Goal: Task Accomplishment & Management: Manage account settings

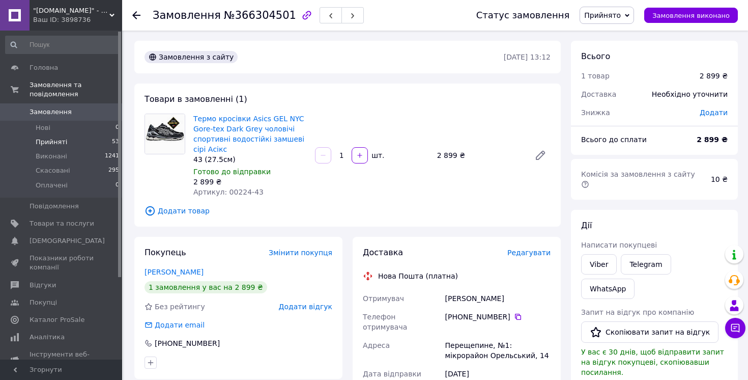
click at [52, 146] on span "Прийняті" at bounding box center [52, 141] width 32 height 9
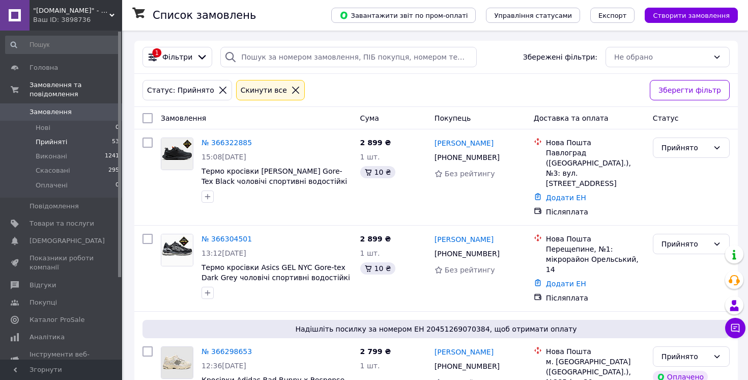
click at [48, 144] on span "Прийняті" at bounding box center [52, 141] width 32 height 9
click at [236, 143] on link "№ 366322885" at bounding box center [226, 142] width 50 height 8
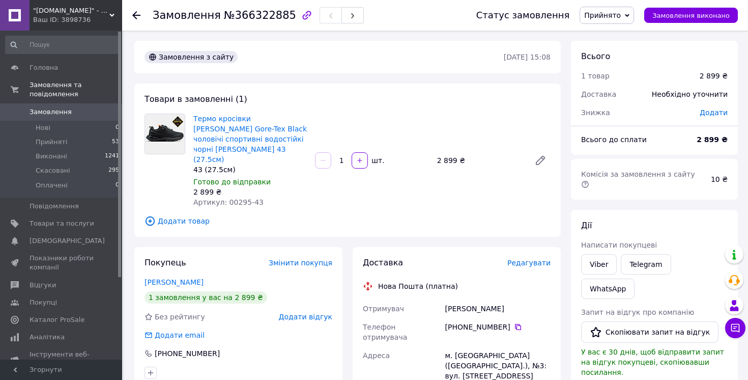
click at [175, 277] on div "Кривсун Роман" at bounding box center [238, 282] width 188 height 10
click at [170, 278] on link "Кривсун Роман" at bounding box center [173, 282] width 59 height 8
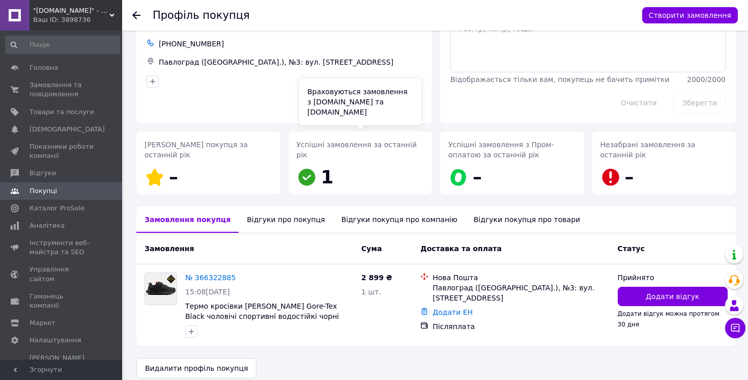
scroll to position [65, 0]
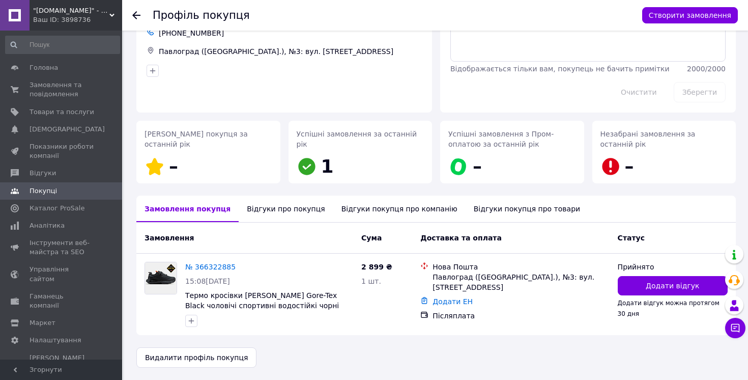
click at [289, 208] on div "Відгуки про покупця" at bounding box center [286, 208] width 94 height 26
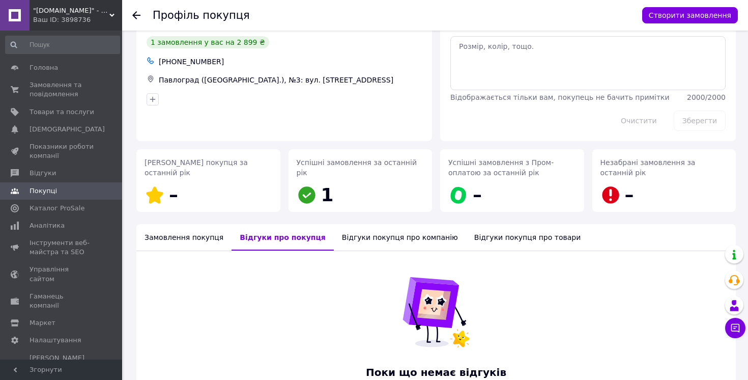
scroll to position [0, 0]
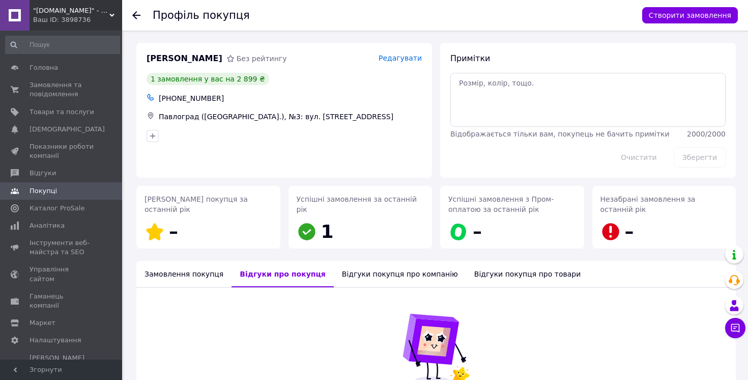
click at [136, 15] on use at bounding box center [136, 15] width 8 height 8
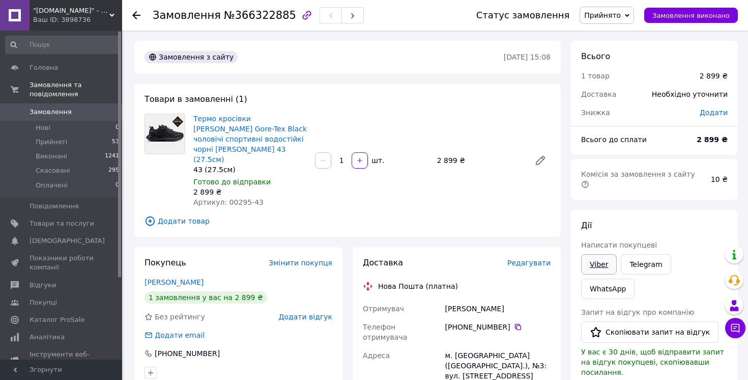
click at [598, 254] on link "Viber" at bounding box center [599, 264] width 36 height 20
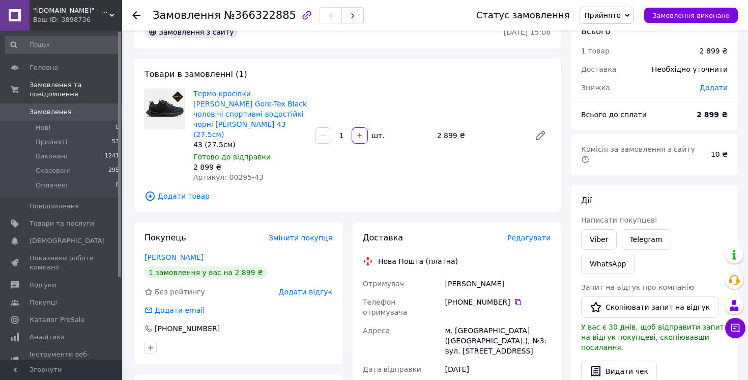
scroll to position [32, 0]
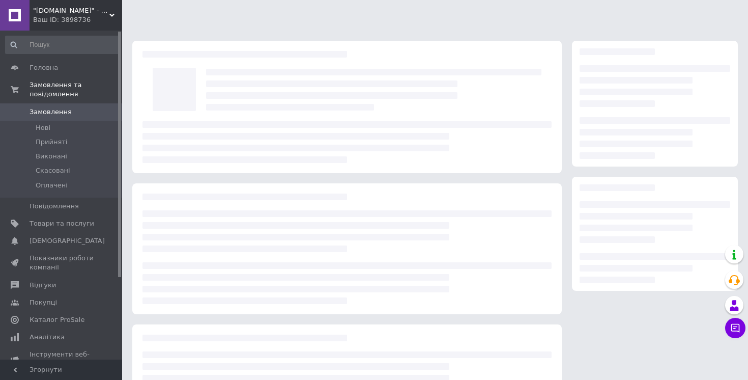
scroll to position [32, 0]
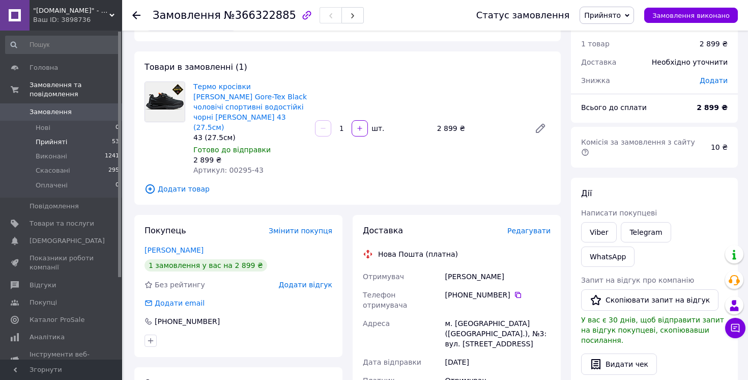
click at [55, 141] on span "Прийняті" at bounding box center [52, 141] width 32 height 9
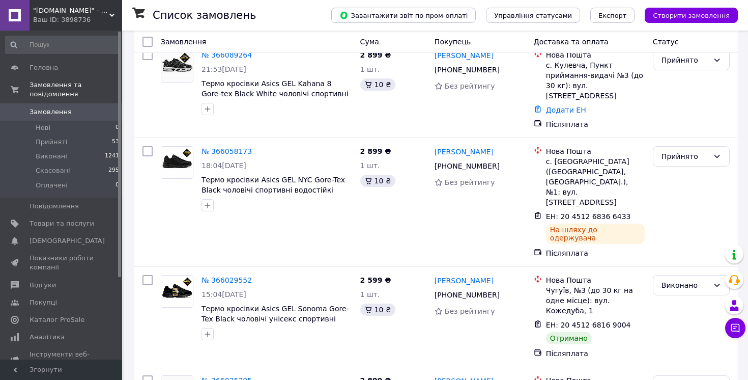
scroll to position [4468, 0]
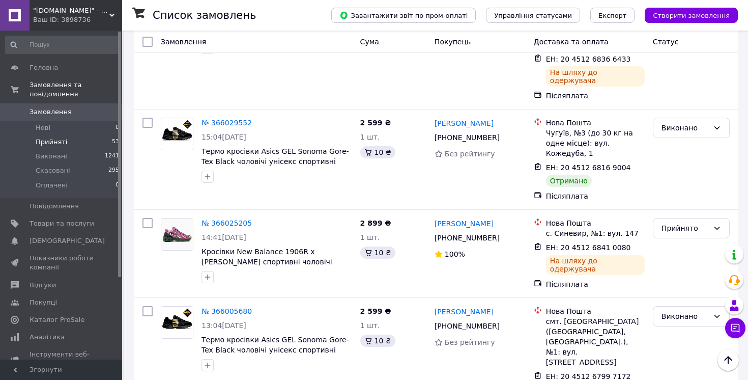
click at [54, 146] on span "Прийняті" at bounding box center [52, 141] width 32 height 9
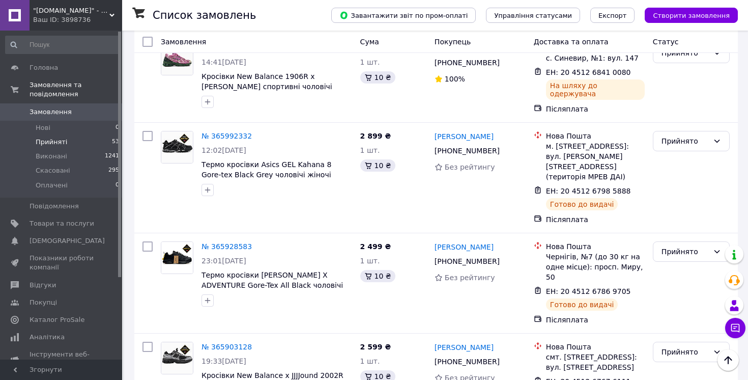
scroll to position [3803, 0]
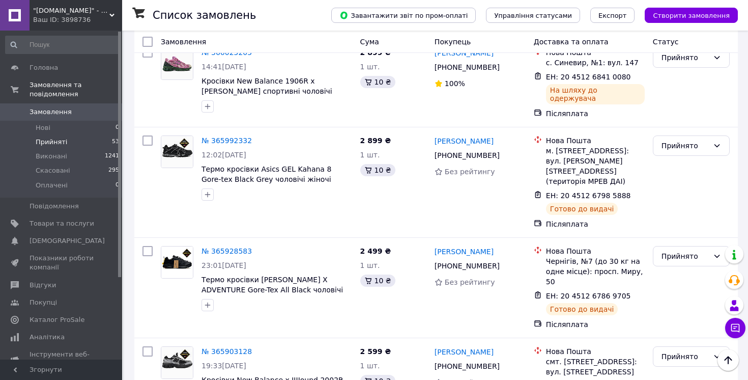
click at [680, 243] on li "Виконано" at bounding box center [691, 244] width 76 height 18
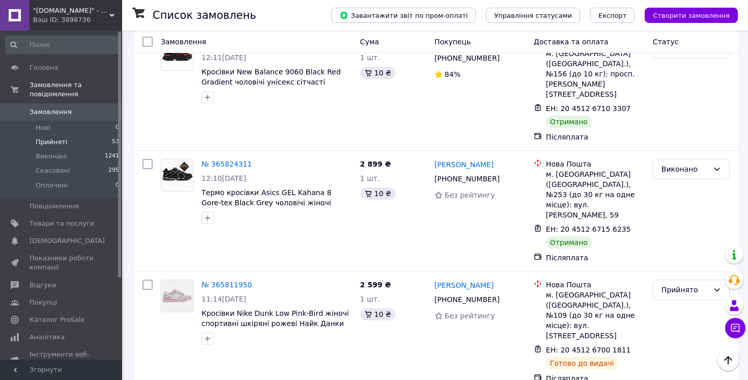
scroll to position [4292, 0]
click at [692, 205] on li "Виконано" at bounding box center [691, 207] width 76 height 18
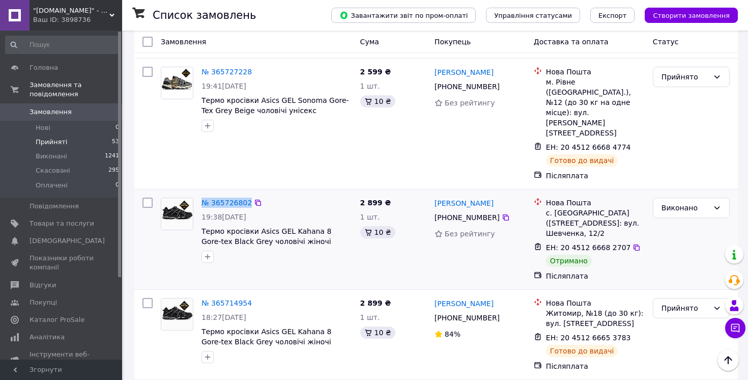
scroll to position [4682, 0]
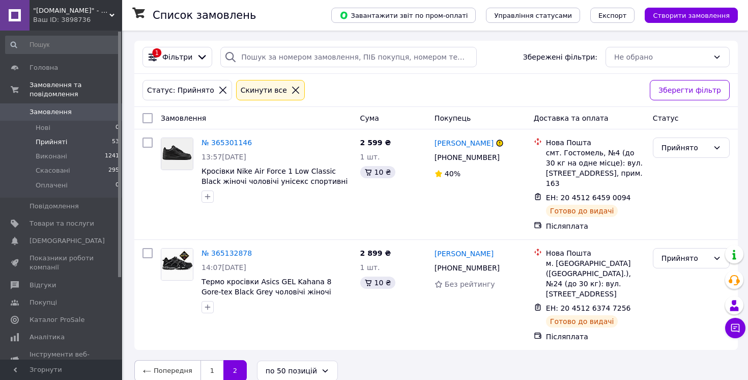
scroll to position [12, 0]
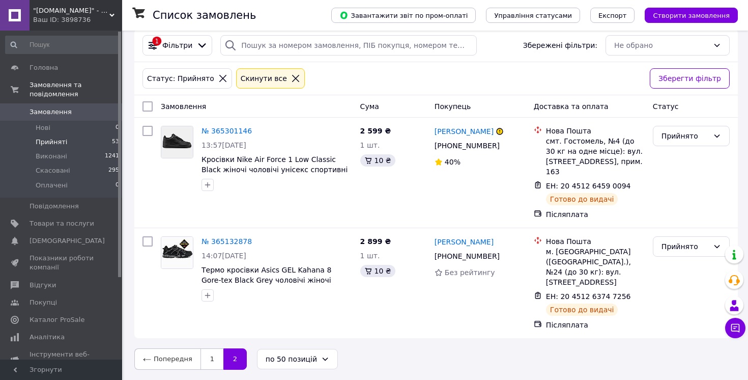
click at [47, 140] on span "Прийняті" at bounding box center [52, 141] width 32 height 9
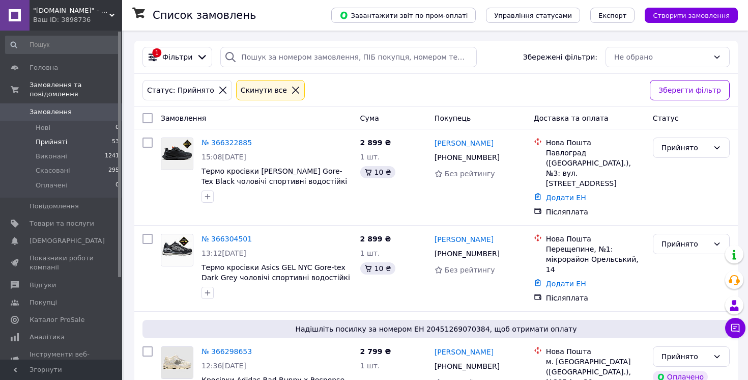
click at [42, 142] on span "Прийняті" at bounding box center [52, 141] width 32 height 9
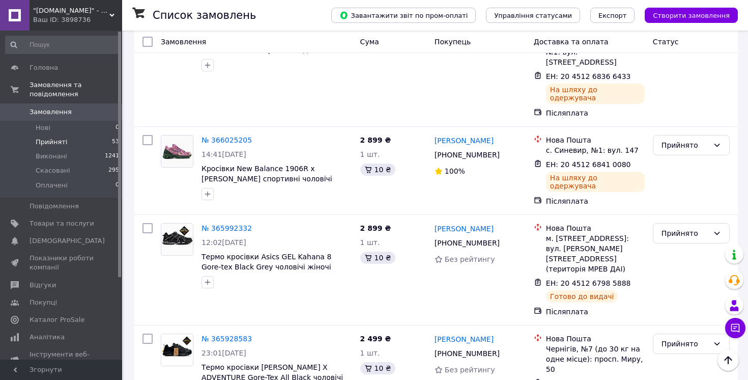
scroll to position [3715, 0]
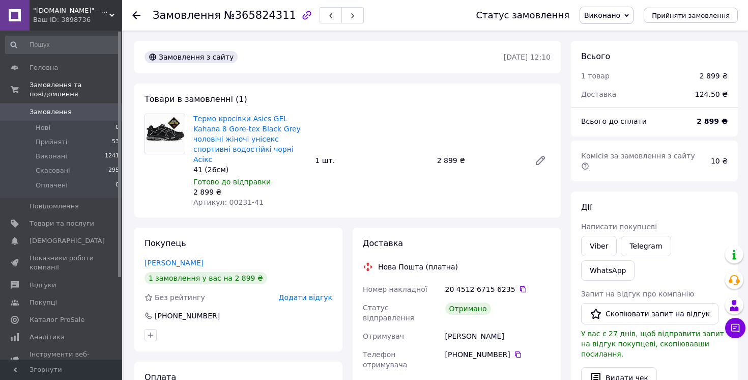
click at [312, 293] on span "Додати відгук" at bounding box center [305, 297] width 53 height 8
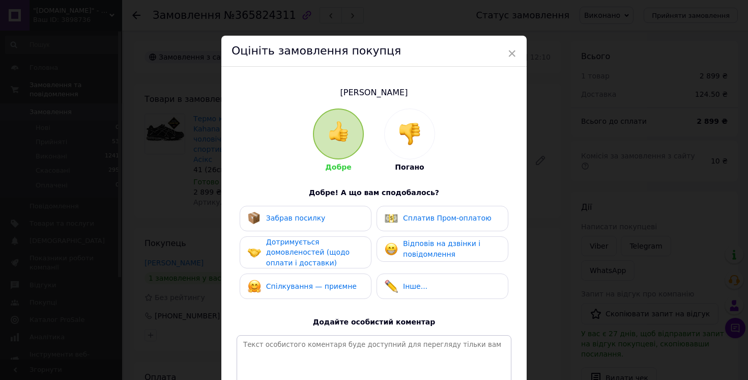
click at [301, 219] on span "Забрав посилку" at bounding box center [296, 218] width 60 height 8
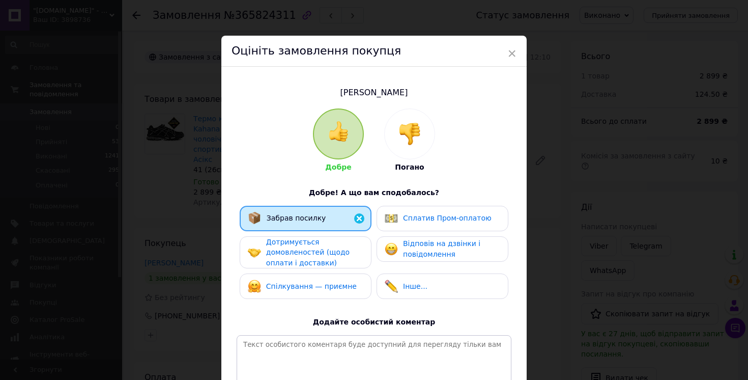
click at [309, 245] on div "Дотримується домовленостей (щодо оплати і доставки)" at bounding box center [314, 253] width 97 height 32
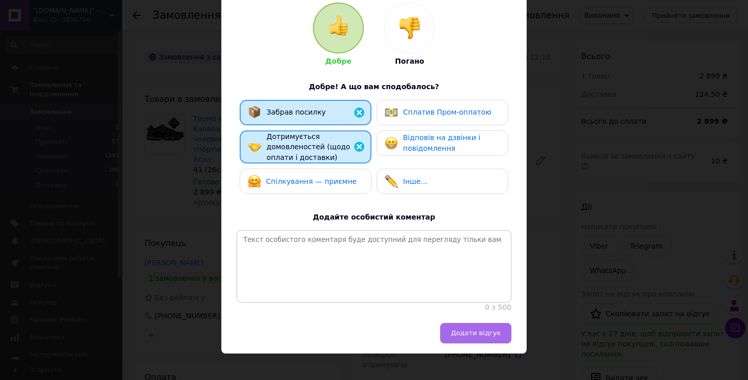
scroll to position [117, 0]
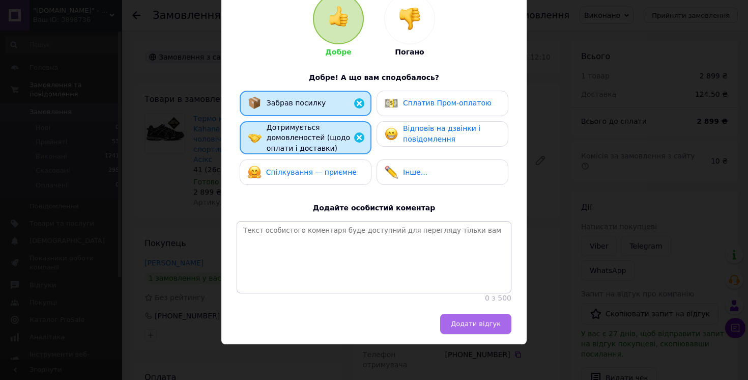
click at [478, 331] on button "Додати відгук" at bounding box center [475, 323] width 71 height 20
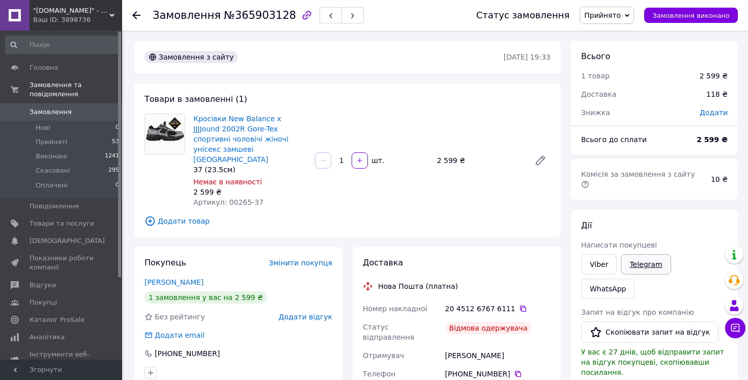
click at [645, 254] on link "Telegram" at bounding box center [646, 264] width 50 height 20
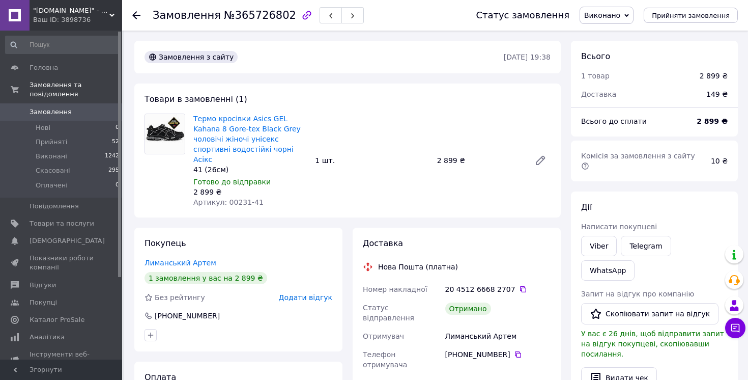
click at [313, 293] on span "Додати відгук" at bounding box center [305, 297] width 53 height 8
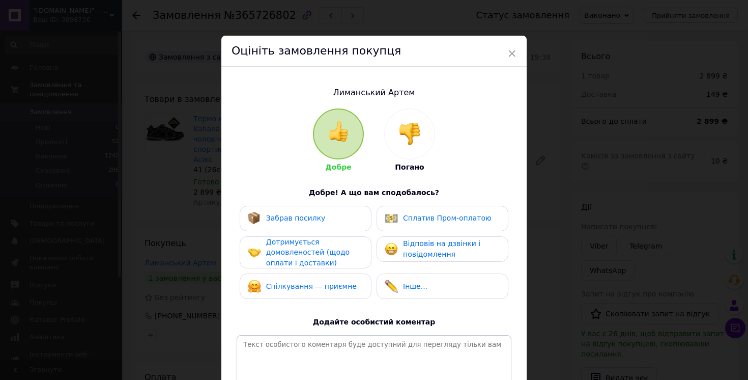
click at [296, 212] on div "Забрав посилку" at bounding box center [287, 218] width 78 height 13
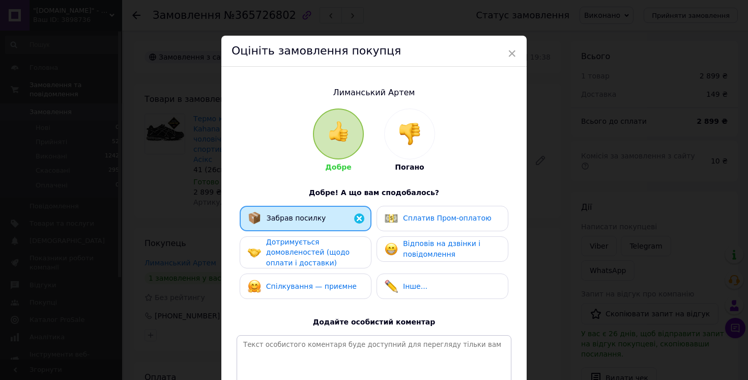
click at [305, 253] on span "Дотримується домовленостей (щодо оплати і доставки)" at bounding box center [307, 252] width 83 height 29
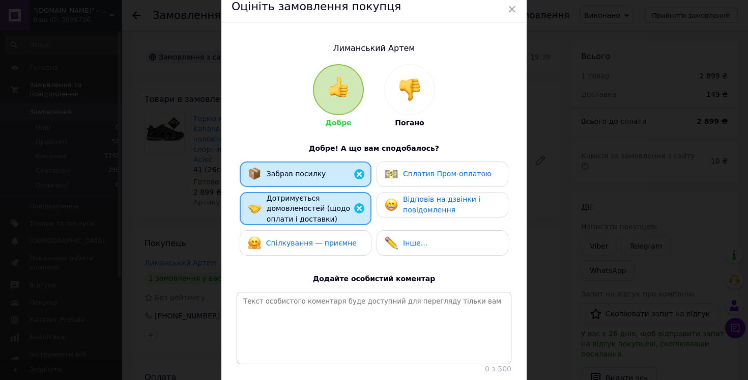
scroll to position [117, 0]
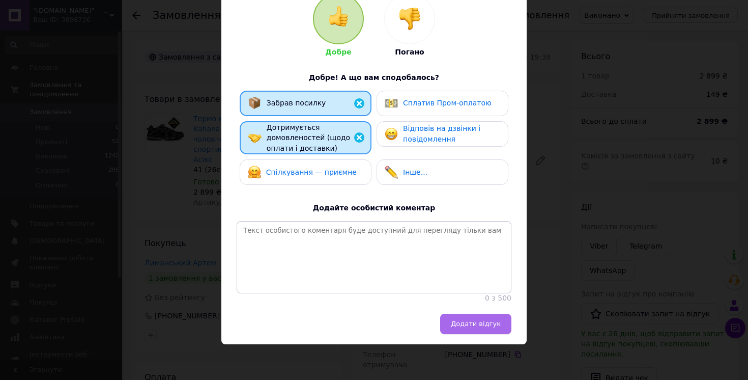
click at [461, 321] on span "Додати відгук" at bounding box center [476, 324] width 50 height 8
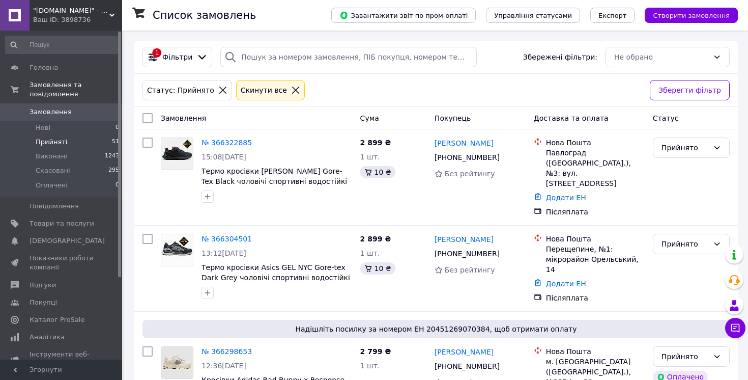
click at [55, 140] on span "Прийняті" at bounding box center [52, 141] width 32 height 9
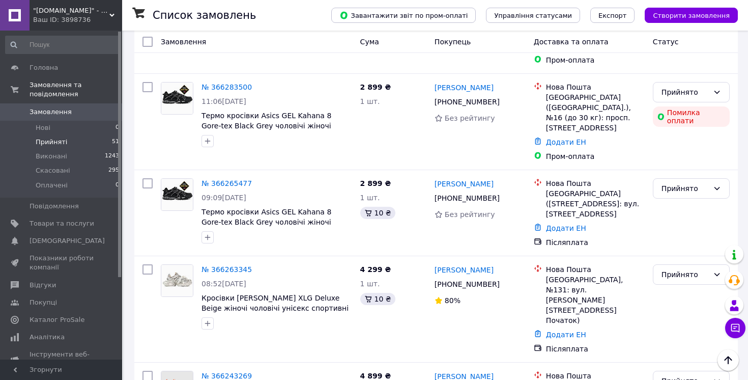
scroll to position [819, 0]
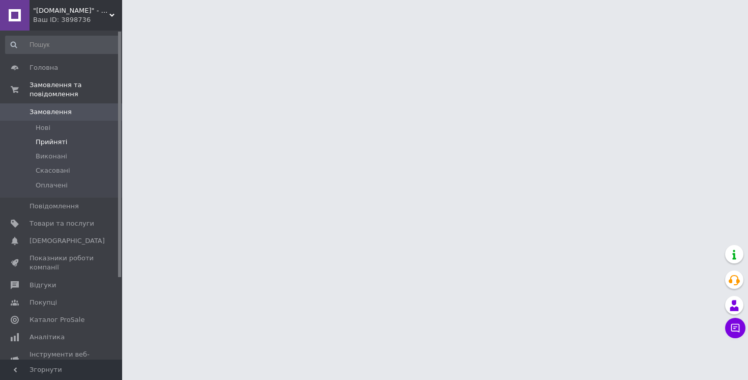
click at [55, 143] on span "Прийняті" at bounding box center [52, 141] width 32 height 9
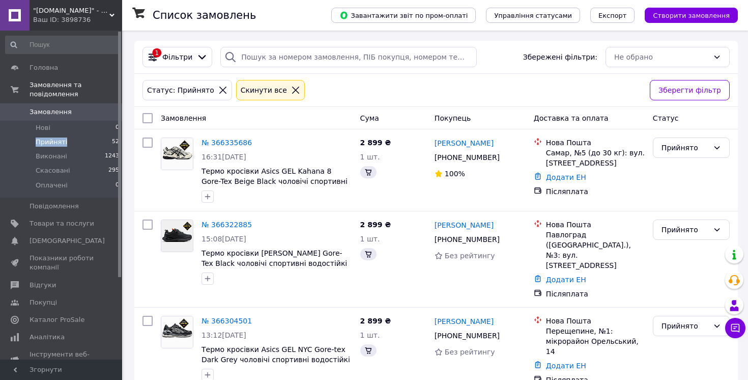
click at [46, 143] on span "Прийняті" at bounding box center [52, 141] width 32 height 9
click at [459, 140] on link "[PERSON_NAME]" at bounding box center [463, 143] width 59 height 10
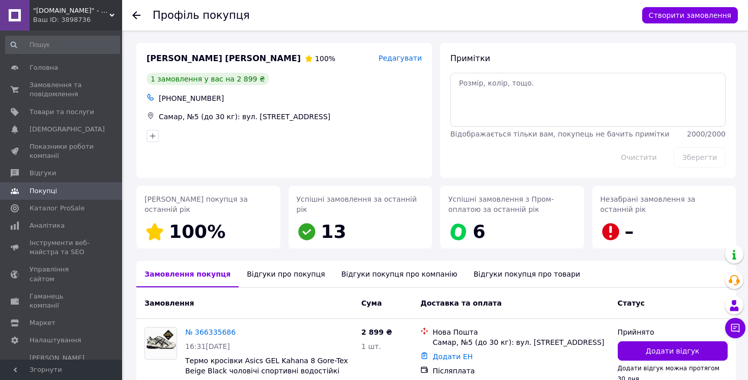
click at [130, 14] on div "Профіль покупця Створити замовлення" at bounding box center [435, 15] width 626 height 31
click at [137, 16] on icon at bounding box center [136, 15] width 8 height 8
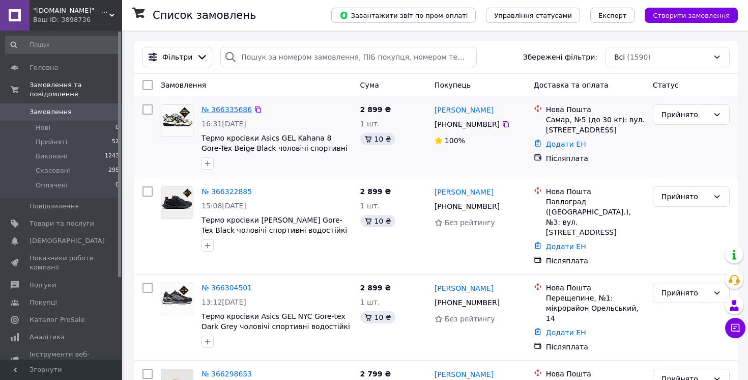
click at [229, 106] on link "№ 366335686" at bounding box center [226, 109] width 50 height 8
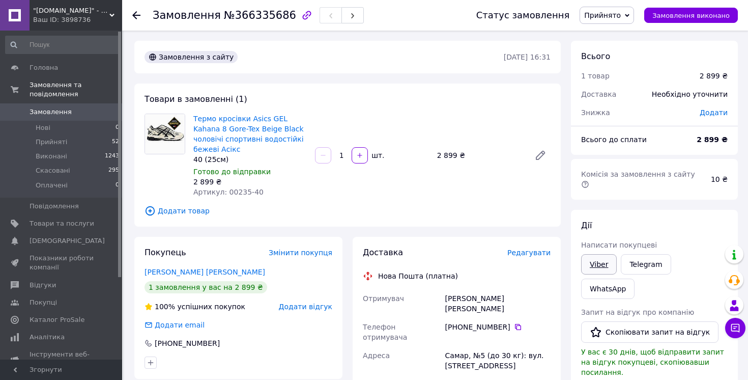
click at [595, 254] on link "Viber" at bounding box center [599, 264] width 36 height 20
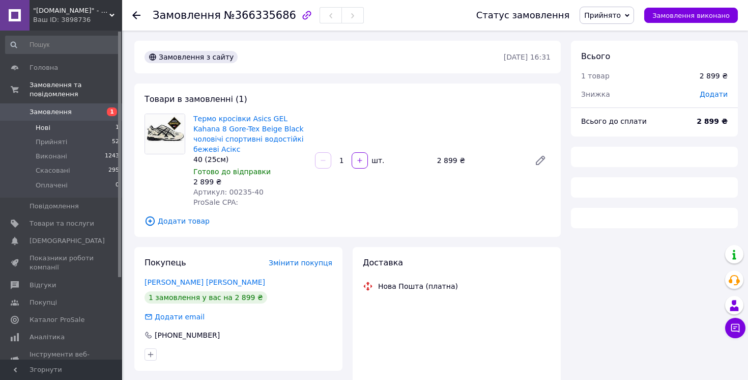
click at [47, 128] on span "Нові" at bounding box center [43, 127] width 15 height 9
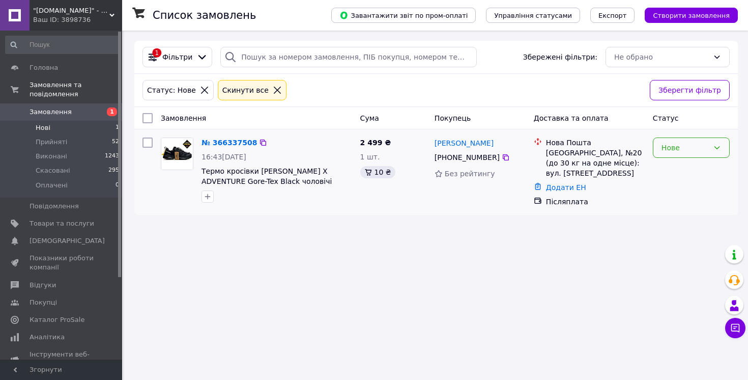
click at [681, 149] on div "Нове" at bounding box center [684, 147] width 47 height 11
click at [680, 172] on li "Прийнято" at bounding box center [691, 169] width 76 height 18
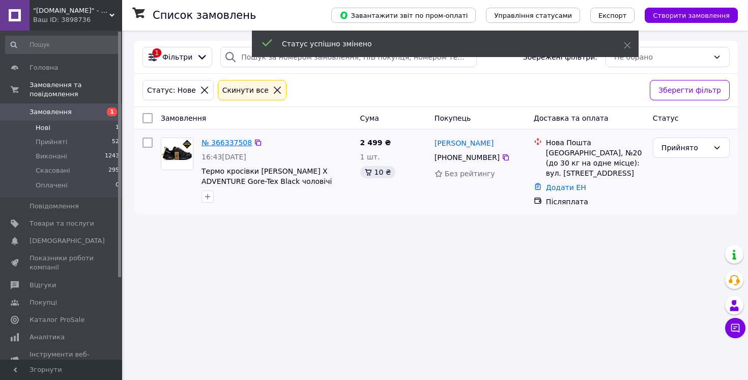
click at [227, 140] on link "№ 366337508" at bounding box center [226, 142] width 50 height 8
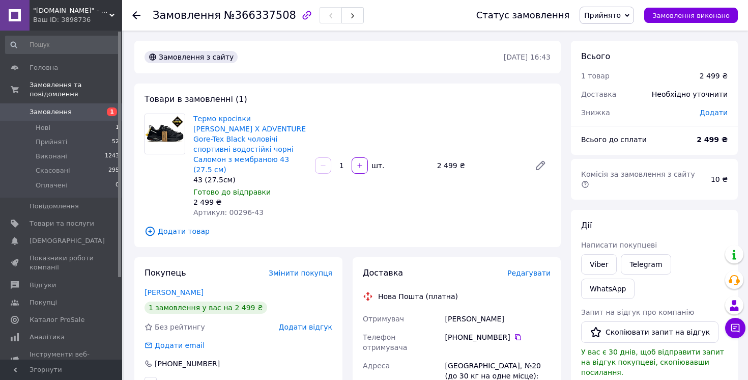
click at [180, 276] on div "Покупець Змінити покупця [PERSON_NAME] 1 замовлення у вас на 2 499 ₴ Без рейтин…" at bounding box center [238, 328] width 208 height 142
click at [179, 288] on link "[PERSON_NAME]" at bounding box center [173, 292] width 59 height 8
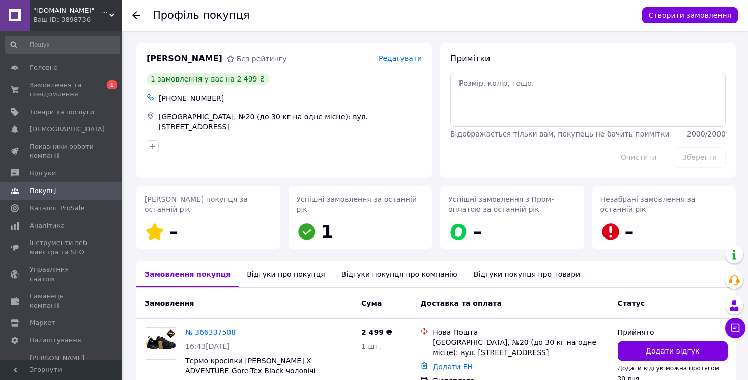
click at [282, 277] on div "Відгуки про покупця" at bounding box center [286, 273] width 94 height 26
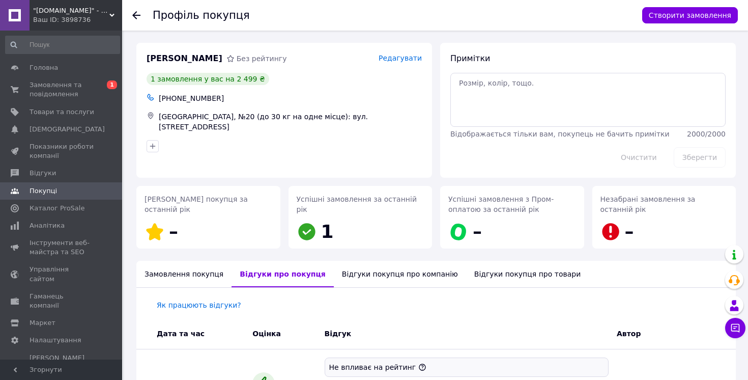
click at [139, 14] on icon at bounding box center [136, 15] width 8 height 8
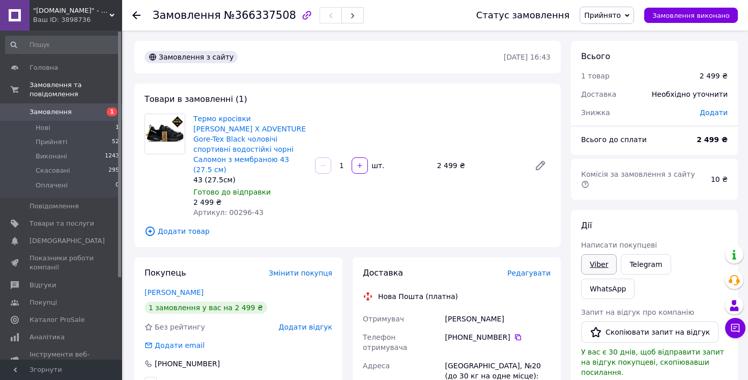
click at [594, 258] on link "Viber" at bounding box center [599, 264] width 36 height 20
click at [650, 254] on link "Telegram" at bounding box center [646, 264] width 50 height 20
click at [634, 278] on link "WhatsApp" at bounding box center [607, 288] width 53 height 20
click at [325, 210] on div "Товари в замовленні (1) Термо кросівки Salomon X ADVENTURE Gore-Tex Black чолов…" at bounding box center [347, 164] width 426 height 163
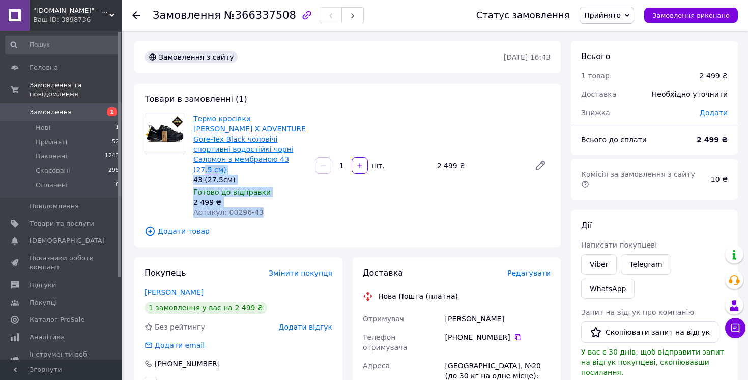
drag, startPoint x: 279, startPoint y: 170, endPoint x: 252, endPoint y: 142, distance: 38.1
click at [253, 144] on div "Термо кросівки [PERSON_NAME] X ADVENTURE Gore-Tex Black чоловічі спортивні водо…" at bounding box center [371, 165] width 365 height 108
click at [340, 93] on div "Товари в замовленні (1) Термо кросівки Salomon X ADVENTURE Gore-Tex Black чолов…" at bounding box center [347, 164] width 426 height 163
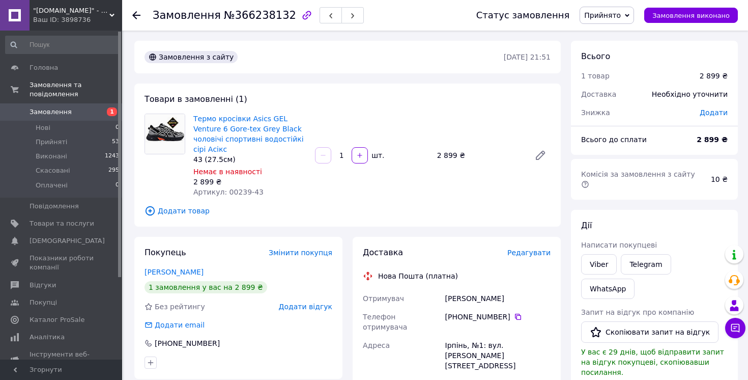
drag, startPoint x: 60, startPoint y: 7, endPoint x: 58, endPoint y: 1, distance: 5.8
click at [58, 1] on div ""Sistore.com.ua" - Інтернет-магазин Ваш ID: 3898736" at bounding box center [76, 15] width 93 height 31
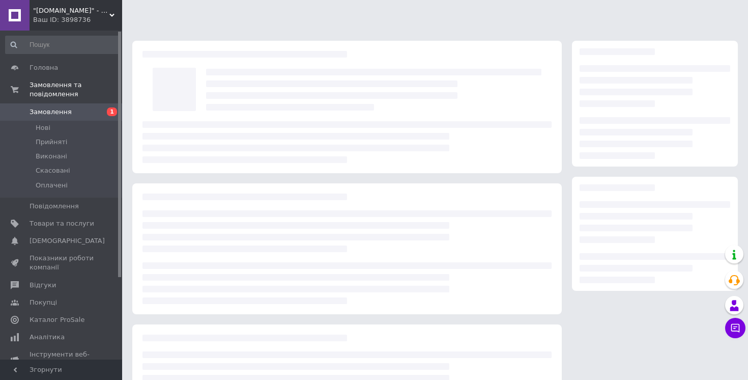
click at [146, 33] on div at bounding box center [435, 232] width 626 height 465
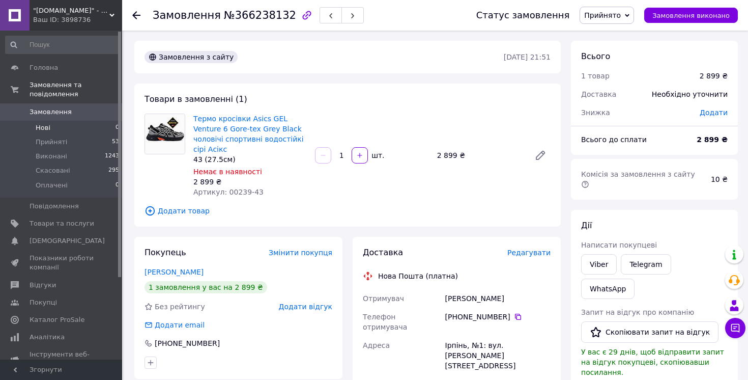
click at [51, 131] on li "Нові 0" at bounding box center [62, 128] width 125 height 14
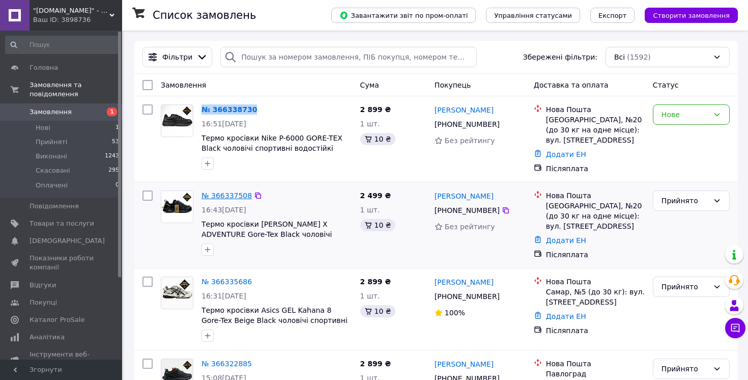
click at [230, 198] on link "№ 366337508" at bounding box center [226, 195] width 50 height 8
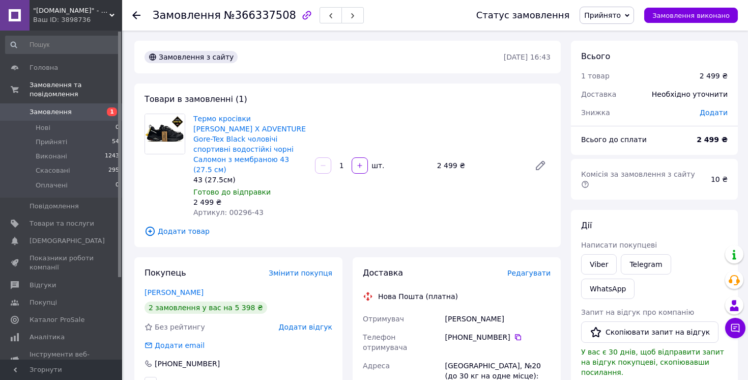
drag, startPoint x: 498, startPoint y: 308, endPoint x: 443, endPoint y: 309, distance: 55.0
click at [443, 309] on div "Возний Віталій" at bounding box center [497, 318] width 109 height 18
copy div "Возний Віталій"
click at [515, 333] on icon at bounding box center [518, 337] width 8 height 8
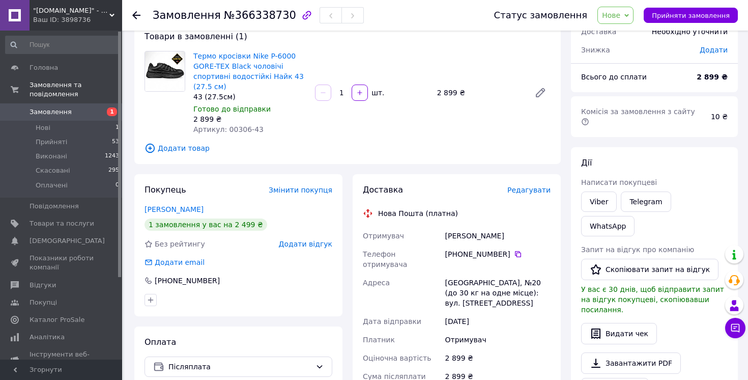
scroll to position [63, 0]
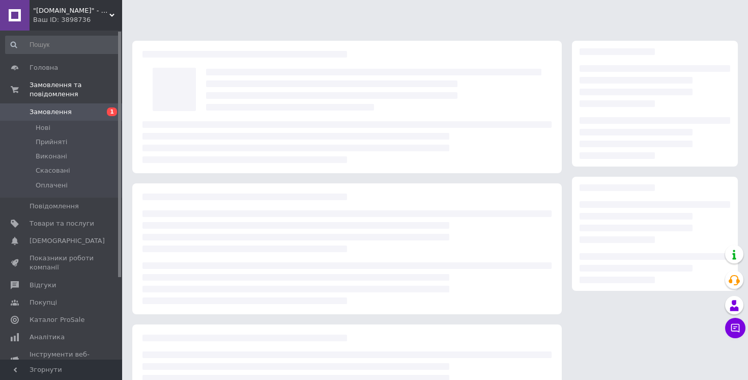
scroll to position [63, 0]
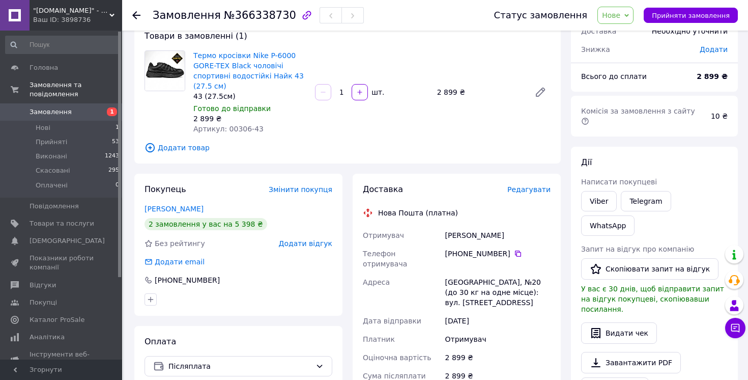
click at [623, 8] on span "Нове" at bounding box center [615, 15] width 36 height 17
click at [624, 33] on li "Прийнято" at bounding box center [621, 35] width 47 height 15
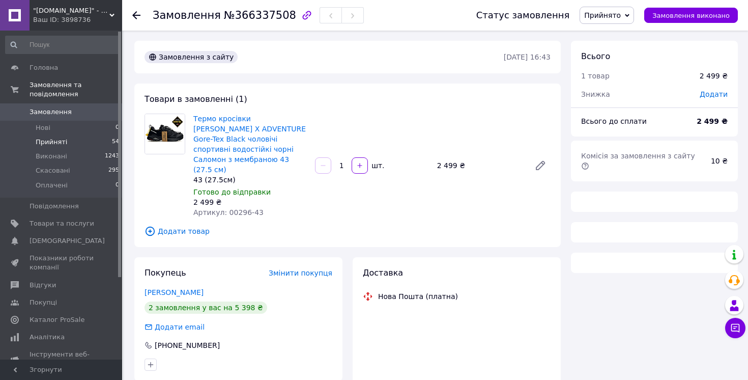
click at [48, 145] on span "Прийняті" at bounding box center [52, 141] width 32 height 9
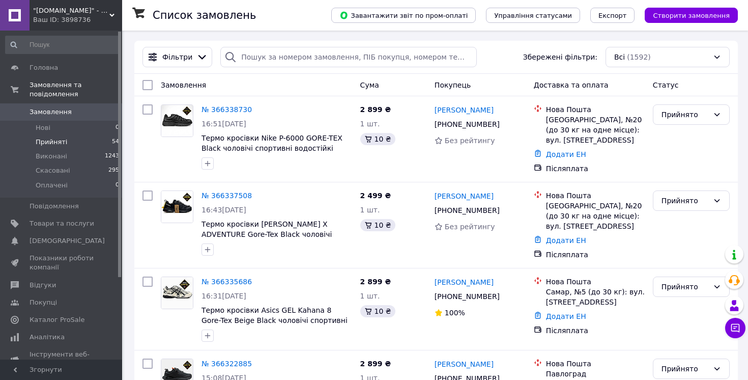
click at [48, 145] on span "Прийняті" at bounding box center [52, 141] width 32 height 9
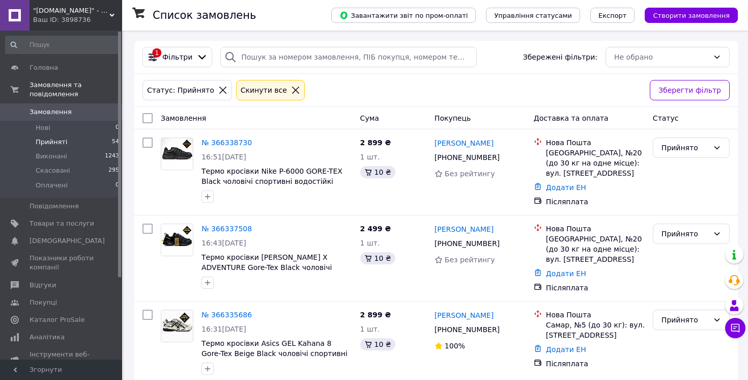
click at [51, 141] on span "Прийняті" at bounding box center [52, 141] width 32 height 9
click at [45, 145] on span "Прийняті" at bounding box center [52, 141] width 32 height 9
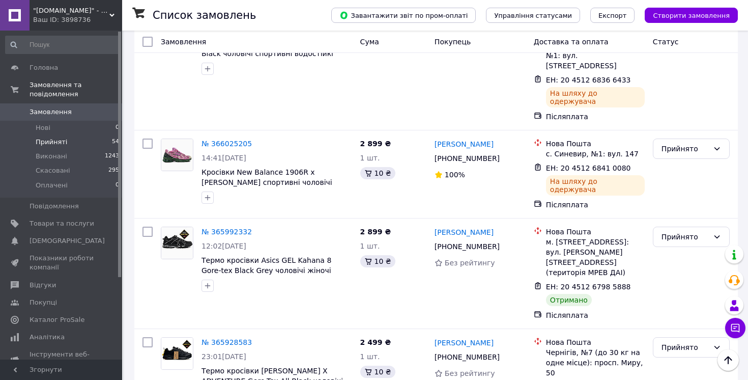
scroll to position [3930, 0]
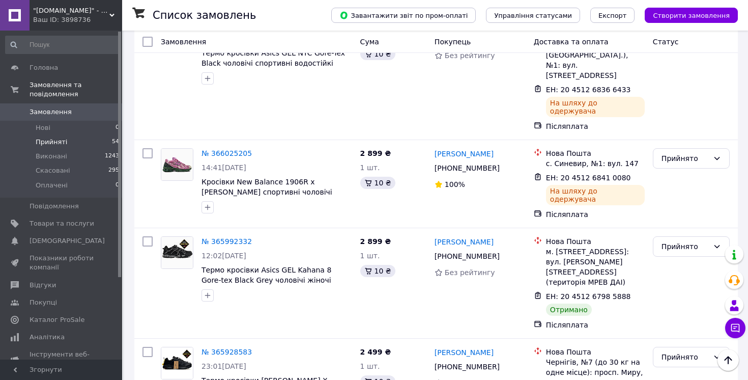
click at [675, 151] on li "Виконано" at bounding box center [691, 155] width 76 height 18
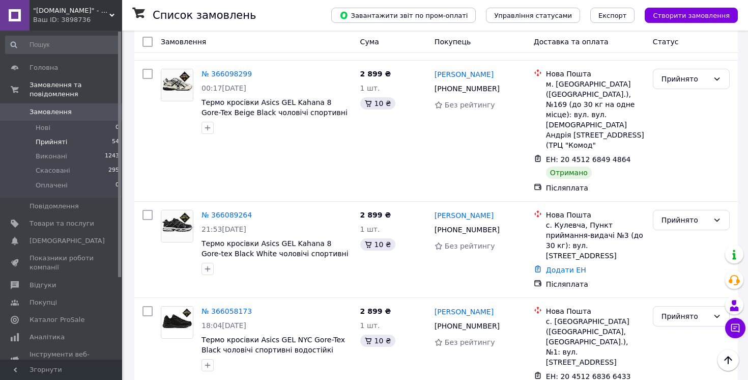
scroll to position [3642, 0]
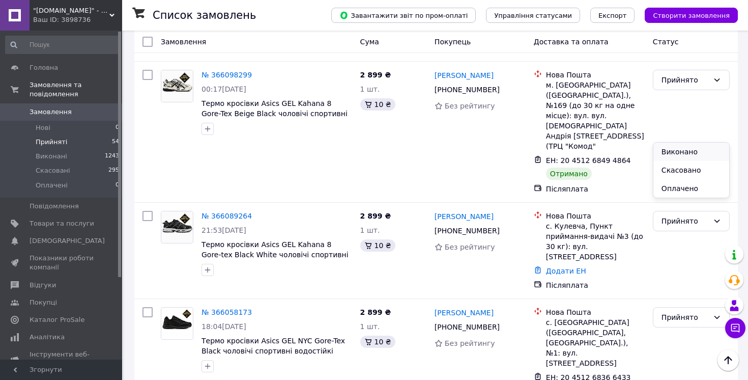
click at [682, 157] on li "Виконано" at bounding box center [691, 151] width 76 height 18
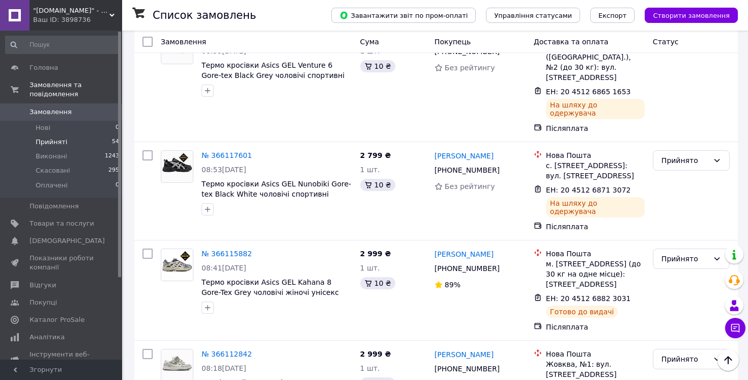
scroll to position [3250, 0]
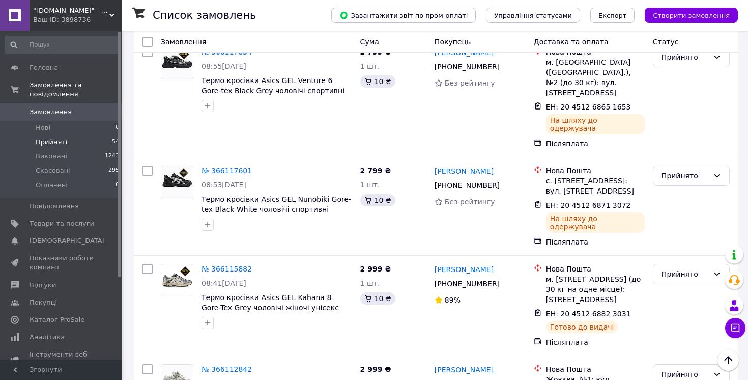
click at [675, 135] on li "Виконано" at bounding box center [691, 135] width 76 height 18
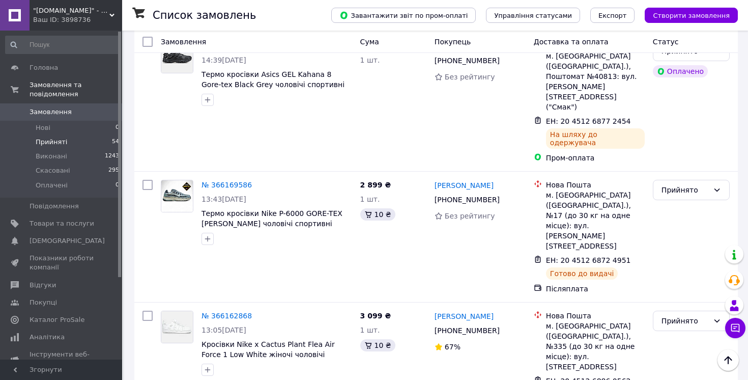
scroll to position [2150, 0]
click at [676, 215] on li "Виконано" at bounding box center [691, 212] width 76 height 18
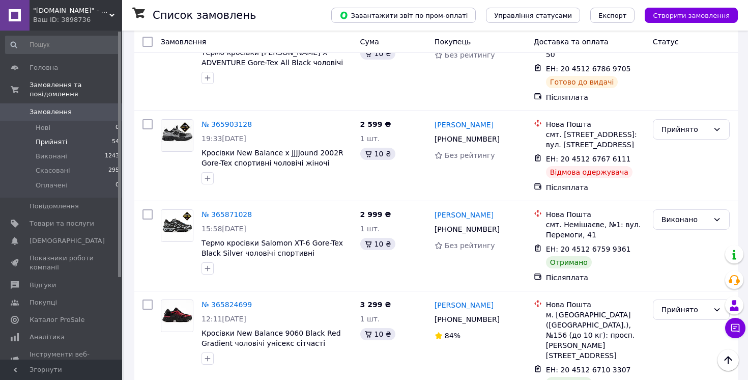
scroll to position [4619, 0]
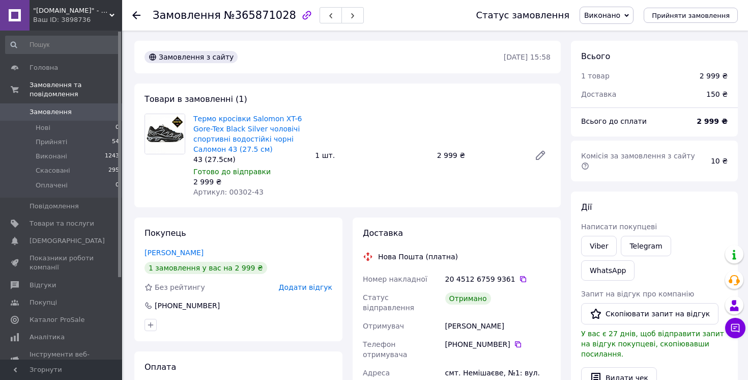
click at [307, 292] on div "Покупець Чернявський Олексій 1 замовлення у вас на 2 999 ₴ Без рейтингу Додати …" at bounding box center [238, 279] width 208 height 124
click at [308, 284] on span "Додати відгук" at bounding box center [305, 287] width 53 height 8
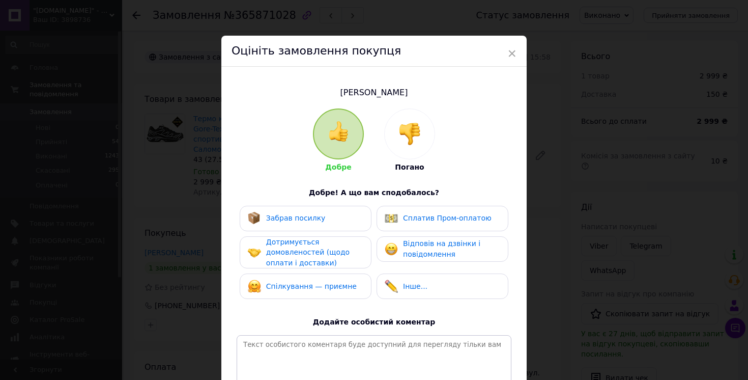
click at [295, 224] on div "Забрав посилку" at bounding box center [306, 218] width 132 height 25
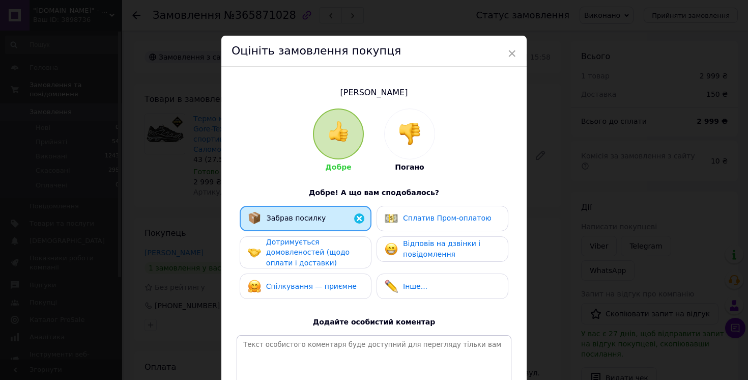
click at [300, 241] on span "Дотримується домовленостей (щодо оплати і доставки)" at bounding box center [307, 252] width 83 height 29
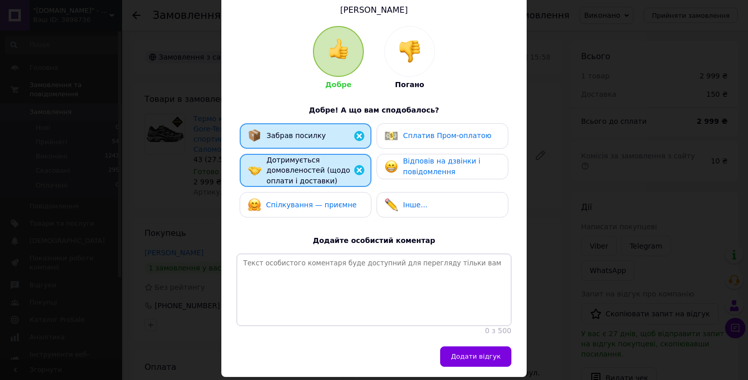
scroll to position [117, 0]
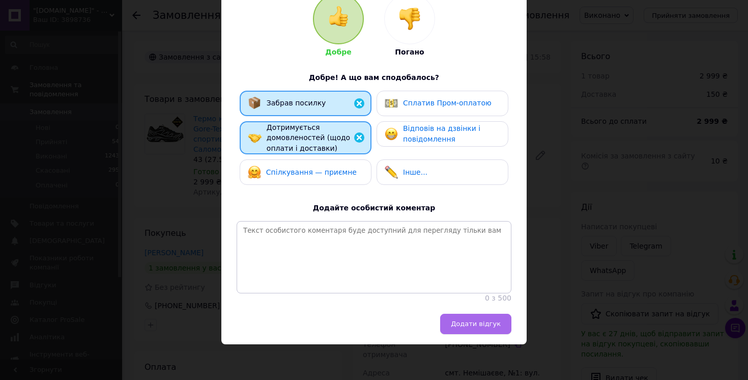
click at [454, 322] on span "Додати відгук" at bounding box center [476, 324] width 50 height 8
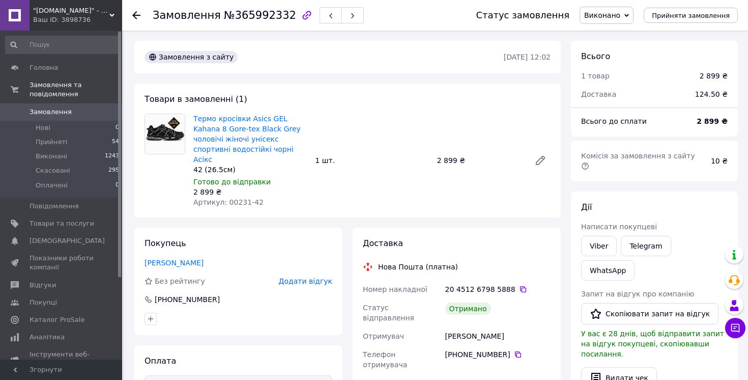
click at [312, 277] on span "Додати відгук" at bounding box center [305, 281] width 53 height 8
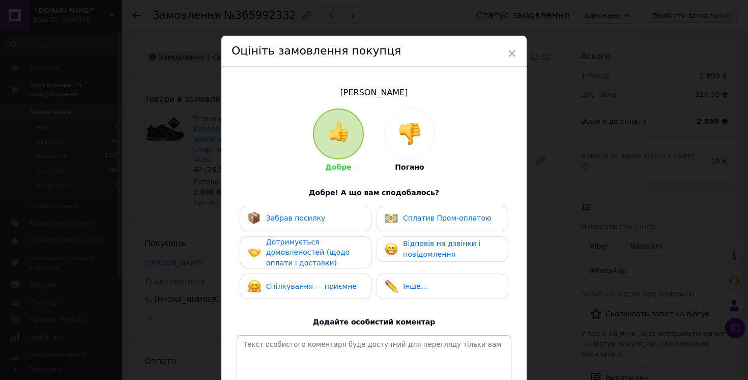
click at [306, 216] on span "Забрав посилку" at bounding box center [296, 218] width 60 height 8
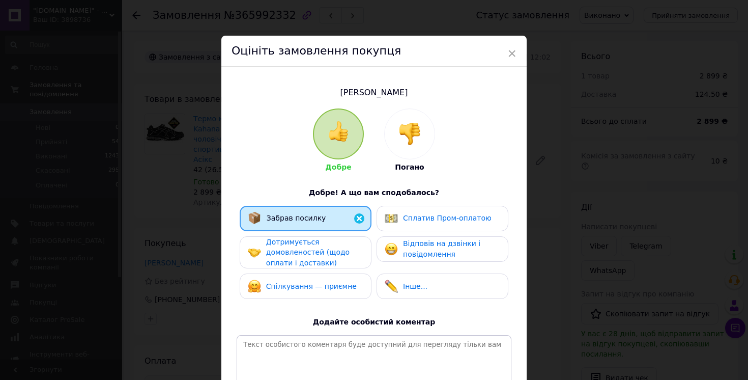
click at [312, 248] on span "Дотримується домовленостей (щодо оплати і доставки)" at bounding box center [307, 252] width 83 height 29
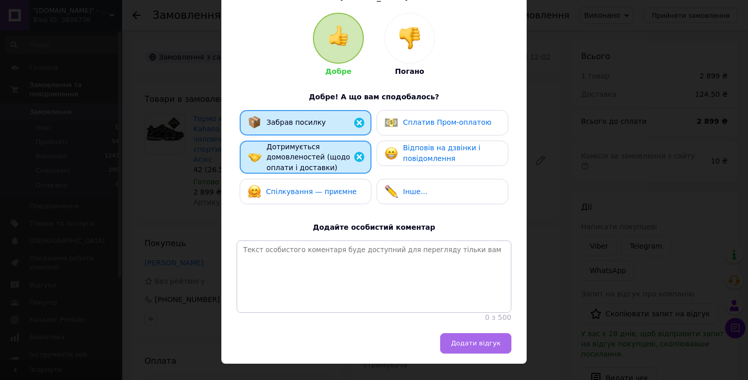
scroll to position [112, 0]
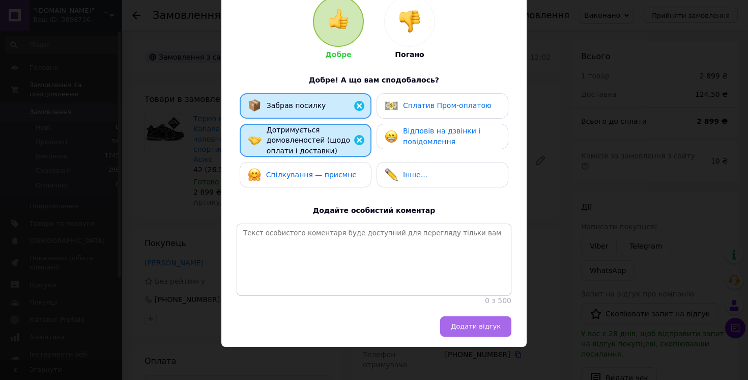
click at [479, 330] on span "Додати відгук" at bounding box center [476, 326] width 50 height 8
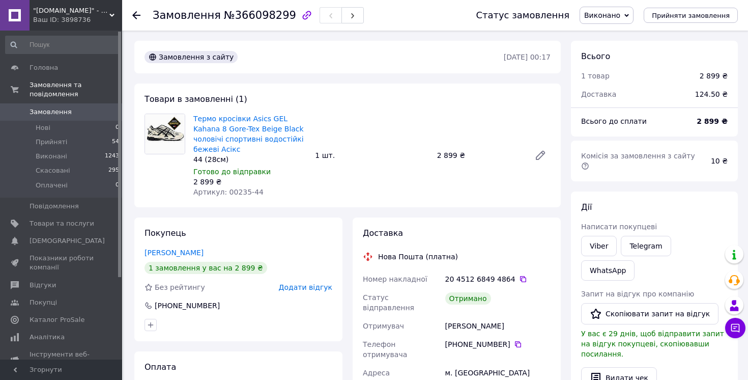
click at [311, 288] on span "Додати відгук" at bounding box center [305, 287] width 53 height 8
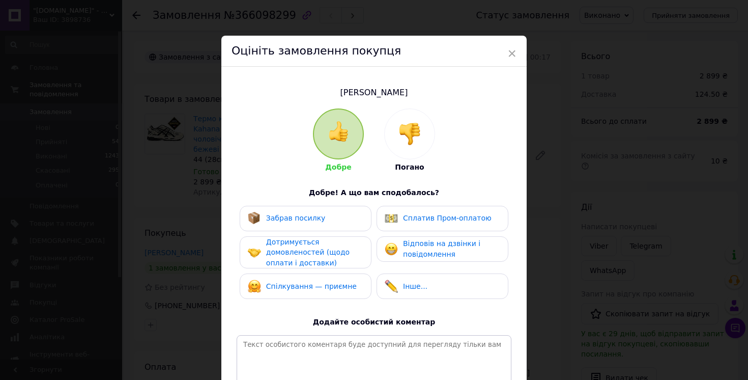
click at [300, 219] on span "Забрав посилку" at bounding box center [296, 218] width 60 height 8
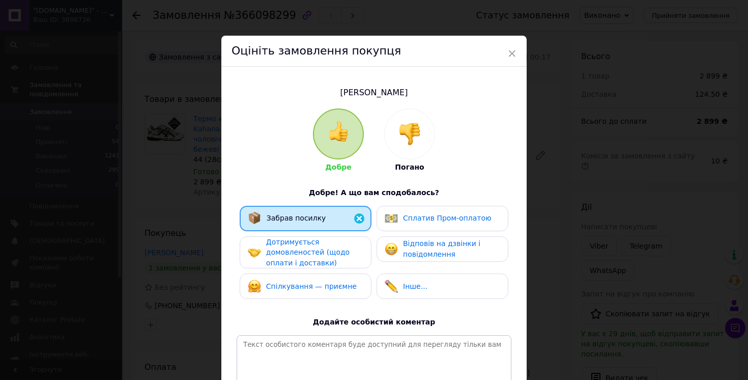
click at [314, 252] on span "Дотримується домовленостей (щодо оплати і доставки)" at bounding box center [307, 252] width 83 height 29
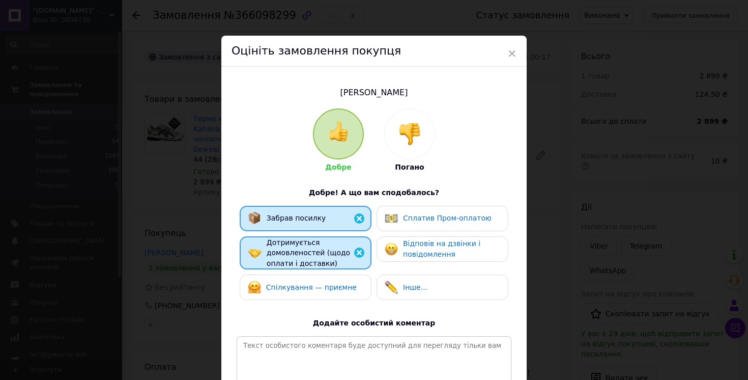
scroll to position [117, 0]
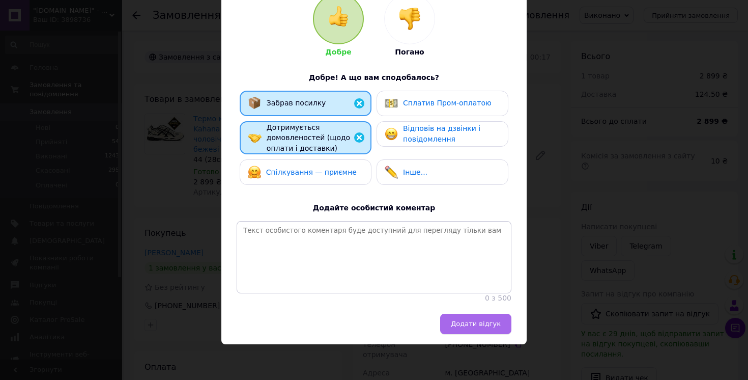
click at [451, 322] on button "Додати відгук" at bounding box center [475, 323] width 71 height 20
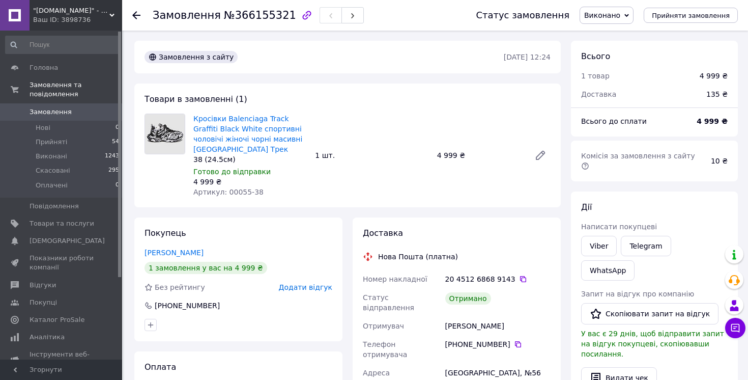
click at [320, 284] on span "Додати відгук" at bounding box center [305, 287] width 53 height 8
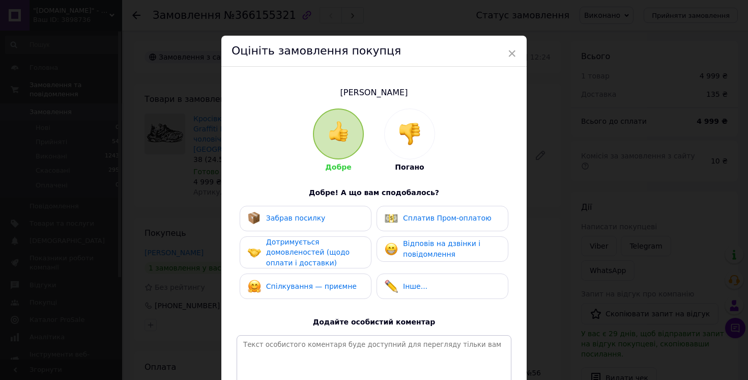
click at [307, 209] on div "Забрав посилку" at bounding box center [306, 218] width 132 height 25
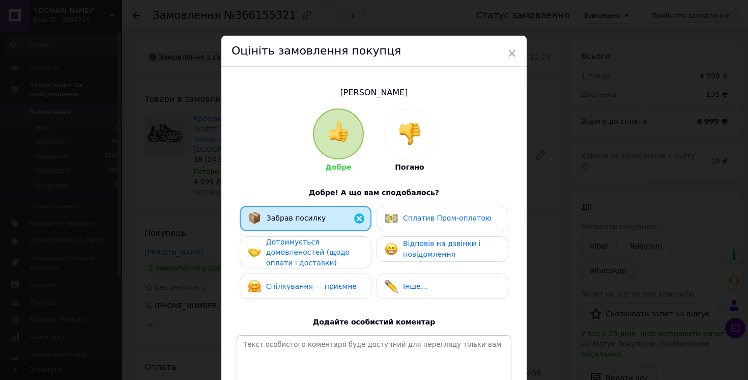
click at [319, 246] on div "Дотримується домовленостей (щодо оплати і доставки)" at bounding box center [314, 253] width 97 height 32
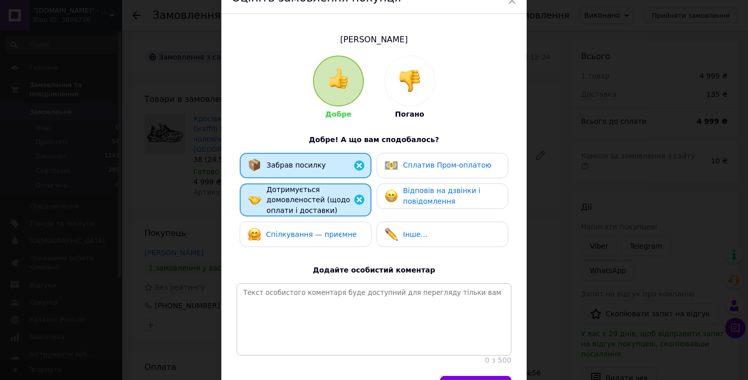
scroll to position [117, 0]
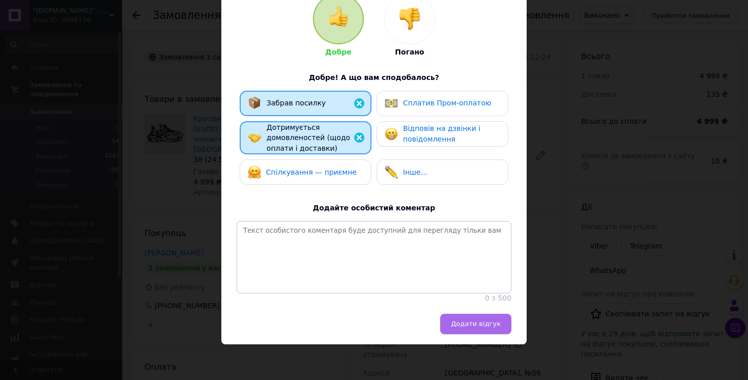
click at [471, 323] on span "Додати відгук" at bounding box center [476, 324] width 50 height 8
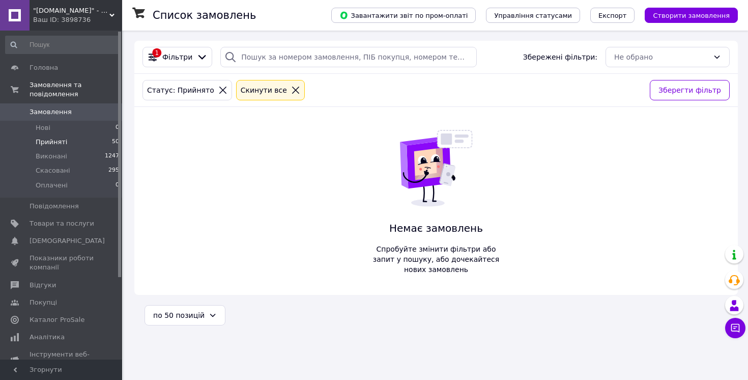
click at [49, 144] on span "Прийняті" at bounding box center [52, 141] width 32 height 9
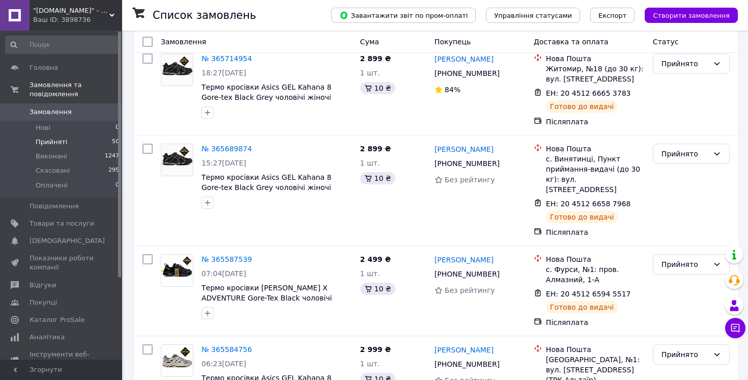
scroll to position [4607, 0]
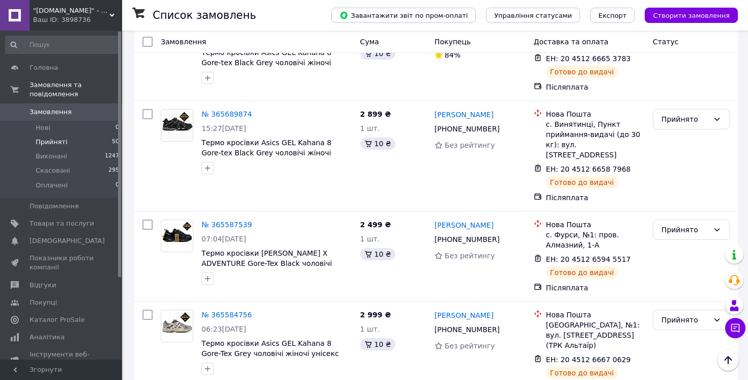
click at [675, 270] on li "Виконано" at bounding box center [691, 269] width 76 height 18
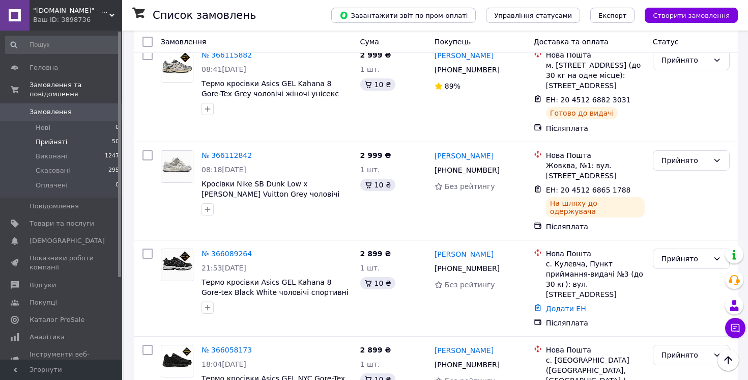
scroll to position [3444, 0]
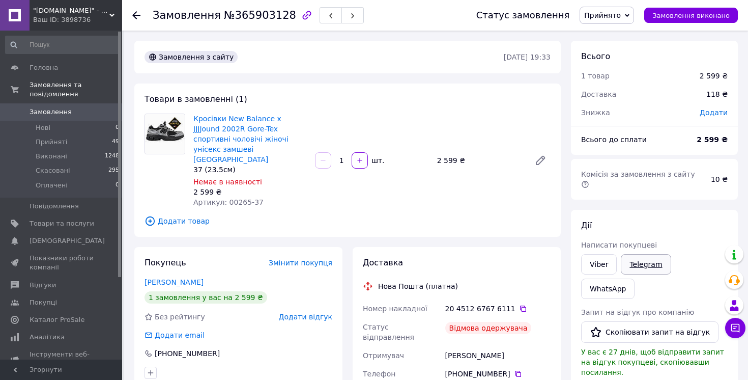
click at [654, 254] on link "Telegram" at bounding box center [646, 264] width 50 height 20
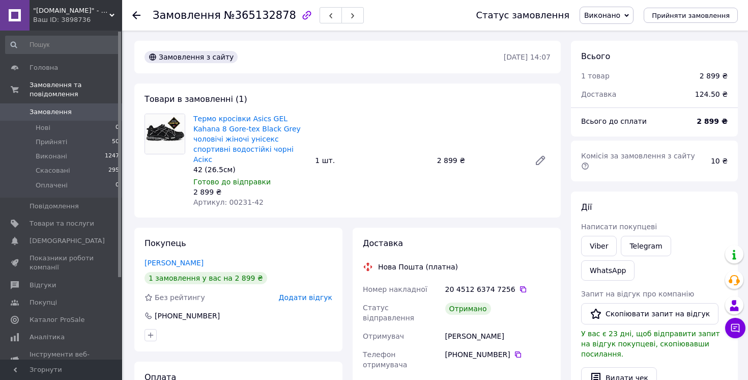
click at [302, 293] on span "Додати відгук" at bounding box center [305, 297] width 53 height 8
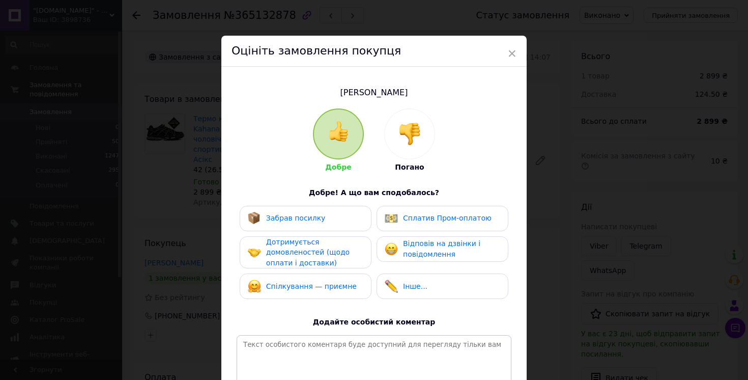
click at [302, 226] on div "Забрав посилку" at bounding box center [306, 218] width 132 height 25
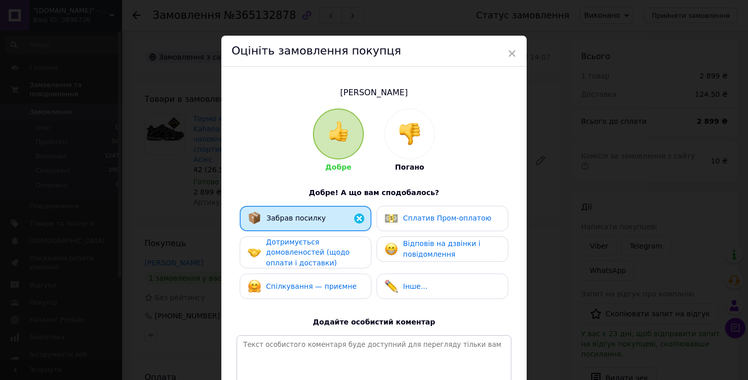
click at [313, 249] on span "Дотримується домовленостей (щодо оплати і доставки)" at bounding box center [307, 252] width 83 height 29
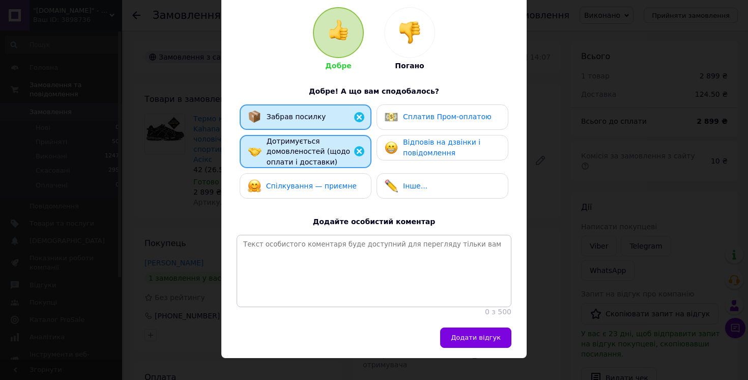
scroll to position [117, 0]
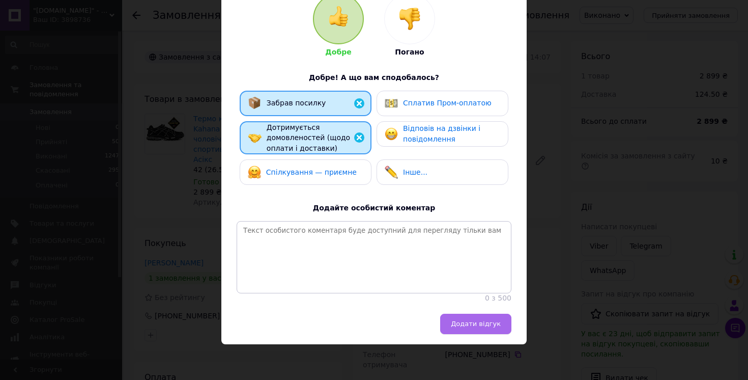
click at [467, 322] on span "Додати відгук" at bounding box center [476, 324] width 50 height 8
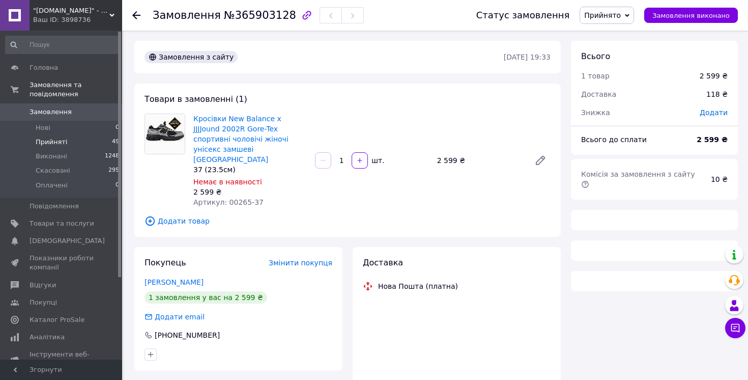
click at [51, 139] on span "Прийняті" at bounding box center [52, 141] width 32 height 9
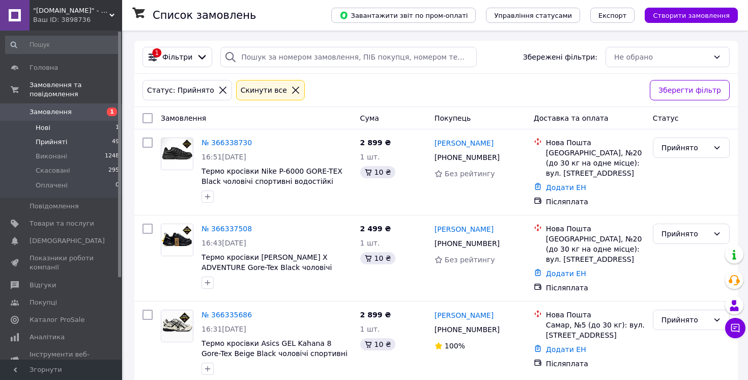
click at [51, 130] on li "Нові 1" at bounding box center [62, 128] width 125 height 14
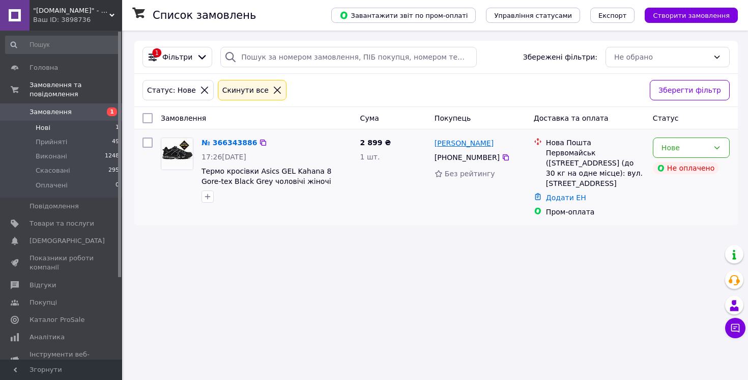
click at [471, 144] on link "[PERSON_NAME]" at bounding box center [463, 143] width 59 height 10
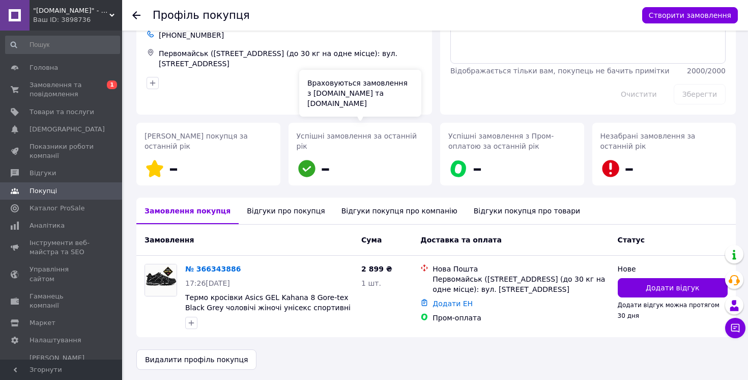
scroll to position [65, 0]
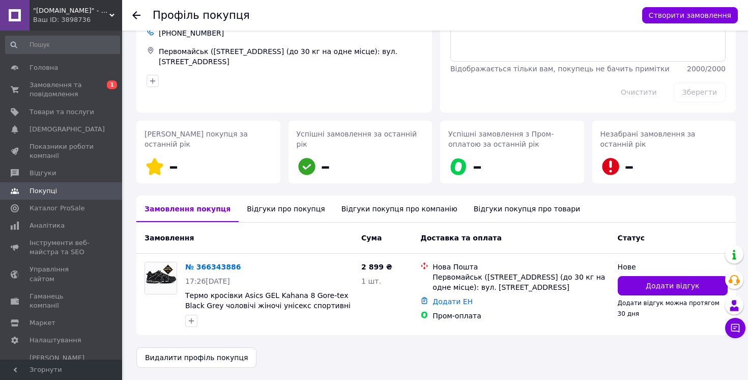
click at [296, 211] on div "Відгуки про покупця" at bounding box center [286, 208] width 94 height 26
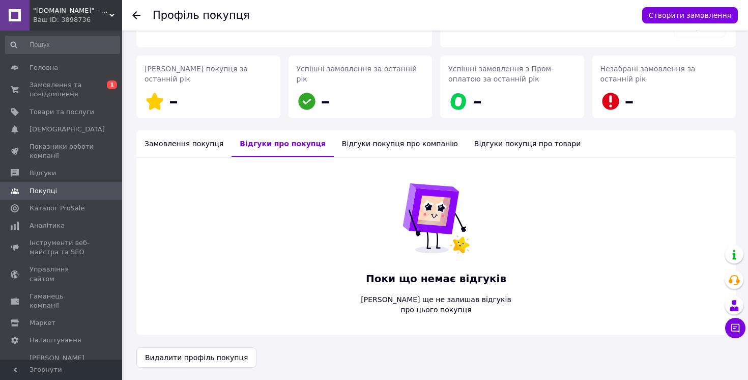
scroll to position [0, 0]
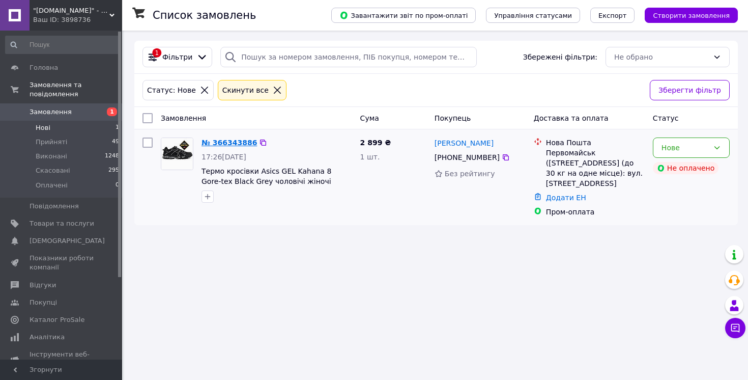
click at [227, 142] on link "№ 366343886" at bounding box center [228, 142] width 55 height 8
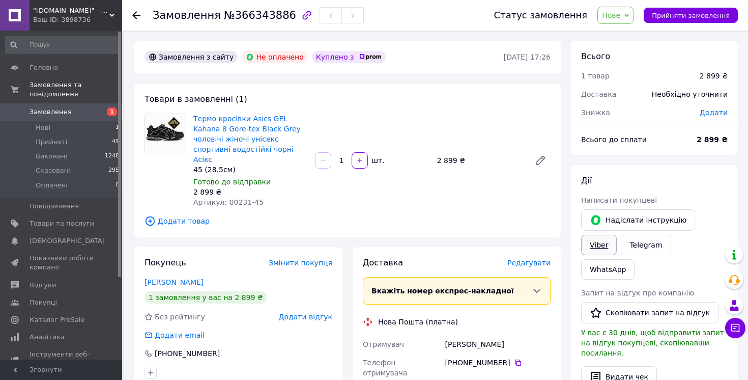
click at [597, 245] on link "Viber" at bounding box center [599, 245] width 36 height 20
click at [637, 248] on link "Telegram" at bounding box center [646, 245] width 50 height 20
click at [52, 142] on span "Прийняті" at bounding box center [52, 141] width 32 height 9
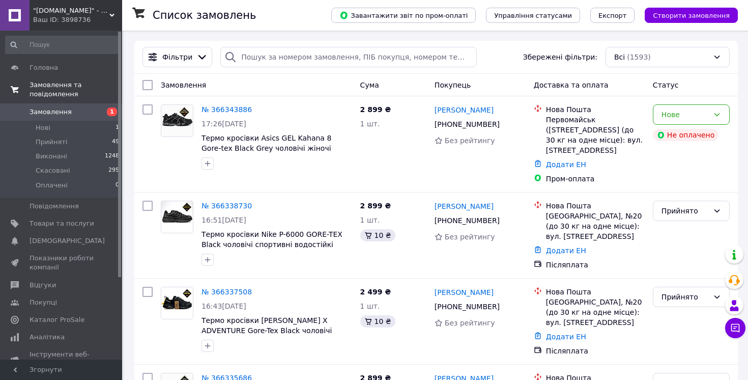
click at [53, 95] on span "Замовлення та повідомлення" at bounding box center [76, 89] width 93 height 18
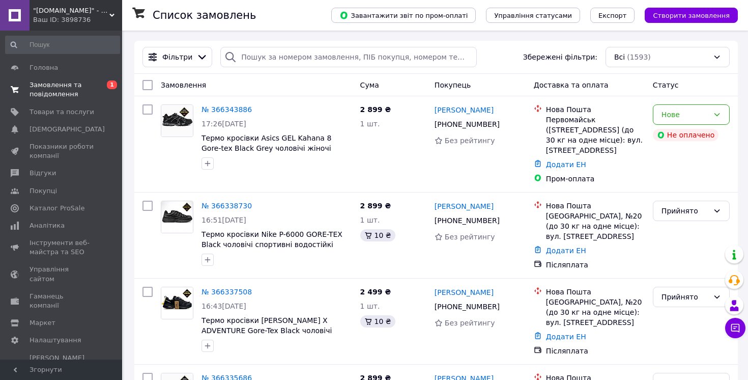
click at [53, 95] on span "Замовлення та повідомлення" at bounding box center [62, 89] width 65 height 18
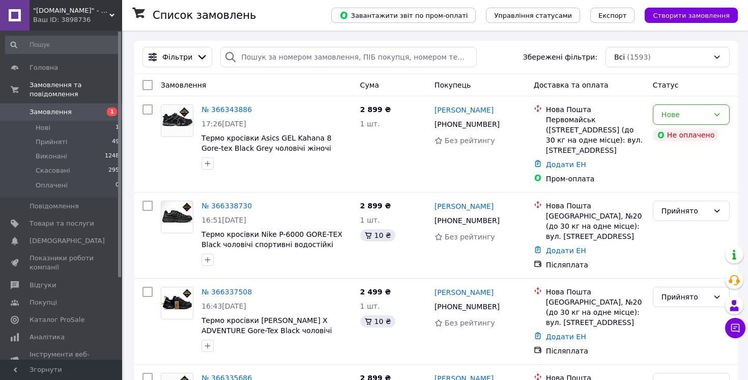
click at [55, 113] on span "Замовлення" at bounding box center [51, 111] width 42 height 9
click at [55, 110] on span "Замовлення" at bounding box center [51, 111] width 42 height 9
click at [228, 111] on link "№ 366343886" at bounding box center [226, 109] width 50 height 8
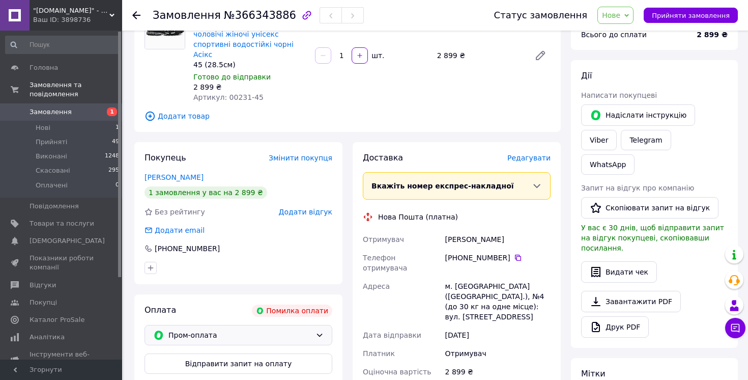
scroll to position [105, 0]
click at [261, 329] on span "Пром-оплата" at bounding box center [239, 334] width 143 height 11
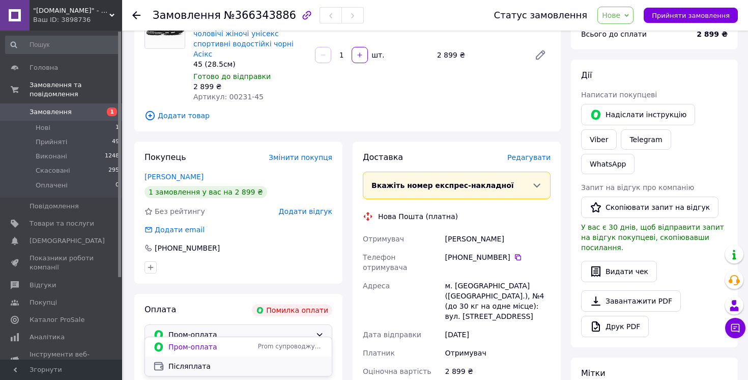
click at [198, 365] on span "Післяплата" at bounding box center [245, 366] width 155 height 10
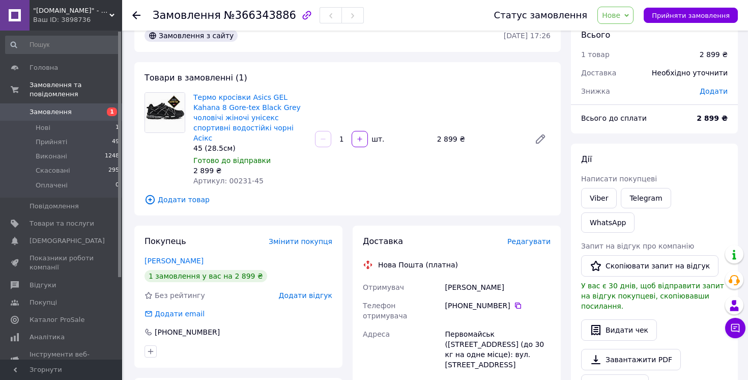
scroll to position [20, 0]
click at [620, 17] on span "Нове" at bounding box center [611, 15] width 18 height 8
click at [622, 35] on li "Прийнято" at bounding box center [621, 35] width 47 height 15
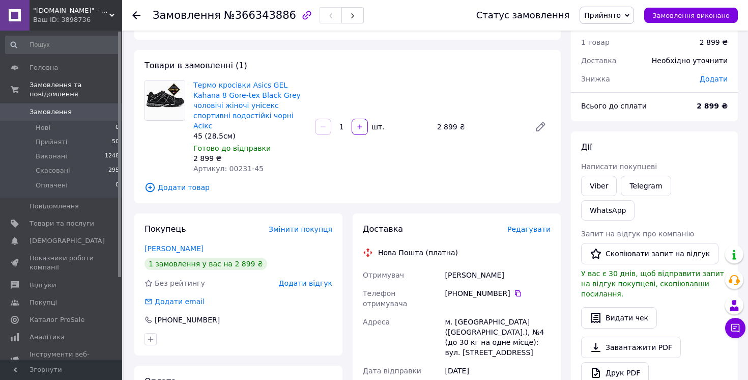
scroll to position [30, 0]
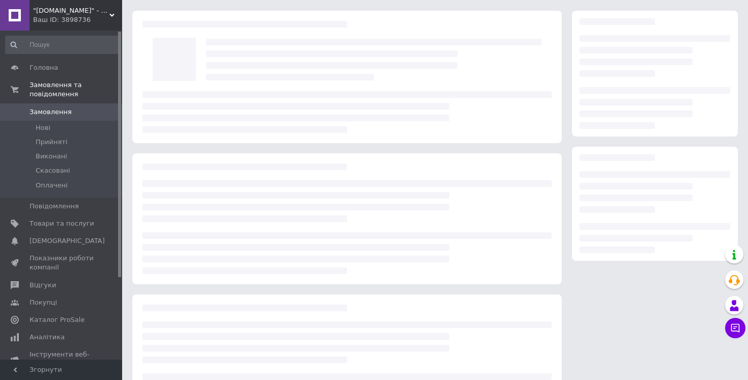
scroll to position [30, 0]
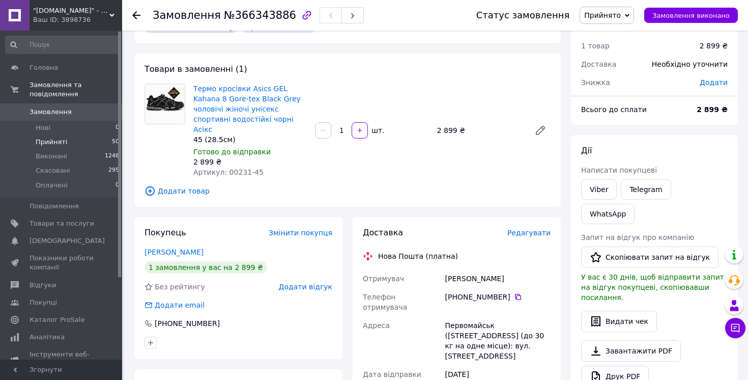
click at [59, 138] on span "Прийняті" at bounding box center [52, 141] width 32 height 9
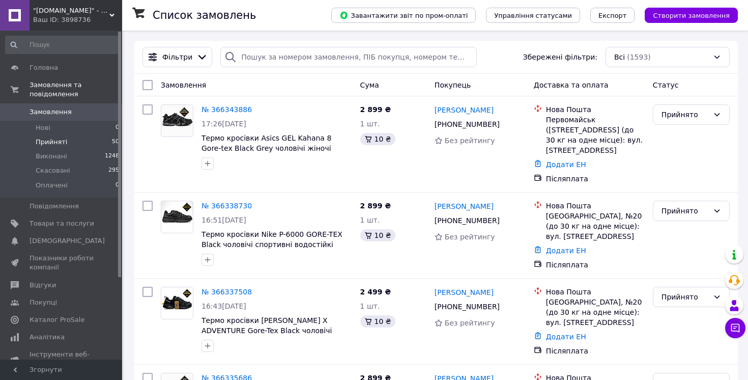
click at [59, 144] on span "Прийняті" at bounding box center [52, 141] width 32 height 9
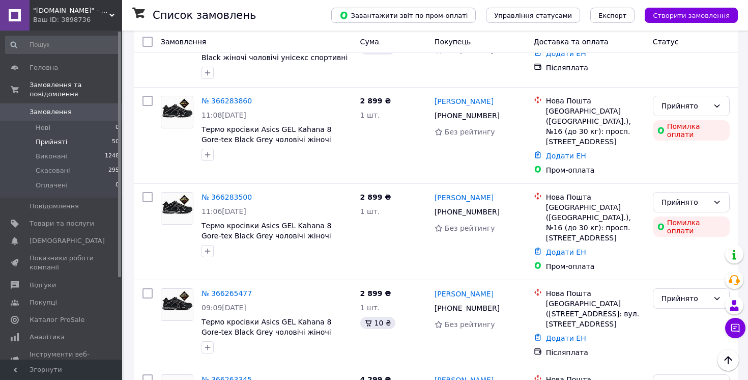
scroll to position [1038, 0]
click at [50, 112] on span "Замовлення" at bounding box center [51, 111] width 42 height 9
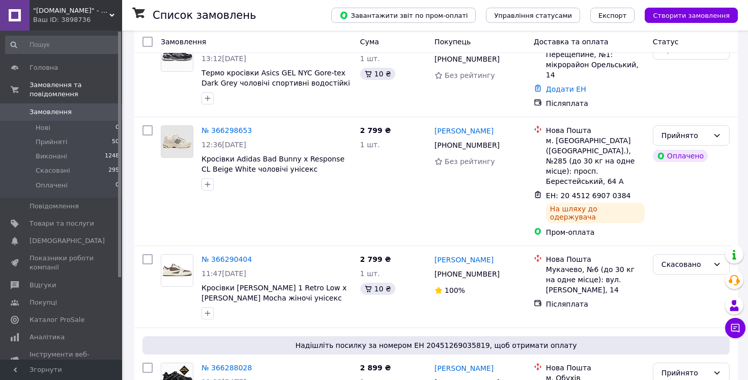
scroll to position [578, 0]
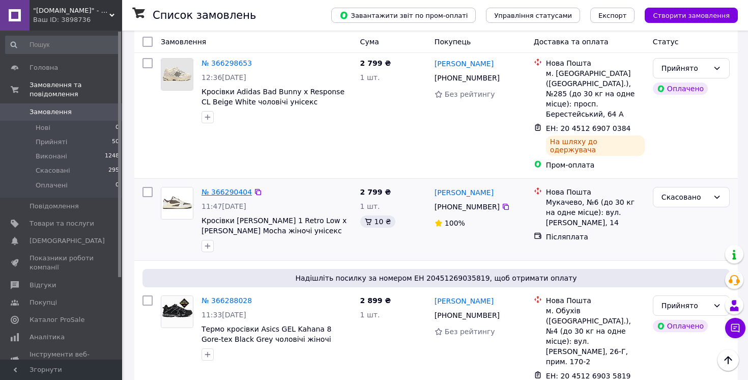
click at [227, 188] on link "№ 366290404" at bounding box center [226, 192] width 50 height 8
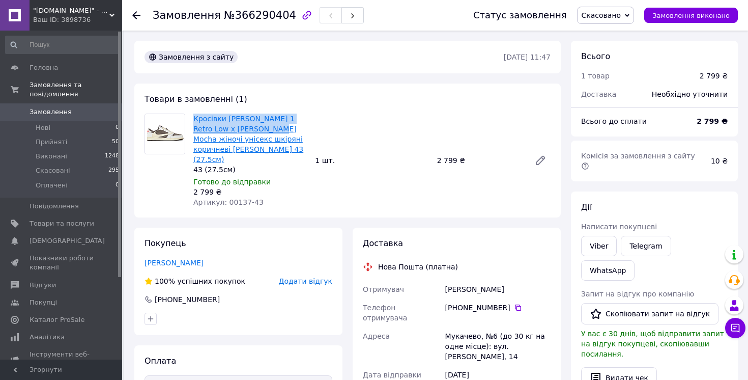
drag, startPoint x: 226, startPoint y: 110, endPoint x: 255, endPoint y: 130, distance: 35.4
click at [255, 130] on div "Товари в замовленні (1) Кросівки Jordan 1 Retro Low x Travis Scott Mocha жіночі…" at bounding box center [347, 150] width 426 height 134
copy link "Кросівки Jordan 1 Retro Low x Travis Scott Mocha"
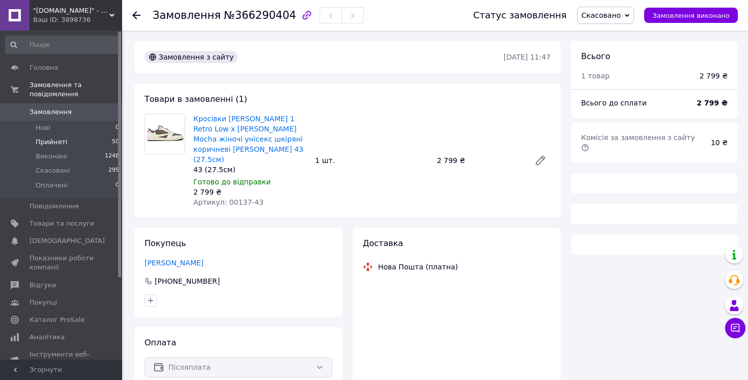
click at [51, 142] on span "Прийняті" at bounding box center [52, 141] width 32 height 9
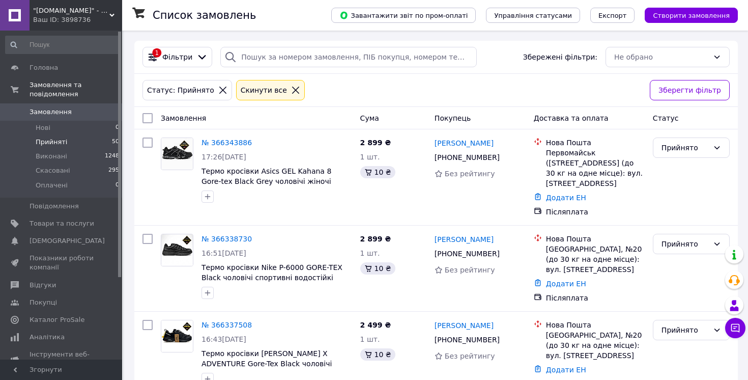
click at [50, 143] on span "Прийняті" at bounding box center [52, 141] width 32 height 9
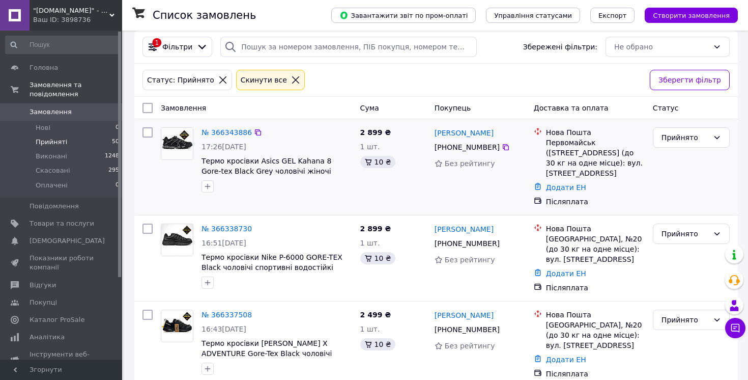
scroll to position [9, 0]
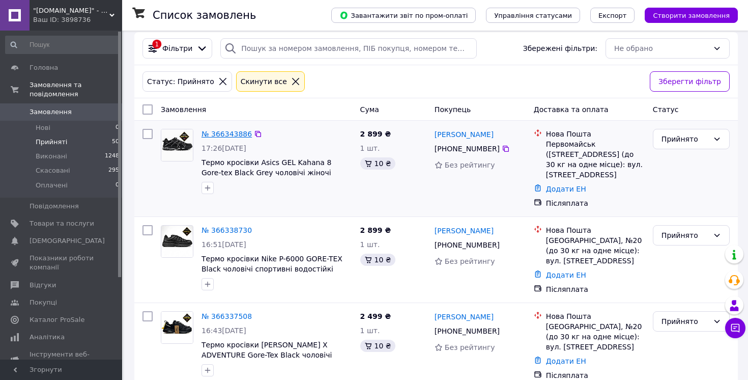
click at [221, 136] on link "№ 366343886" at bounding box center [226, 134] width 50 height 8
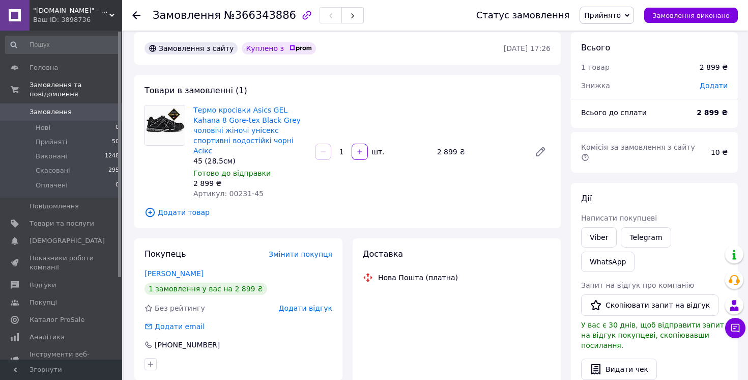
scroll to position [19, 0]
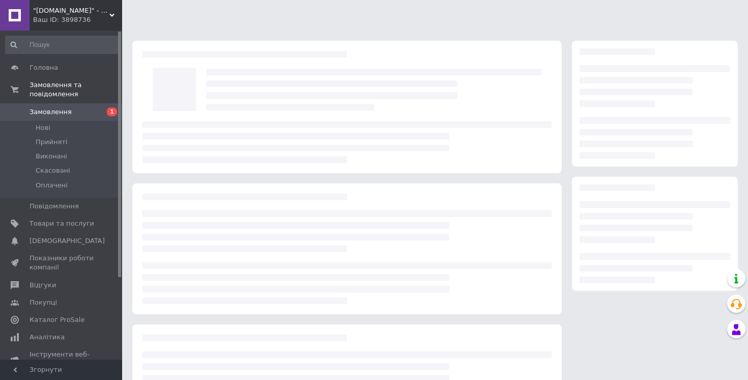
scroll to position [19, 0]
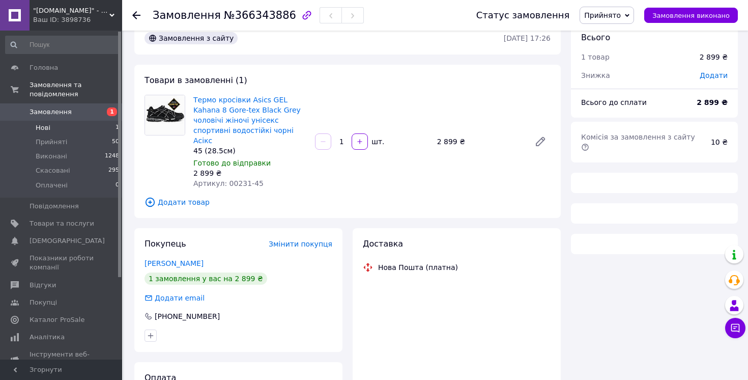
click at [56, 127] on li "Нові 1" at bounding box center [62, 128] width 125 height 14
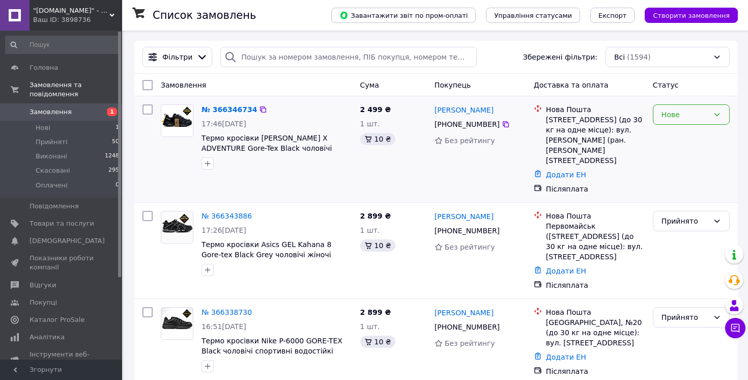
click at [699, 119] on div "Нове" at bounding box center [684, 114] width 47 height 11
click at [689, 135] on li "Прийнято" at bounding box center [691, 136] width 76 height 18
click at [216, 111] on link "№ 366346734" at bounding box center [226, 109] width 50 height 8
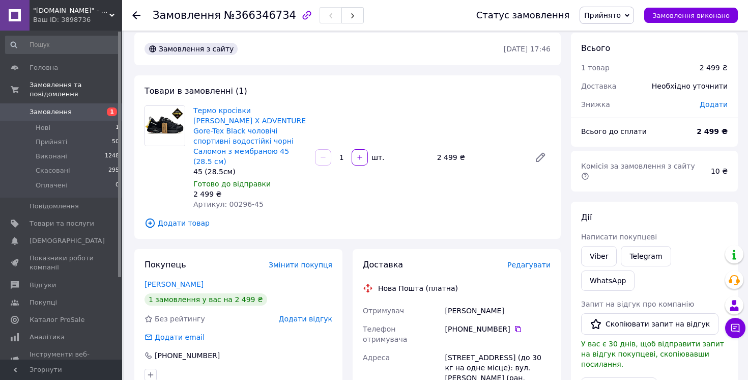
scroll to position [14, 0]
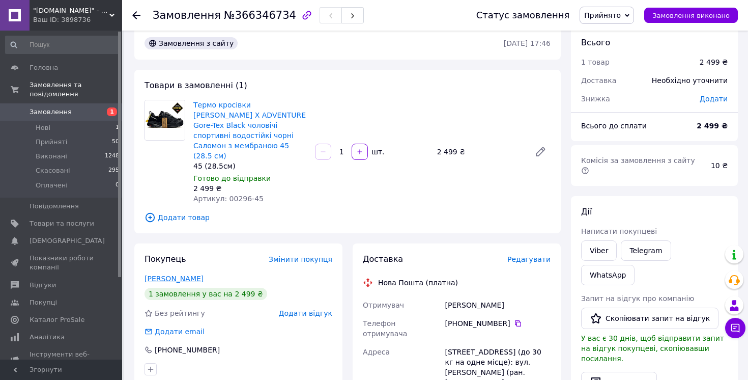
click at [177, 274] on link "Фрейдлін Євген" at bounding box center [173, 278] width 59 height 8
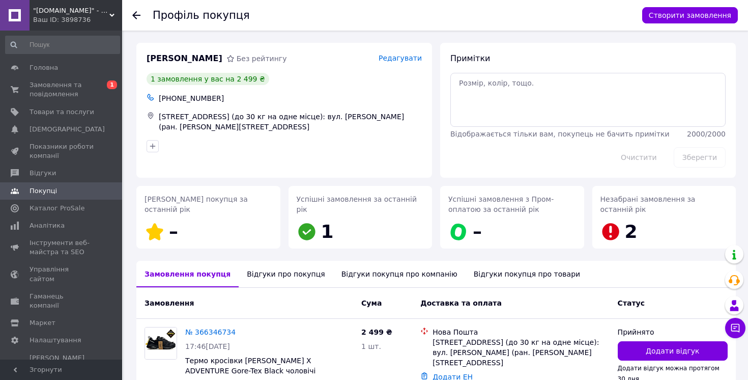
click at [296, 274] on div "Відгуки про покупця" at bounding box center [286, 273] width 94 height 26
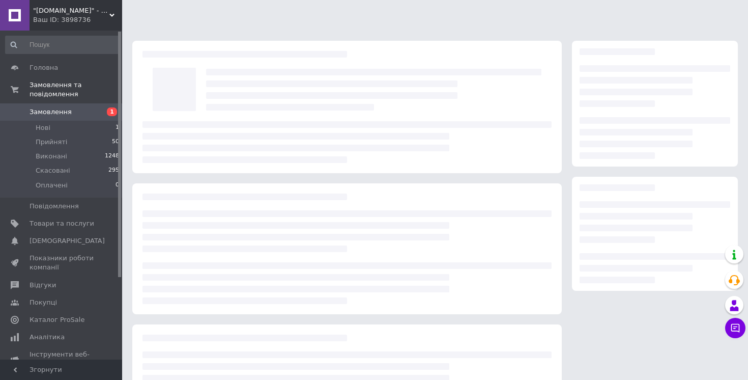
scroll to position [14, 0]
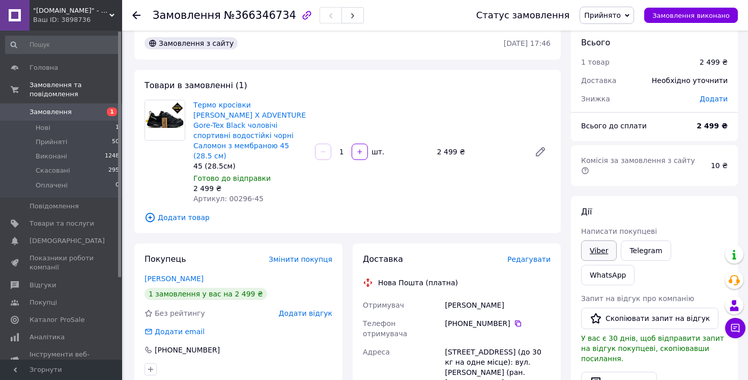
click at [601, 240] on link "Viber" at bounding box center [599, 250] width 36 height 20
click at [631, 247] on link "Telegram" at bounding box center [646, 250] width 50 height 20
click at [634, 265] on link "WhatsApp" at bounding box center [607, 275] width 53 height 20
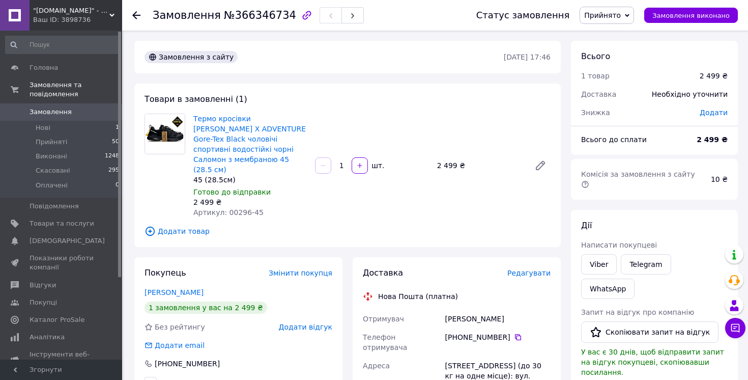
scroll to position [14, 0]
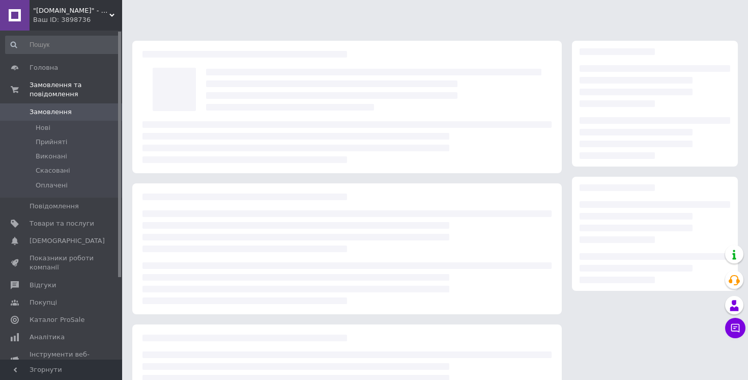
scroll to position [14, 0]
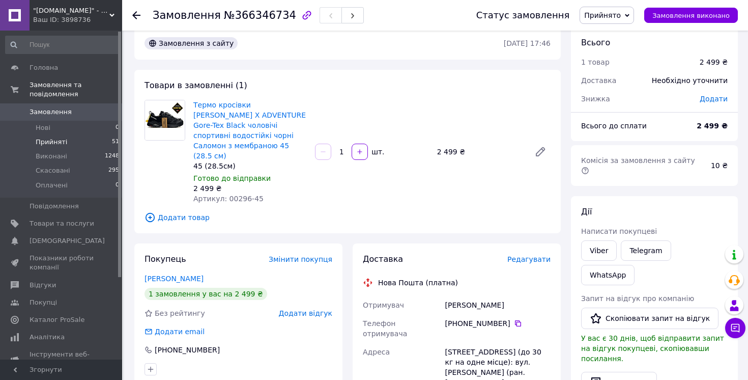
click at [52, 142] on span "Прийняті" at bounding box center [52, 141] width 32 height 9
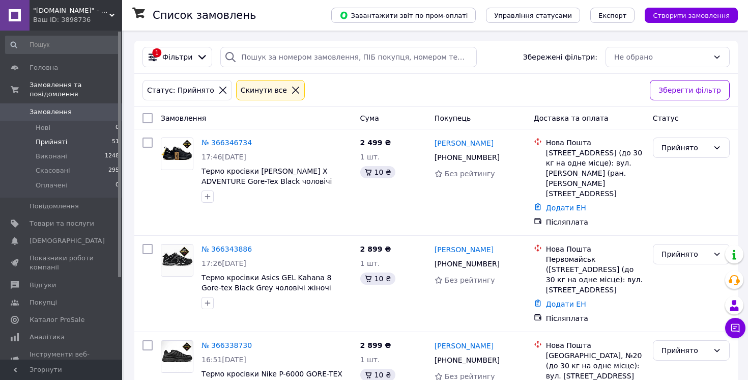
click at [42, 147] on li "Прийняті 51" at bounding box center [62, 142] width 125 height 14
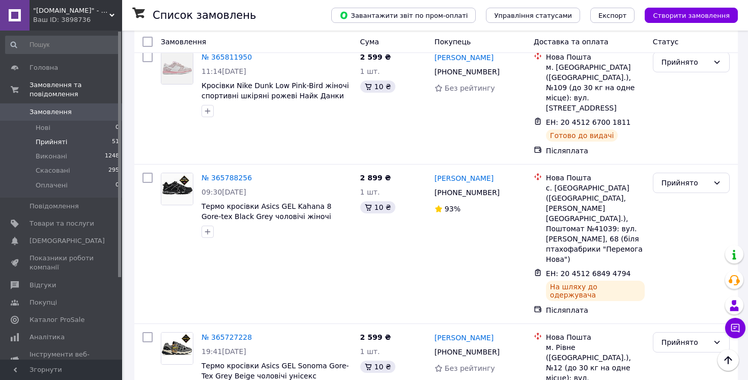
scroll to position [4373, 0]
click at [674, 190] on li "Виконано" at bounding box center [691, 194] width 76 height 18
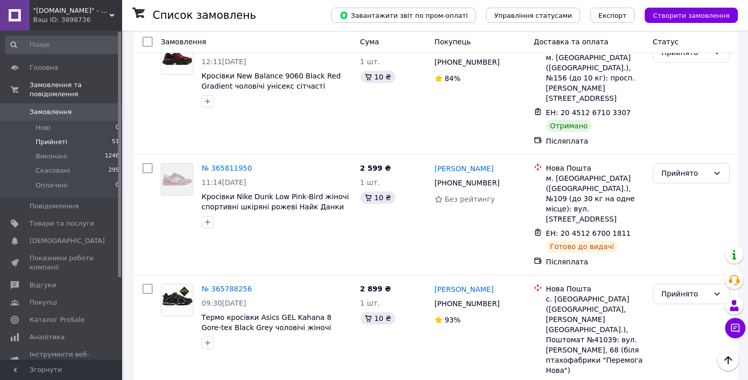
scroll to position [4215, 0]
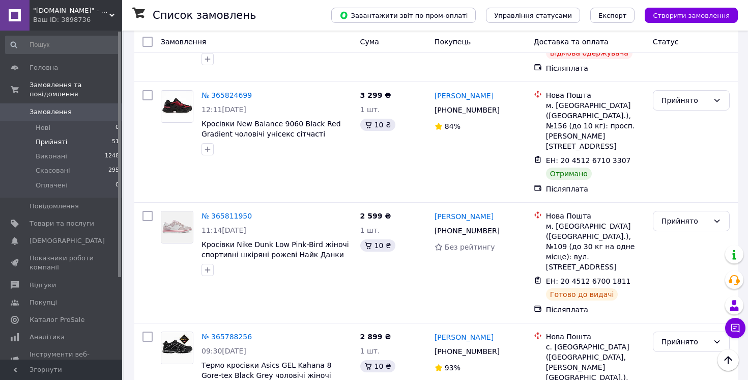
click at [678, 160] on li "Виконано" at bounding box center [691, 162] width 76 height 18
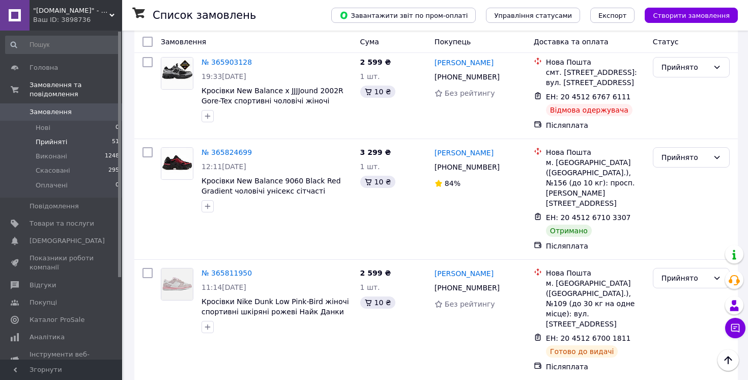
scroll to position [4157, 0]
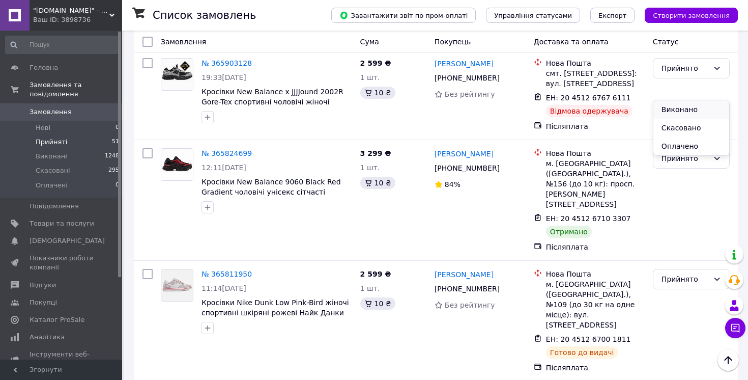
click at [679, 105] on li "Виконано" at bounding box center [691, 109] width 76 height 18
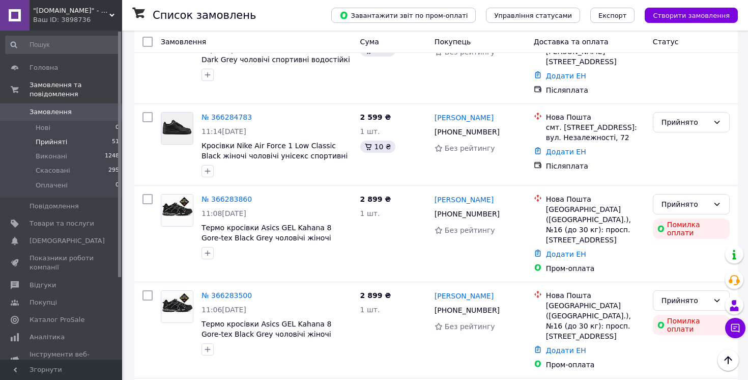
scroll to position [1047, 0]
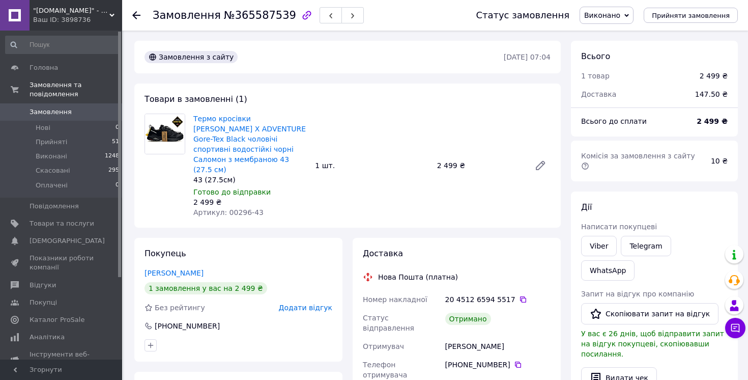
click at [299, 303] on span "Додати відгук" at bounding box center [305, 307] width 53 height 8
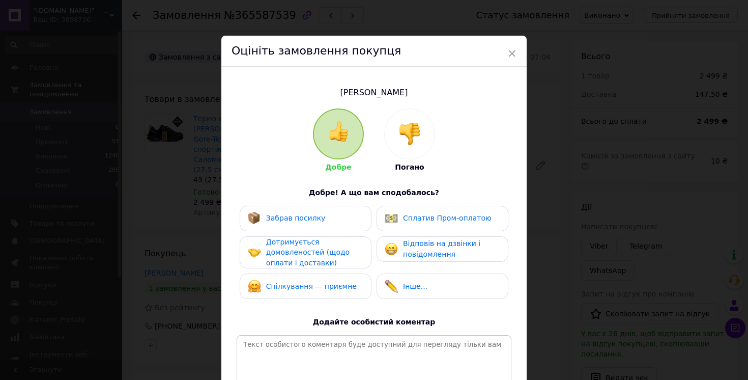
click at [306, 220] on span "Забрав посилку" at bounding box center [296, 218] width 60 height 8
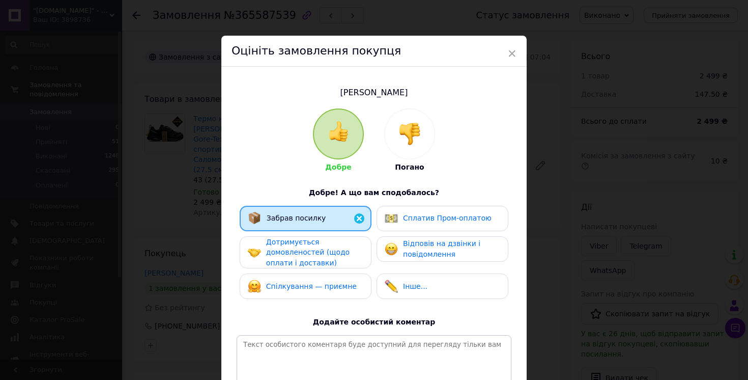
click at [310, 233] on div "Забрав посилку Сплатив Пром-оплатою Дотримується домовленостей (щодо оплати і д…" at bounding box center [374, 255] width 275 height 99
click at [318, 249] on span "Дотримується домовленостей (щодо оплати і доставки)" at bounding box center [307, 252] width 83 height 29
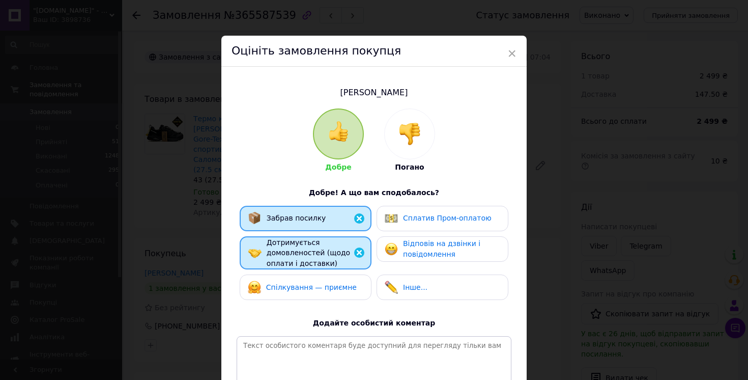
scroll to position [117, 0]
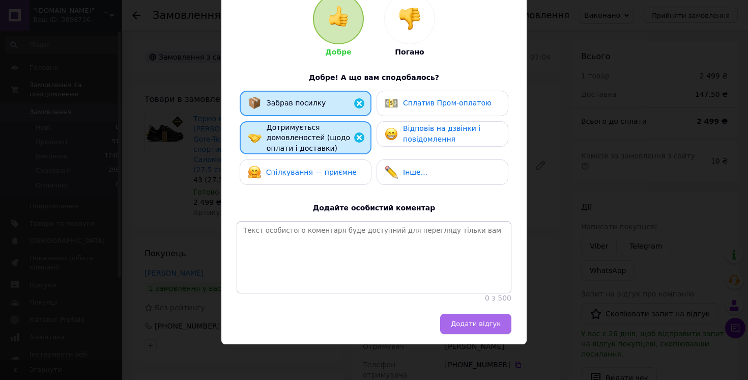
click at [465, 317] on button "Додати відгук" at bounding box center [475, 323] width 71 height 20
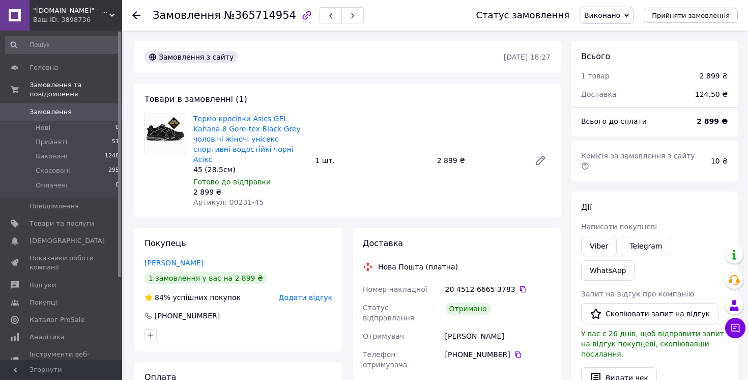
click at [322, 293] on span "Додати відгук" at bounding box center [305, 297] width 53 height 8
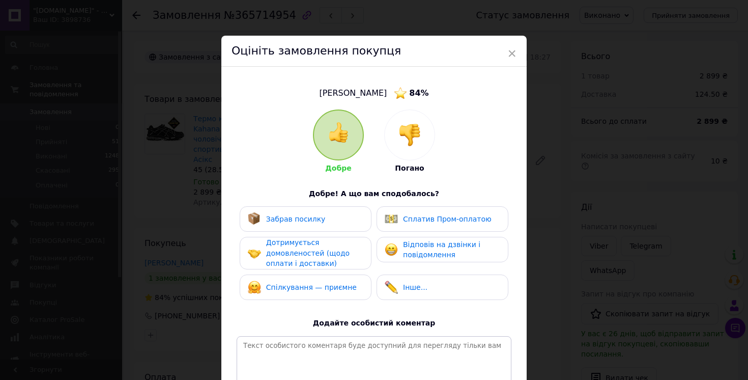
click at [322, 285] on span "Спілкування — приємне" at bounding box center [311, 287] width 91 height 8
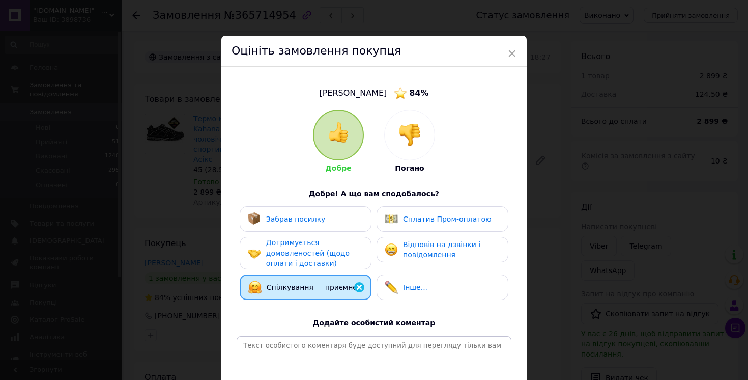
click at [317, 220] on span "Забрав посилку" at bounding box center [296, 219] width 60 height 8
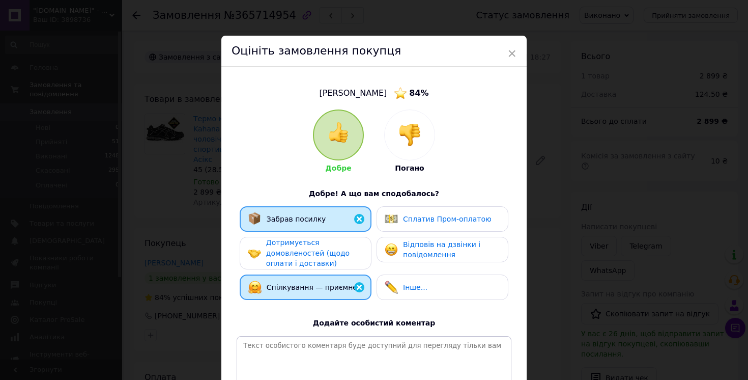
click at [318, 241] on div "Дотримується домовленостей (щодо оплати і доставки)" at bounding box center [314, 253] width 97 height 32
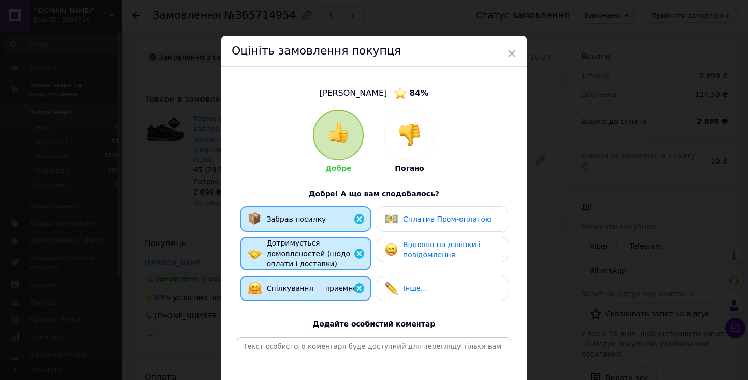
click at [325, 286] on span "Спілкування — приємне" at bounding box center [312, 288] width 91 height 8
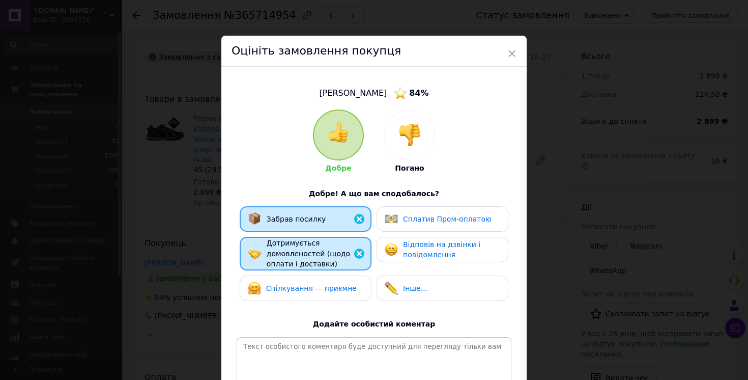
scroll to position [118, 0]
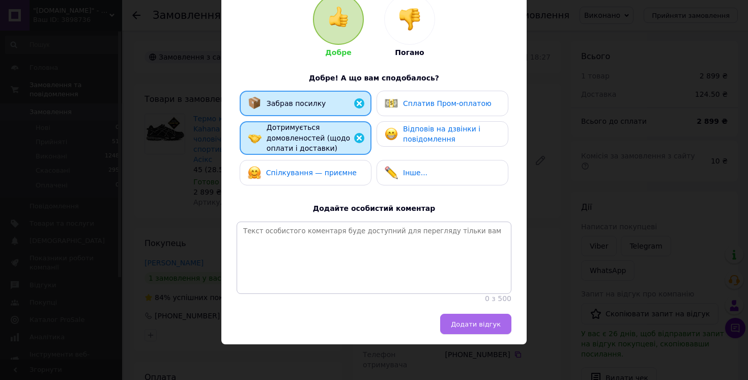
click at [478, 327] on span "Додати відгук" at bounding box center [476, 324] width 50 height 8
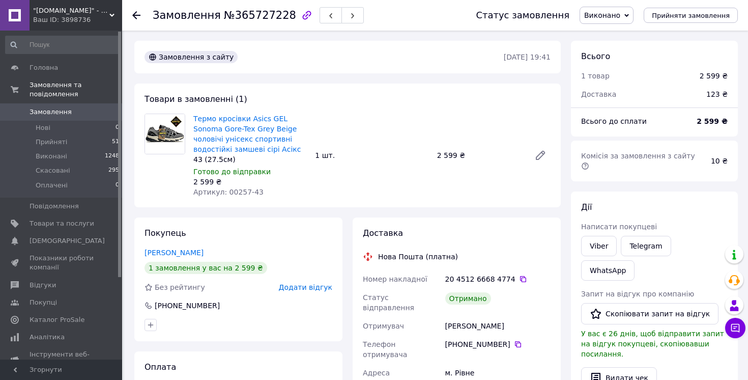
click at [320, 286] on span "Додати відгук" at bounding box center [305, 287] width 53 height 8
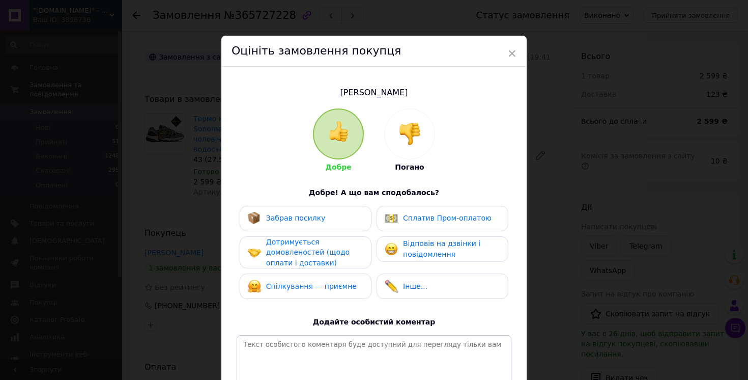
click at [308, 219] on span "Забрав посилку" at bounding box center [296, 218] width 60 height 8
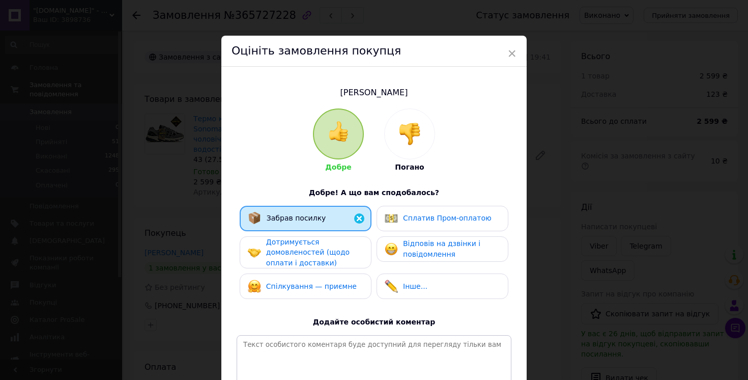
click at [319, 245] on div "Дотримується домовленостей (щодо оплати і доставки)" at bounding box center [314, 253] width 97 height 32
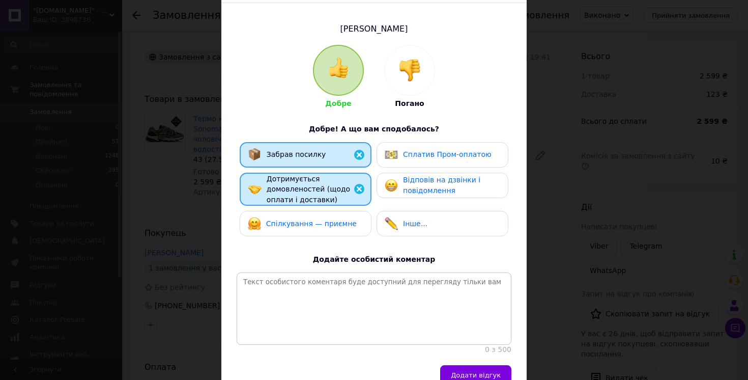
scroll to position [114, 0]
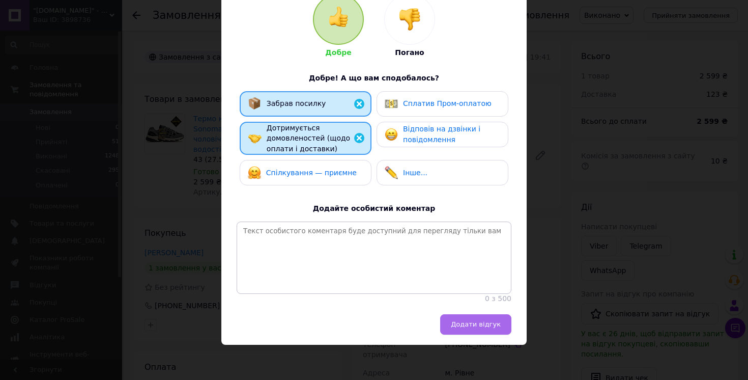
click at [484, 332] on button "Додати відгук" at bounding box center [475, 324] width 71 height 20
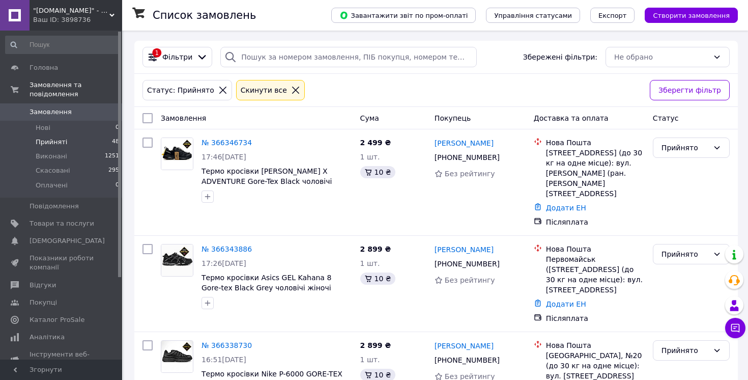
click at [49, 142] on span "Прийняті" at bounding box center [52, 141] width 32 height 9
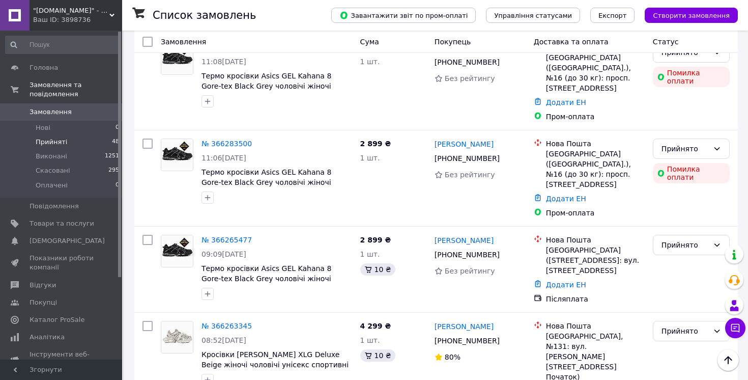
scroll to position [1202, 0]
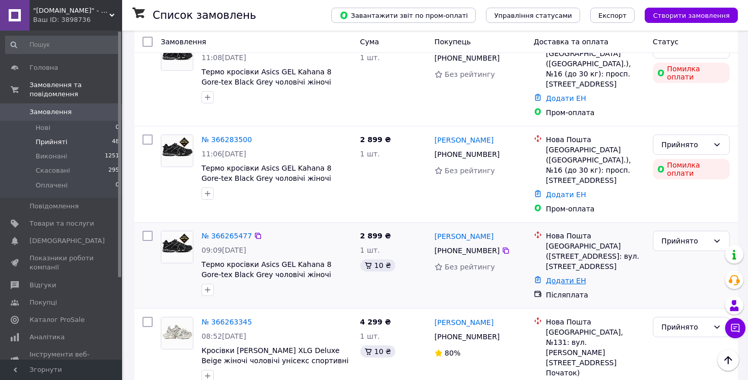
click at [561, 276] on link "Додати ЕН" at bounding box center [566, 280] width 40 height 8
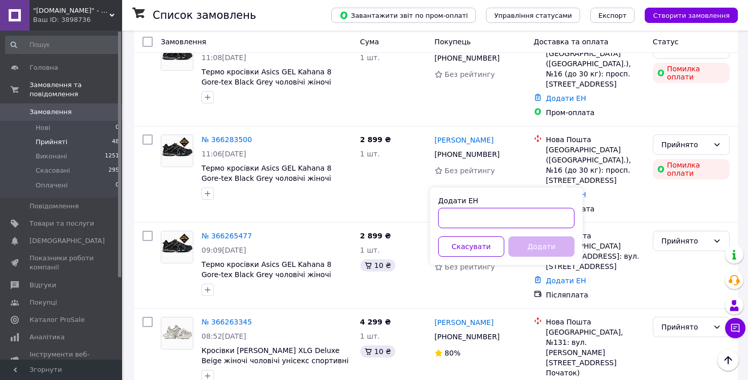
click at [475, 220] on input "Додати ЕН" at bounding box center [506, 218] width 136 height 20
paste input "20451269043520"
type input "20451269043520"
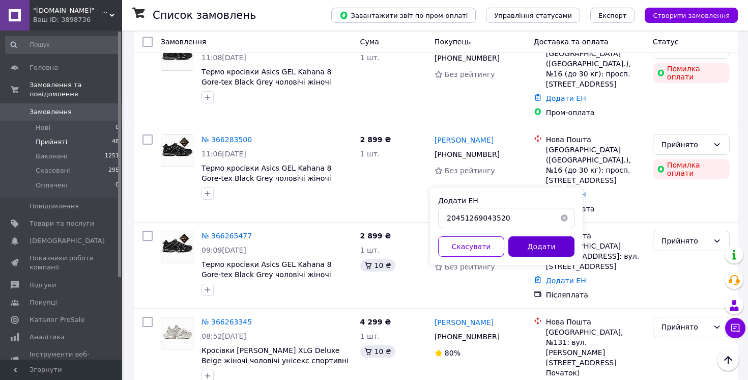
click at [541, 246] on button "Додати" at bounding box center [541, 246] width 66 height 20
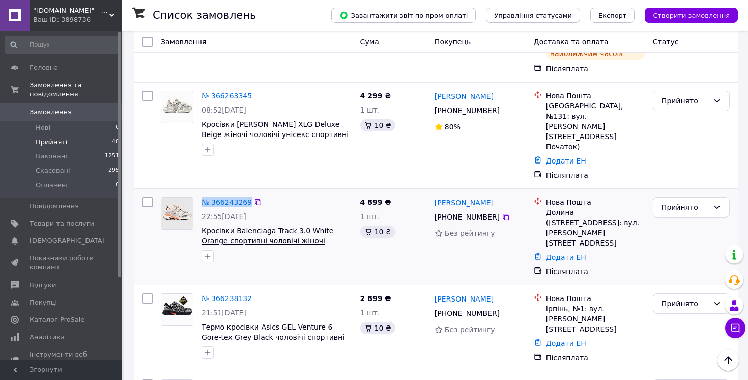
scroll to position [1468, 0]
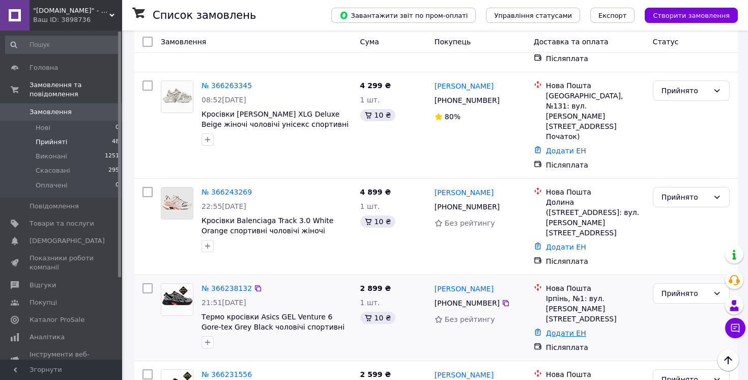
click at [557, 329] on link "Додати ЕН" at bounding box center [566, 333] width 40 height 8
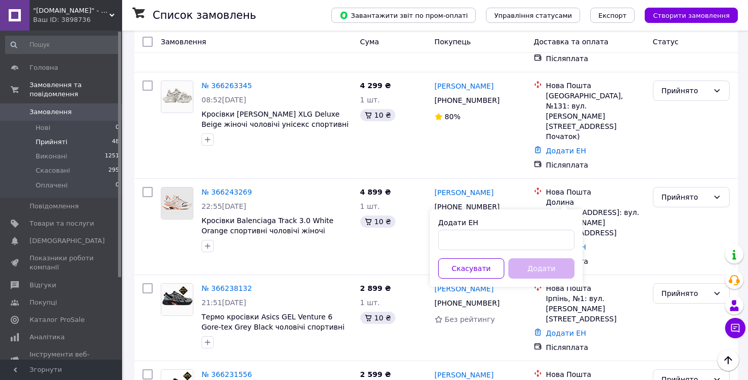
click at [477, 228] on div "Додати ЕН" at bounding box center [506, 233] width 136 height 33
click at [475, 238] on input "Додати ЕН" at bounding box center [506, 239] width 136 height 20
paste input "20451268951486"
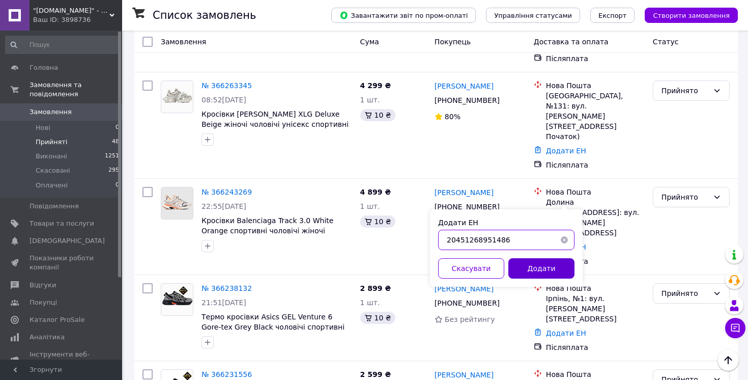
type input "20451268951486"
click at [519, 263] on button "Додати" at bounding box center [541, 268] width 66 height 20
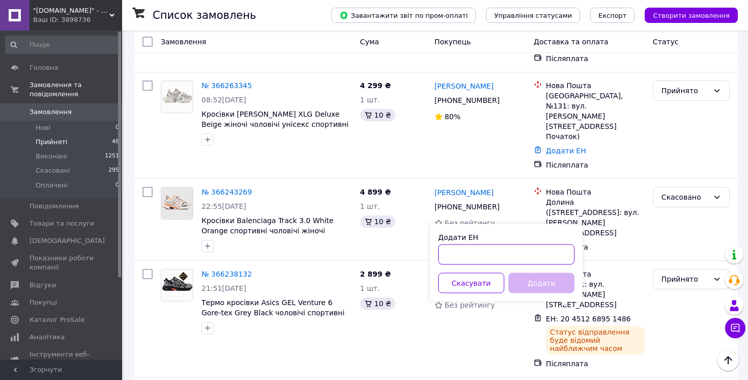
click at [468, 258] on input "Додати ЕН" at bounding box center [506, 254] width 136 height 20
paste input "20451268901128"
type input "20451268901128"
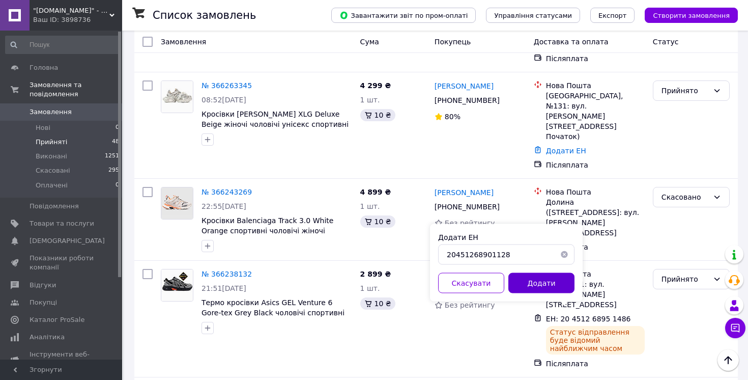
click at [533, 281] on button "Додати" at bounding box center [541, 283] width 66 height 20
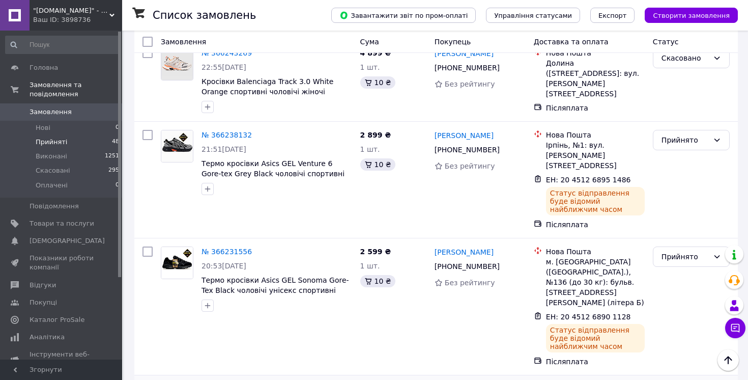
scroll to position [1618, 0]
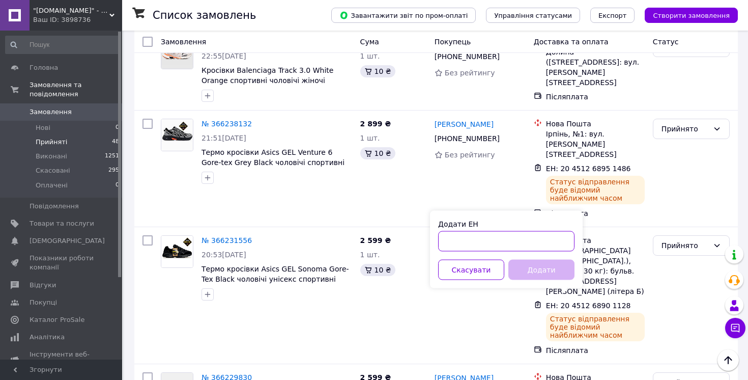
click at [468, 246] on input "Додати ЕН" at bounding box center [506, 241] width 136 height 20
paste input "20451268897428"
type input "20451268897428"
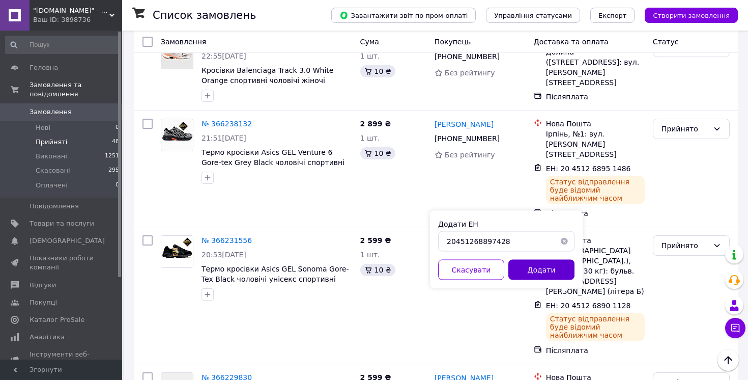
click at [542, 270] on button "Додати" at bounding box center [541, 269] width 66 height 20
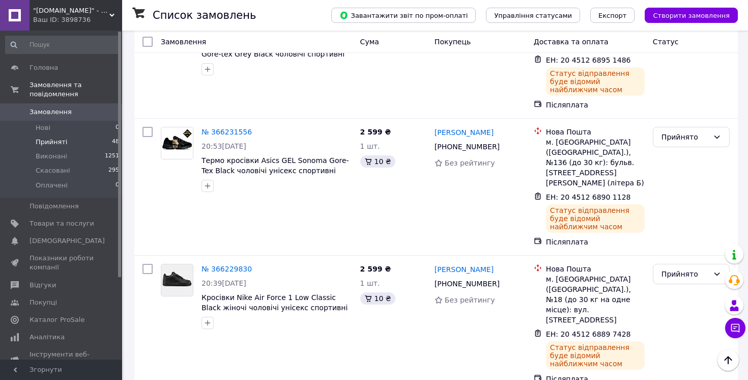
scroll to position [1652, 0]
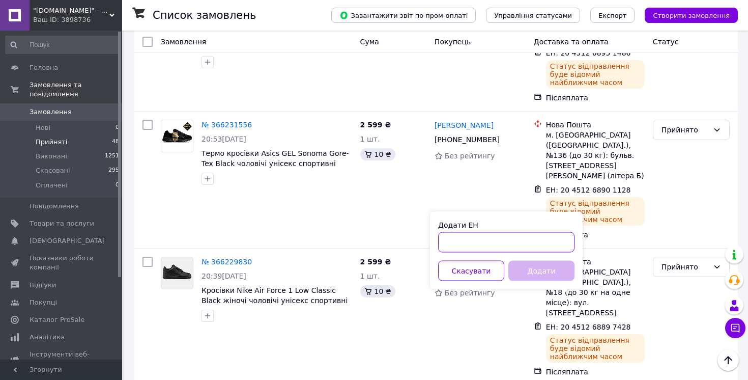
click at [462, 242] on input "Додати ЕН" at bounding box center [506, 242] width 136 height 20
paste input "20451269075197"
type input "20451269075197"
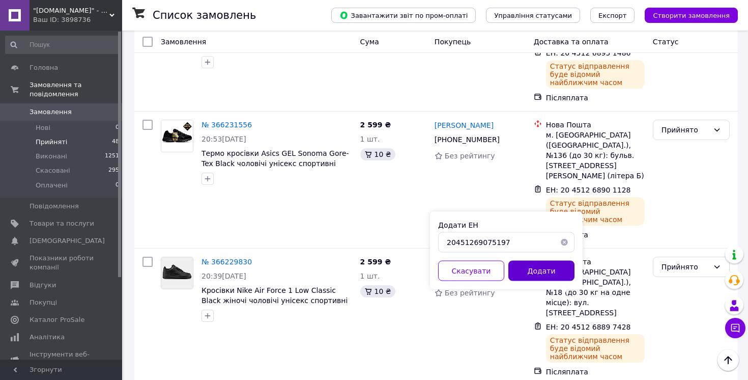
click at [553, 273] on button "Додати" at bounding box center [541, 270] width 66 height 20
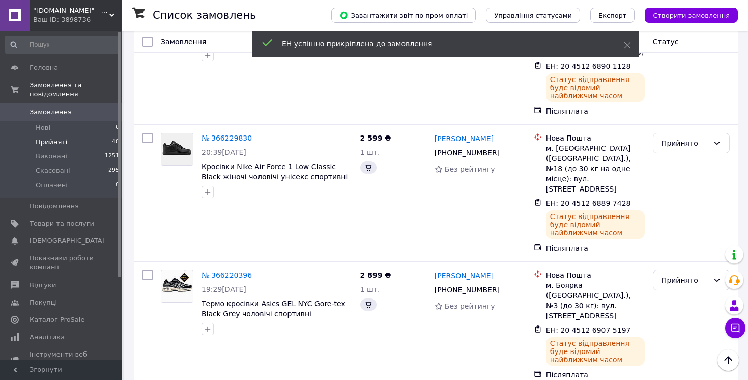
scroll to position [1727, 0]
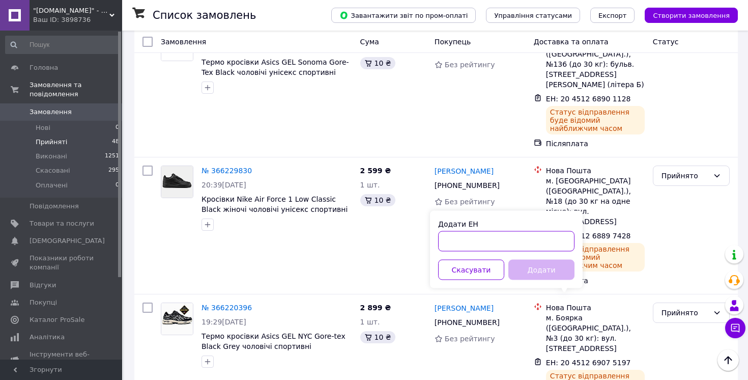
click at [480, 239] on input "Додати ЕН" at bounding box center [506, 241] width 136 height 20
paste input "20451269075073"
type input "20451269075073"
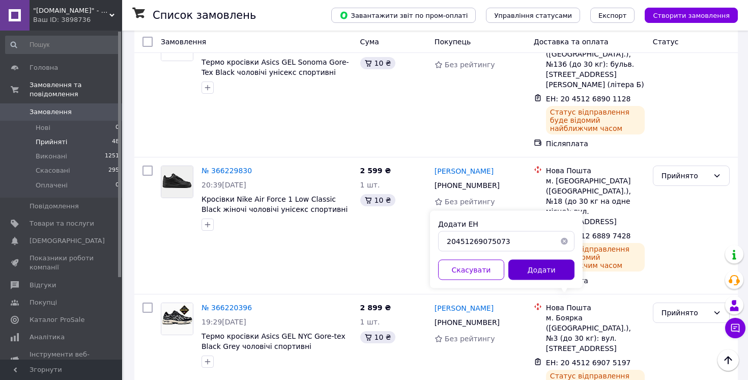
click at [555, 273] on button "Додати" at bounding box center [541, 269] width 66 height 20
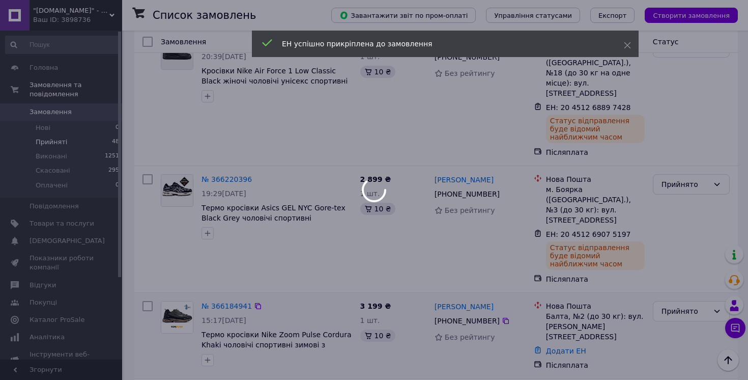
scroll to position [1855, 0]
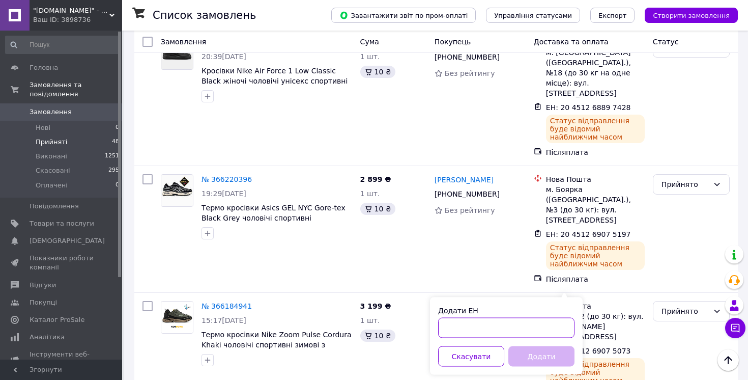
click at [455, 329] on input "Додати ЕН" at bounding box center [506, 327] width 136 height 20
paste input "20451268907073"
type input "20451268907073"
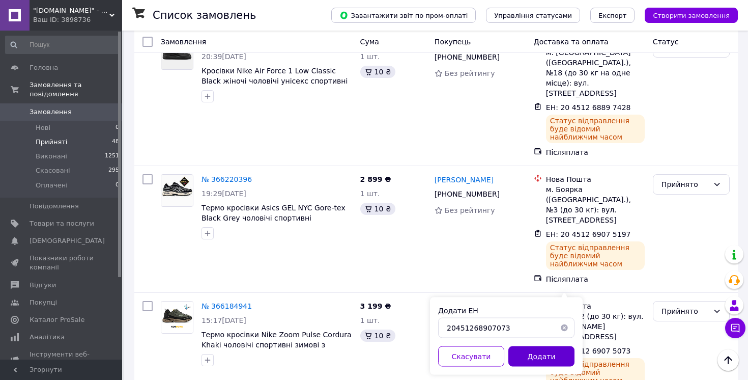
click at [540, 355] on button "Додати" at bounding box center [541, 356] width 66 height 20
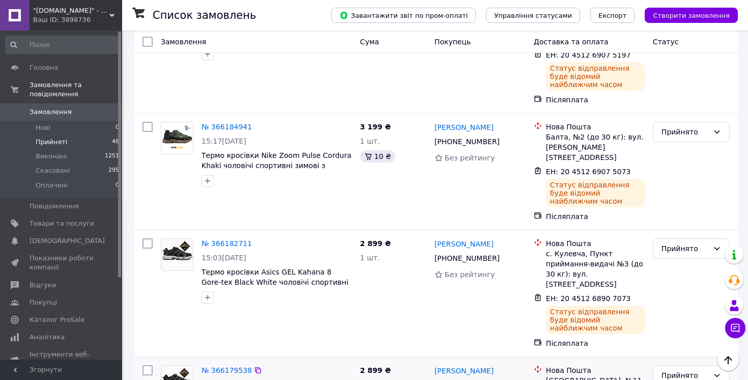
scroll to position [2005, 0]
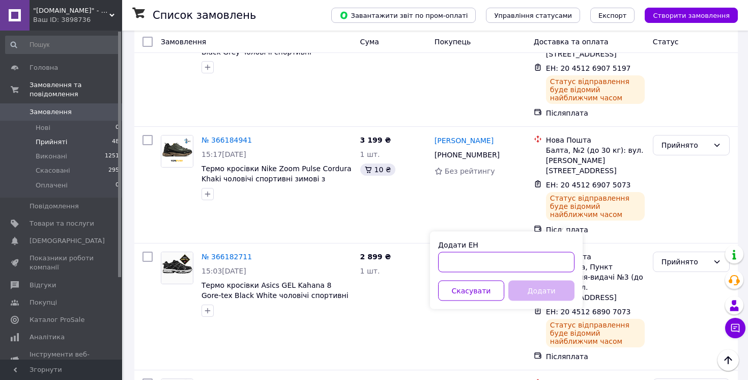
click at [471, 258] on input "Додати ЕН" at bounding box center [506, 262] width 136 height 20
paste input "20451268968128"
type input "20451268968128"
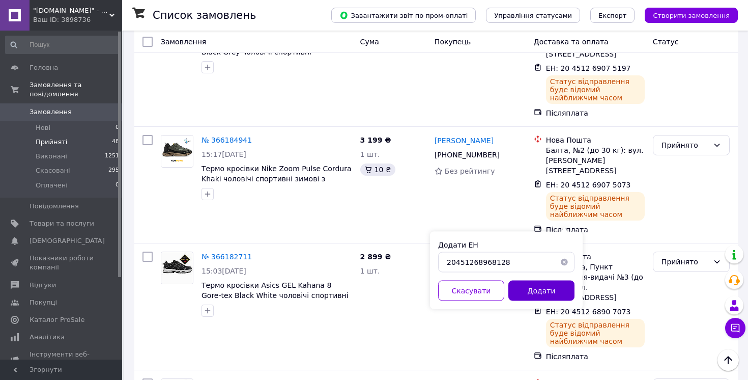
click at [528, 285] on button "Додати" at bounding box center [541, 290] width 66 height 20
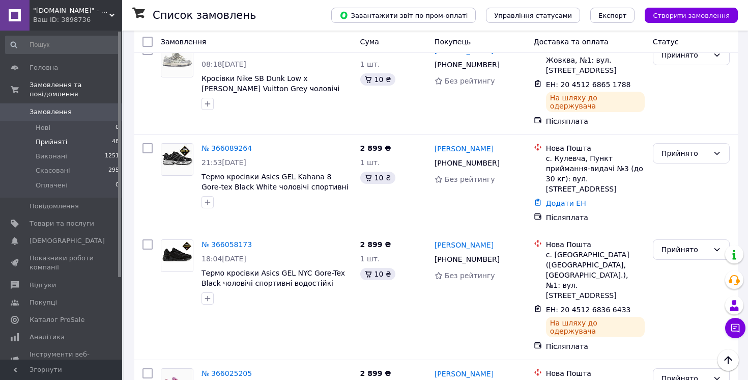
scroll to position [3750, 0]
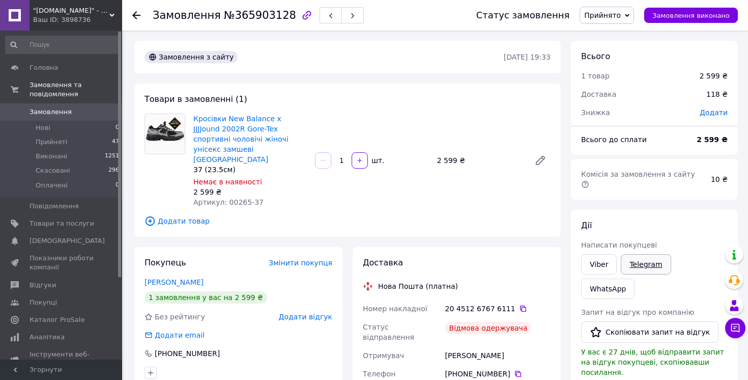
click at [645, 257] on link "Telegram" at bounding box center [646, 264] width 50 height 20
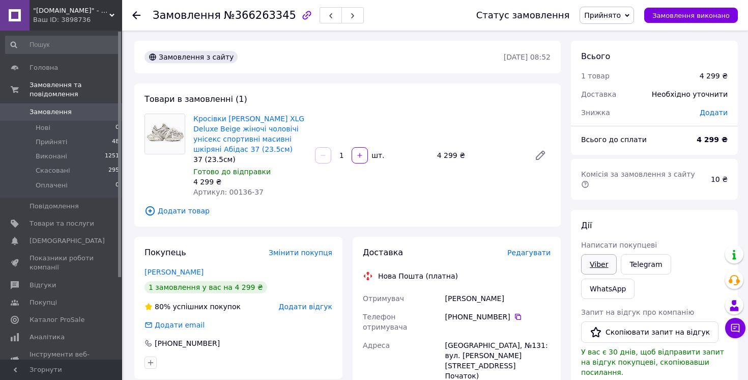
click at [601, 254] on link "Viber" at bounding box center [599, 264] width 36 height 20
click at [612, 15] on span "Прийнято" at bounding box center [602, 15] width 37 height 8
click at [613, 52] on li "Скасовано" at bounding box center [606, 50] width 53 height 15
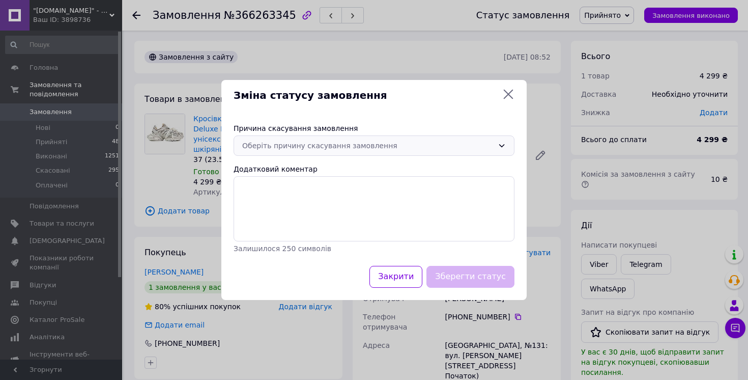
click at [388, 140] on div "Оберіть причину скасування замовлення" at bounding box center [367, 145] width 251 height 11
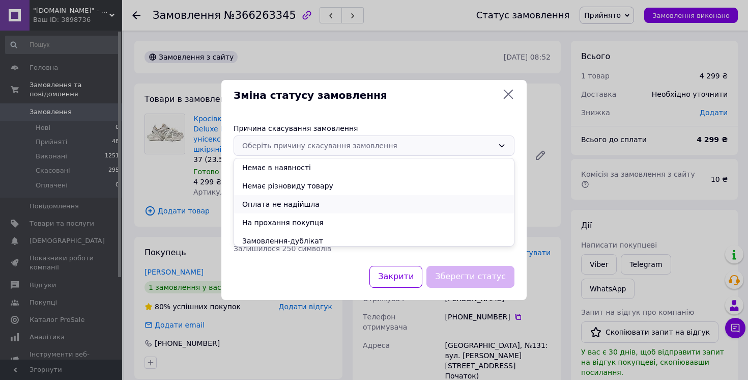
click at [292, 200] on li "Оплата не надійшла" at bounding box center [374, 204] width 280 height 18
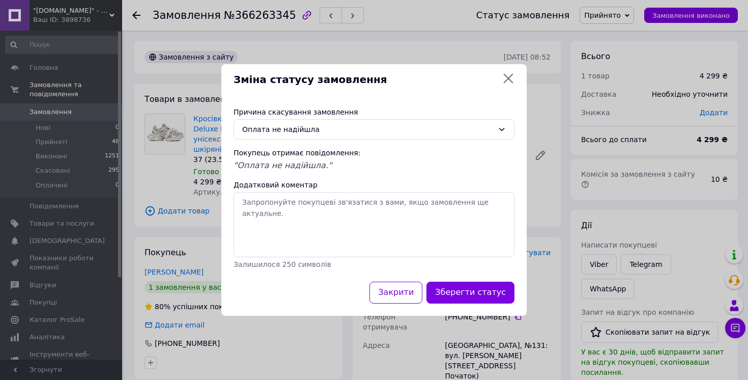
click at [508, 75] on icon at bounding box center [508, 78] width 12 height 12
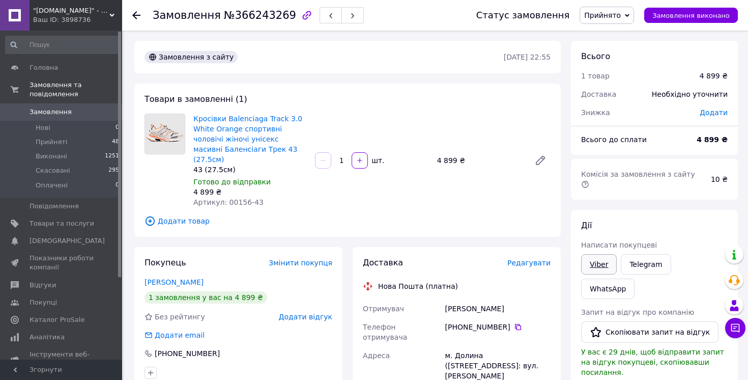
click at [595, 260] on link "Viber" at bounding box center [599, 264] width 36 height 20
click at [610, 14] on span "Прийнято" at bounding box center [602, 15] width 37 height 8
click at [616, 47] on li "Скасовано" at bounding box center [606, 50] width 53 height 15
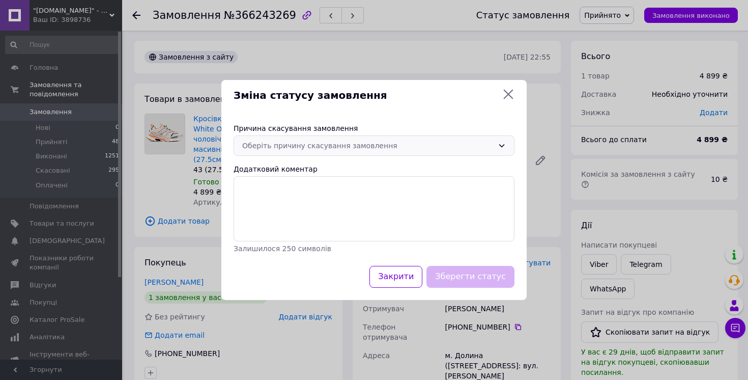
click at [327, 145] on div "Оберіть причину скасування замовлення" at bounding box center [367, 145] width 251 height 11
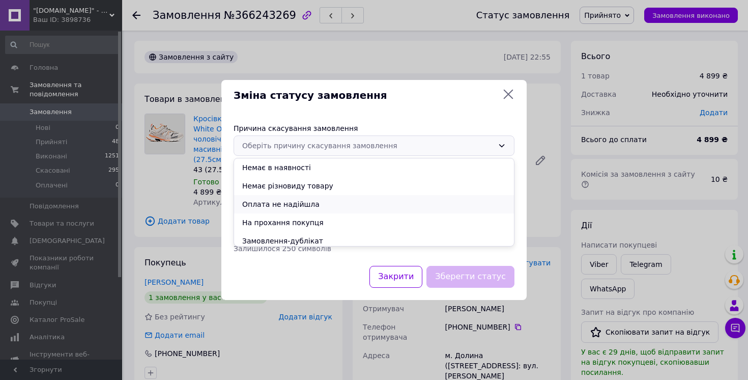
click at [301, 201] on li "Оплата не надійшла" at bounding box center [374, 204] width 280 height 18
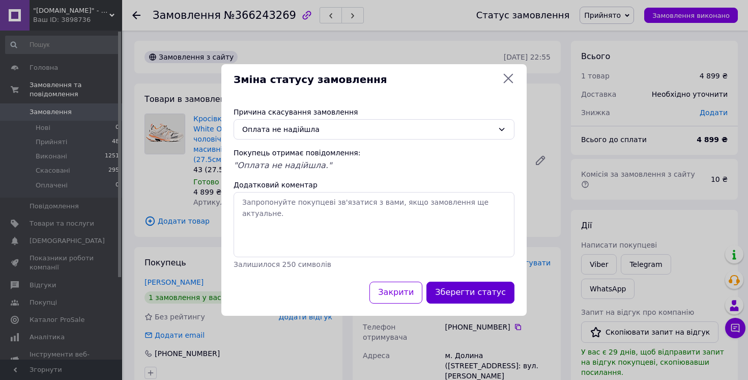
click at [460, 296] on button "Зберегти статус" at bounding box center [470, 292] width 88 height 22
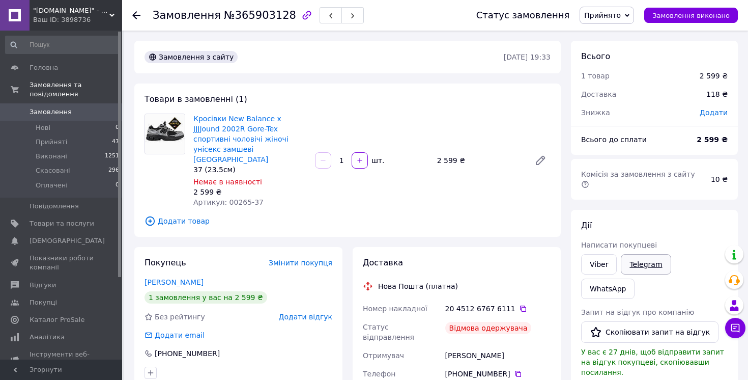
click at [635, 254] on link "Telegram" at bounding box center [646, 264] width 50 height 20
click at [70, 223] on span "Товари та послуги" at bounding box center [62, 223] width 65 height 9
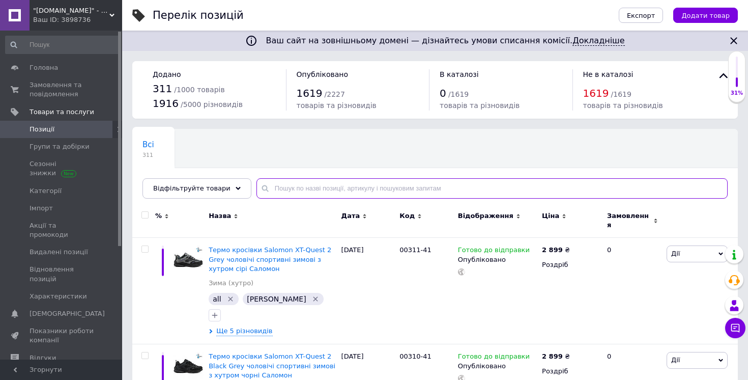
click at [359, 189] on input "text" at bounding box center [491, 188] width 471 height 20
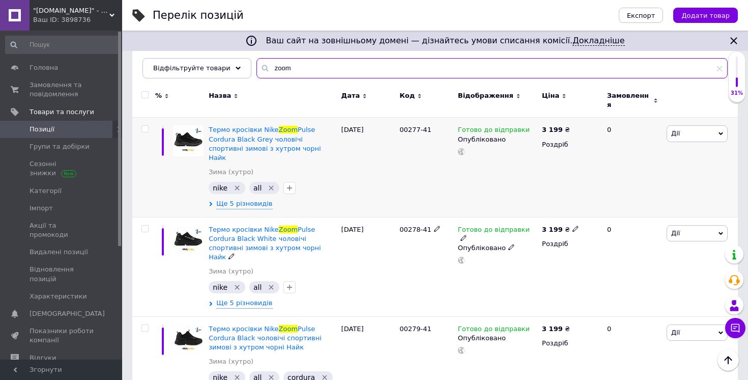
scroll to position [120, 0]
type input "zoom"
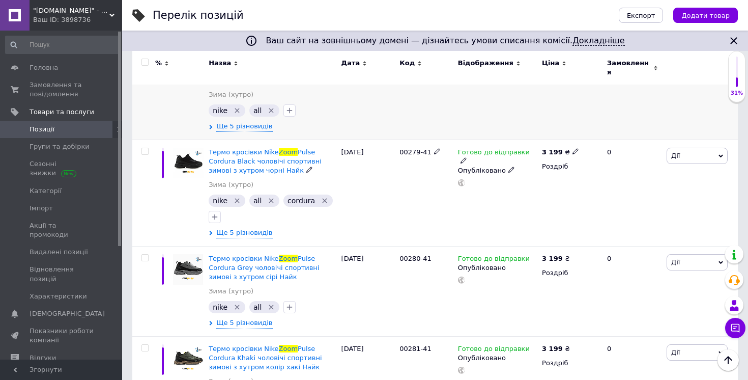
scroll to position [328, 0]
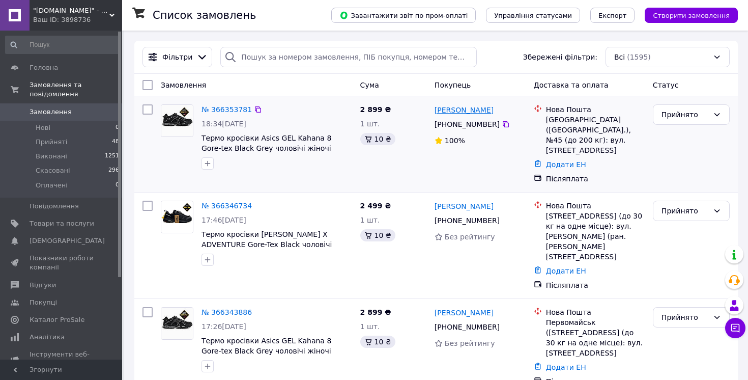
click at [461, 114] on link "[PERSON_NAME]" at bounding box center [463, 110] width 59 height 10
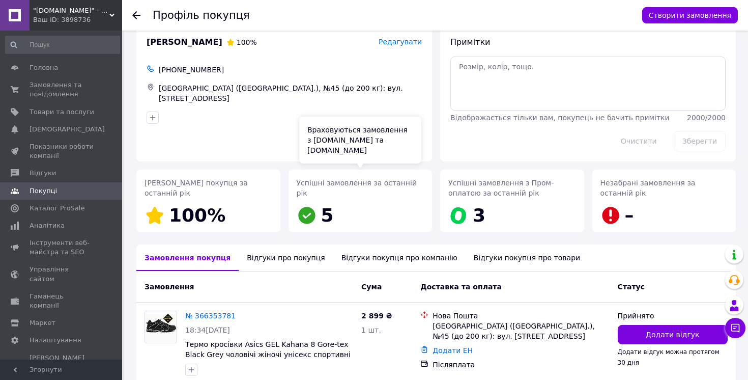
scroll to position [17, 0]
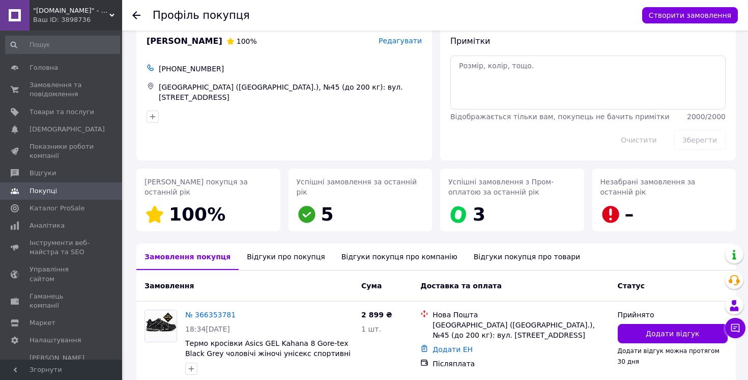
click at [293, 261] on div "Відгуки про покупця" at bounding box center [286, 256] width 94 height 26
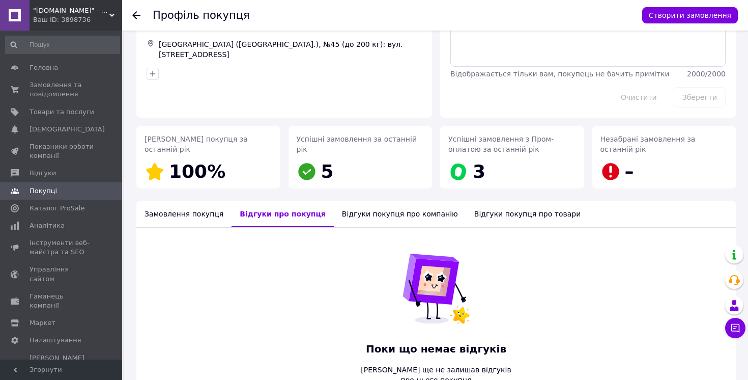
scroll to position [0, 0]
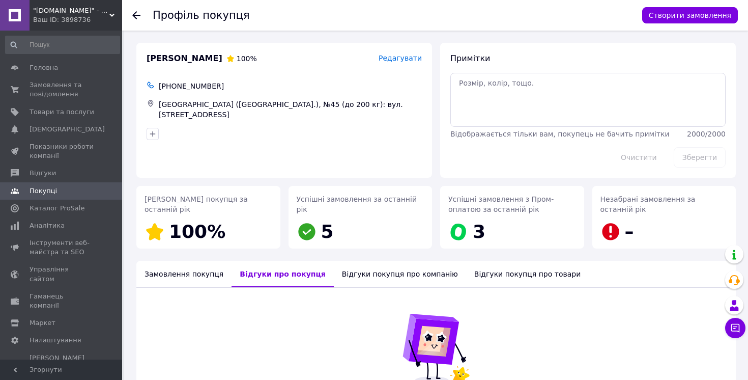
click at [133, 13] on icon at bounding box center [136, 15] width 8 height 8
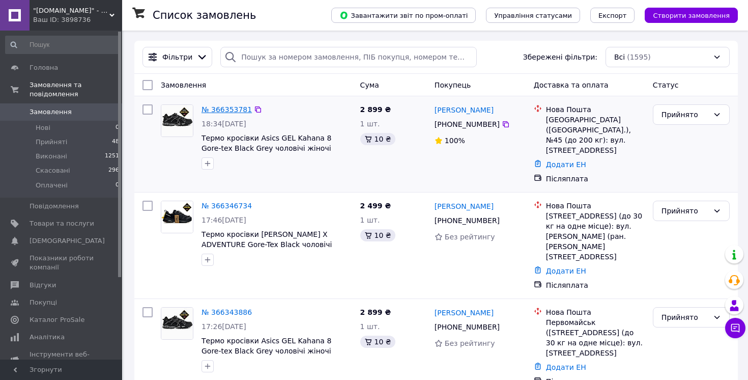
click at [223, 112] on link "№ 366353781" at bounding box center [226, 109] width 50 height 8
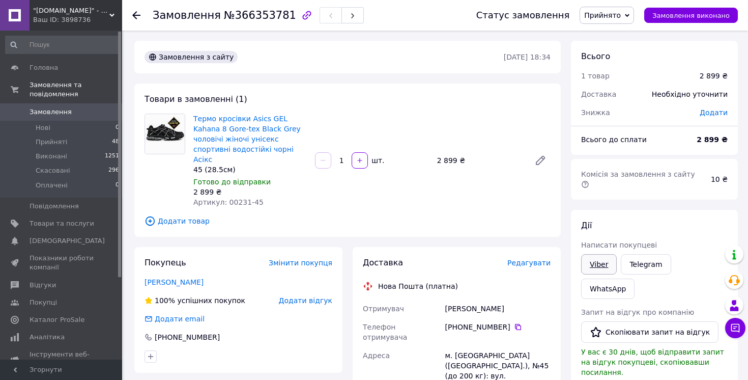
click at [605, 259] on link "Viber" at bounding box center [599, 264] width 36 height 20
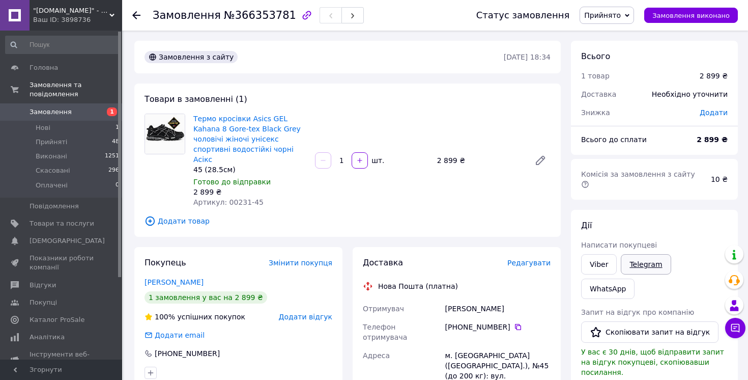
click at [654, 254] on link "Telegram" at bounding box center [646, 264] width 50 height 20
click at [62, 129] on li "Нові 1" at bounding box center [62, 128] width 125 height 14
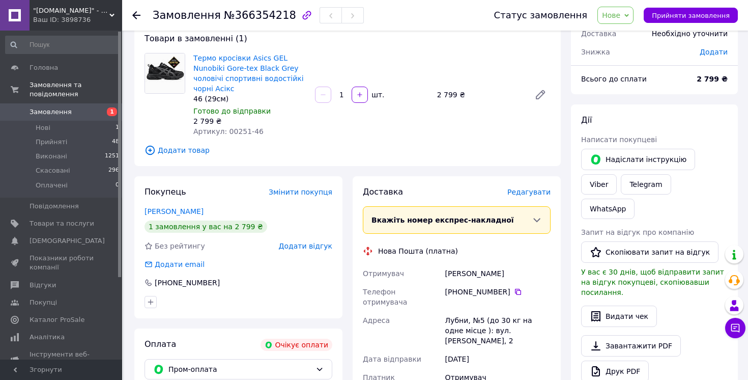
scroll to position [28, 0]
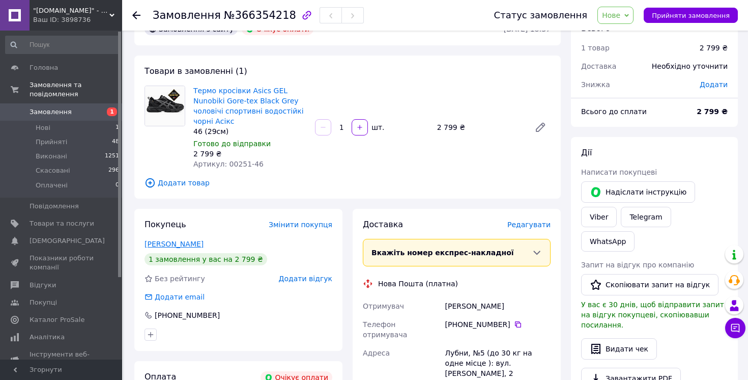
click at [180, 243] on link "[PERSON_NAME]" at bounding box center [173, 244] width 59 height 8
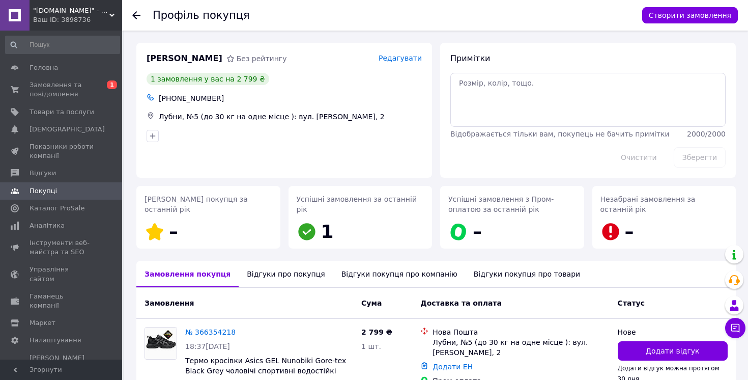
click at [301, 268] on div "Відгуки про покупця" at bounding box center [286, 273] width 94 height 26
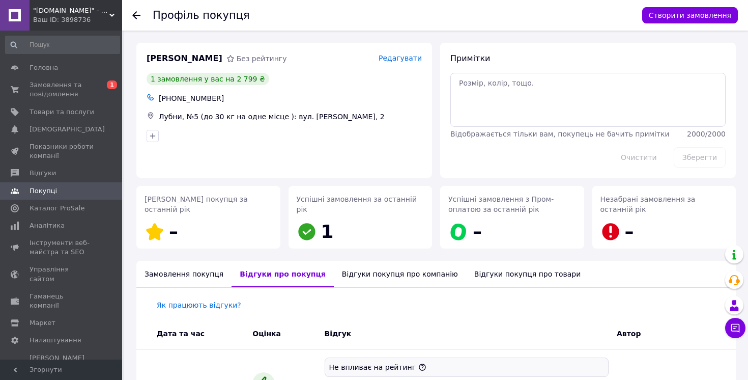
click at [133, 19] on div at bounding box center [136, 15] width 8 height 10
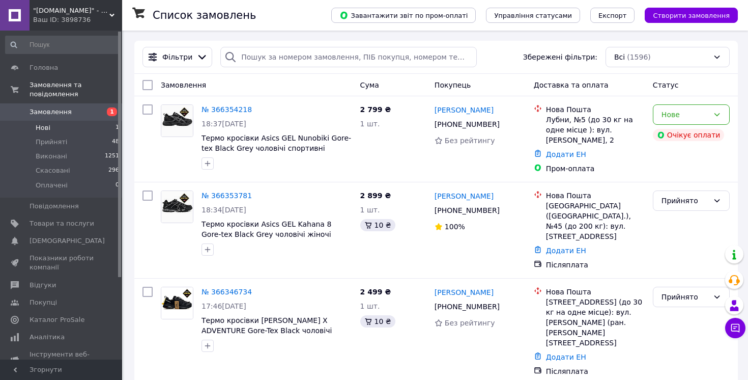
click at [57, 126] on li "Нові 1" at bounding box center [62, 128] width 125 height 14
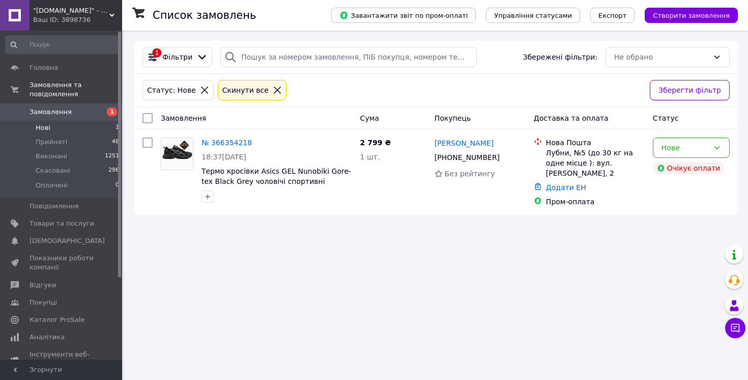
click at [52, 113] on span "Замовлення" at bounding box center [51, 111] width 42 height 9
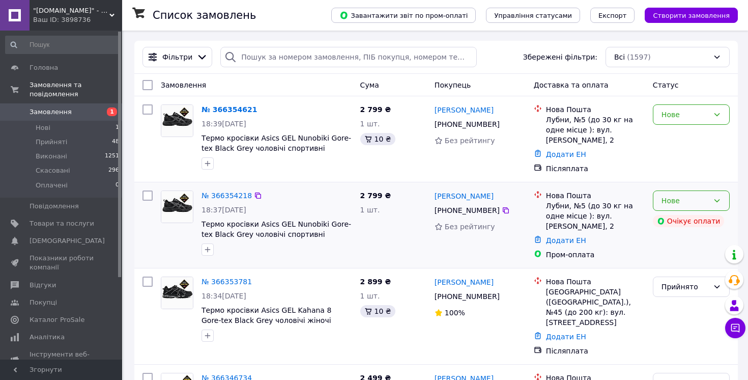
click at [691, 207] on div "Нове" at bounding box center [691, 200] width 77 height 20
click at [683, 258] on li "Скасовано" at bounding box center [691, 259] width 76 height 18
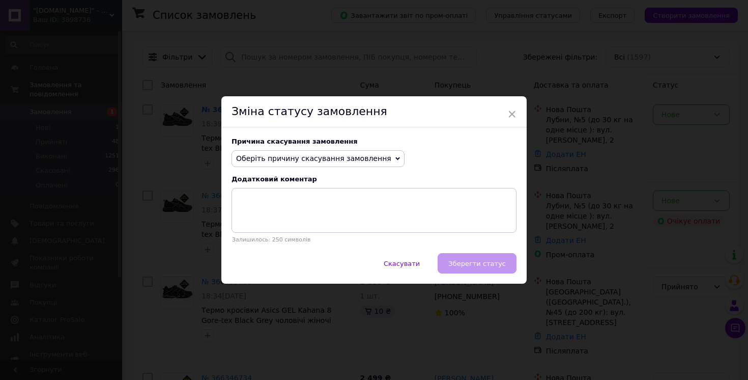
click at [362, 160] on span "Оберіть причину скасування замовлення" at bounding box center [313, 158] width 155 height 8
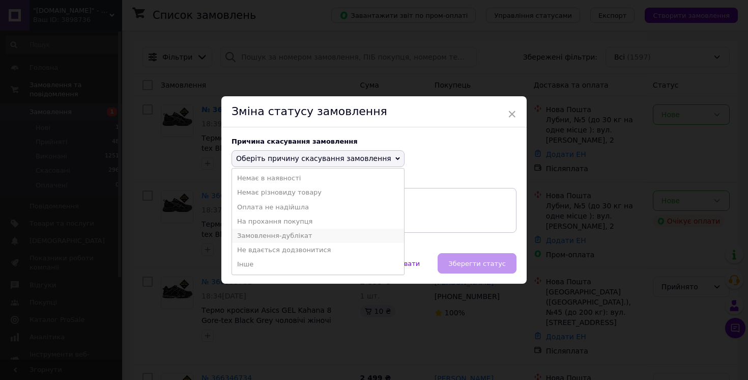
click at [296, 236] on li "Замовлення-дублікат" at bounding box center [318, 235] width 172 height 14
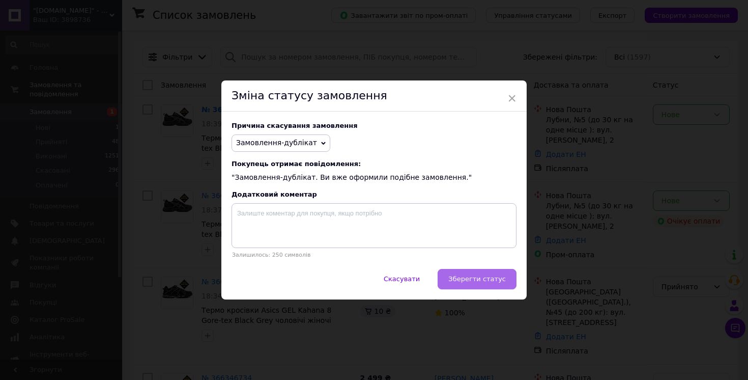
click at [458, 277] on span "Зберегти статус" at bounding box center [476, 279] width 57 height 8
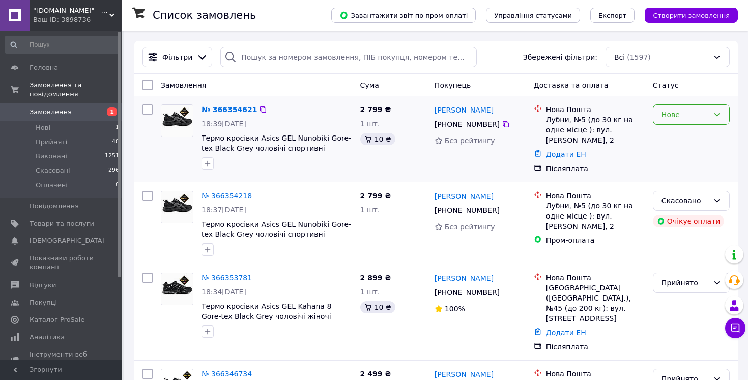
click at [704, 121] on div "Нове" at bounding box center [691, 114] width 77 height 20
click at [696, 133] on li "Прийнято" at bounding box center [691, 136] width 76 height 18
click at [223, 109] on link "№ 366354621" at bounding box center [226, 109] width 50 height 8
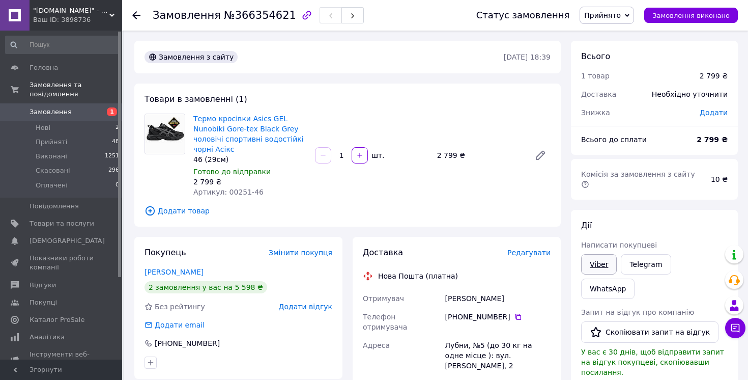
click at [596, 254] on link "Viber" at bounding box center [599, 264] width 36 height 20
click at [638, 258] on link "Telegram" at bounding box center [646, 264] width 50 height 20
click at [50, 142] on span "Прийняті" at bounding box center [52, 141] width 32 height 9
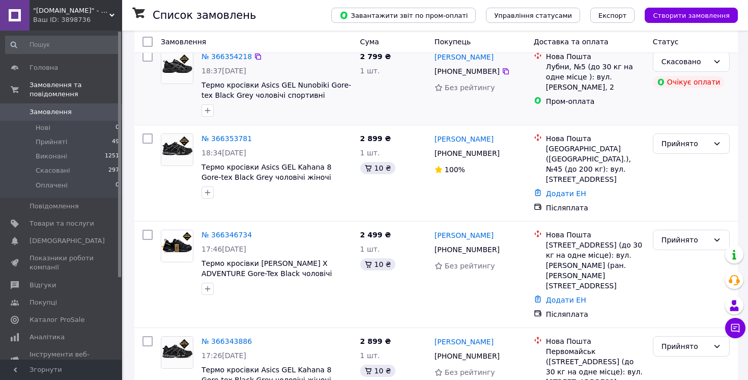
scroll to position [140, 0]
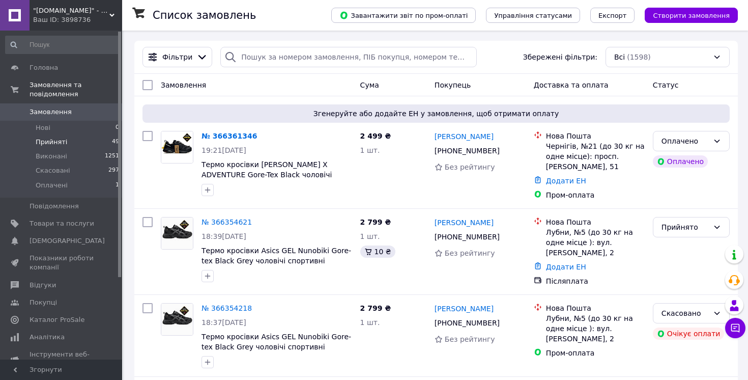
click at [50, 146] on span "Прийняті" at bounding box center [52, 141] width 32 height 9
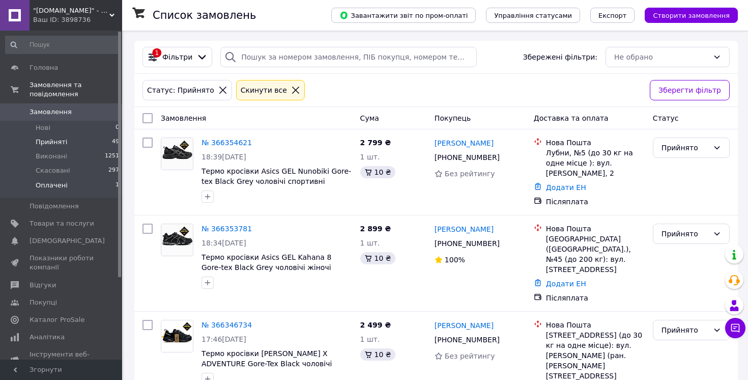
click at [70, 185] on li "Оплачені 1" at bounding box center [62, 187] width 125 height 19
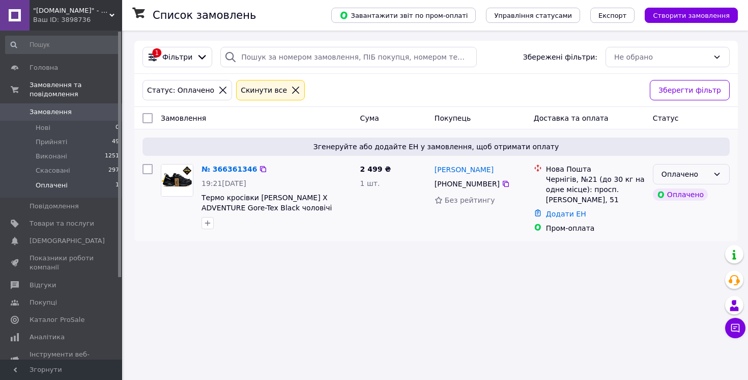
click at [679, 180] on div "Оплачено" at bounding box center [691, 174] width 77 height 20
click at [682, 191] on li "Прийнято" at bounding box center [691, 196] width 76 height 18
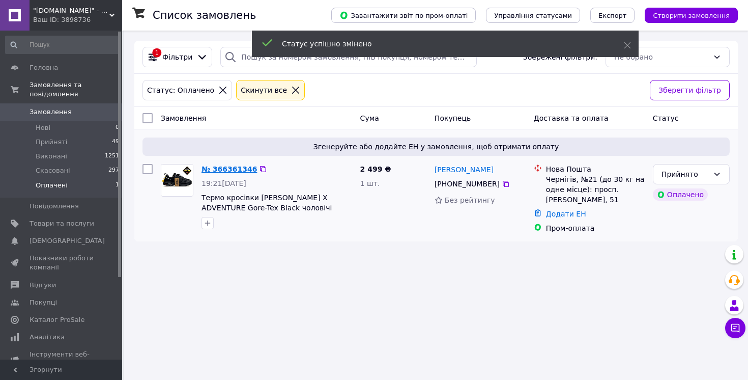
click at [223, 171] on link "№ 366361346" at bounding box center [228, 169] width 55 height 8
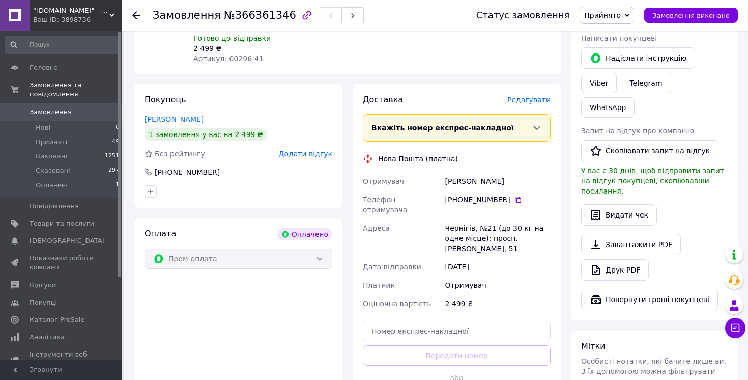
scroll to position [438, 0]
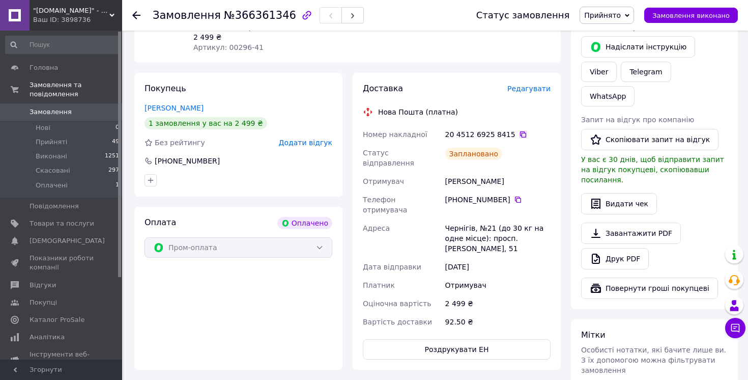
click at [519, 130] on icon at bounding box center [523, 134] width 8 height 8
click at [517, 196] on icon at bounding box center [518, 199] width 6 height 6
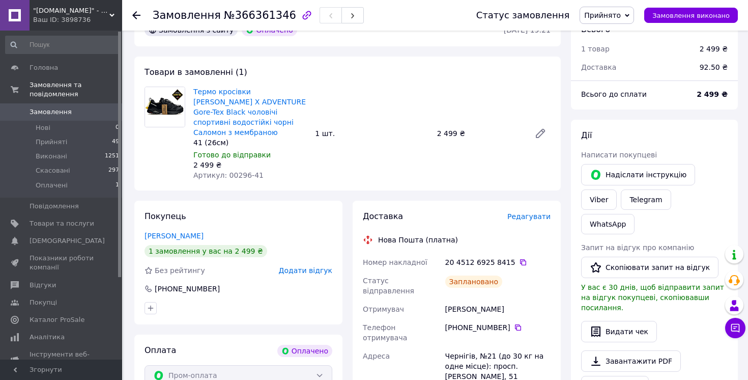
scroll to position [313, 0]
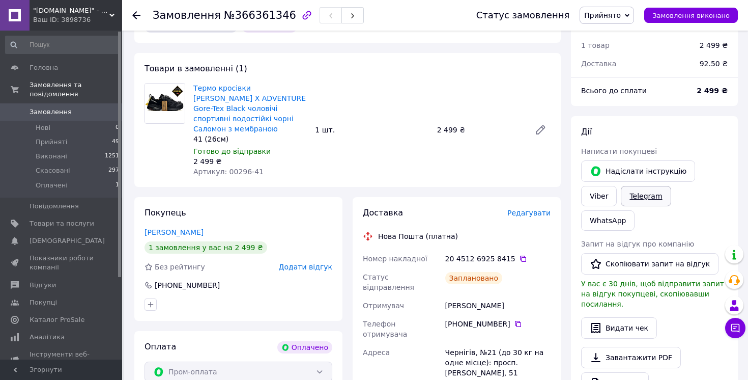
click at [651, 186] on link "Telegram" at bounding box center [646, 196] width 50 height 20
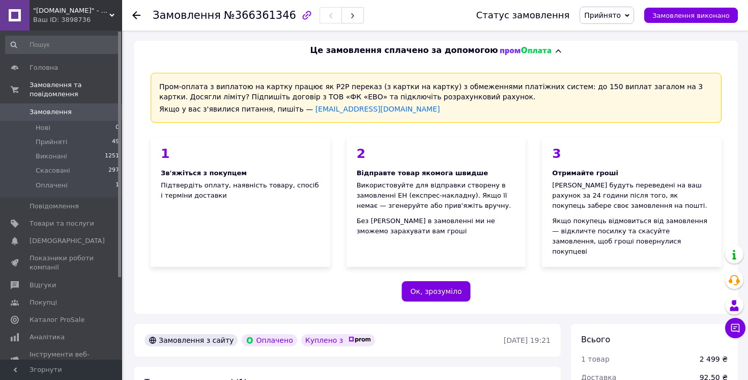
scroll to position [313, 0]
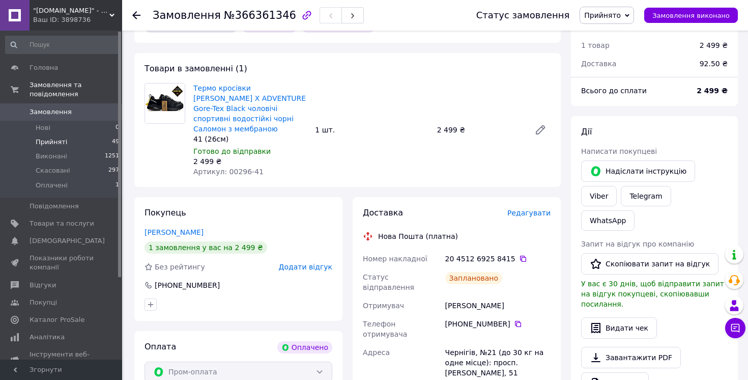
click at [51, 141] on span "Прийняті" at bounding box center [52, 141] width 32 height 9
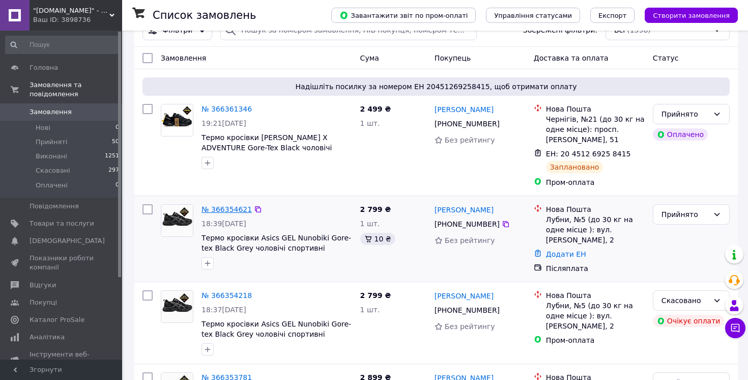
scroll to position [28, 0]
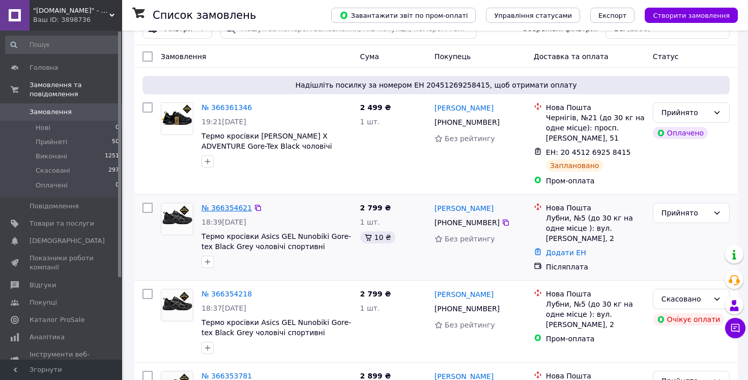
click at [221, 208] on link "№ 366354621" at bounding box center [226, 208] width 50 height 8
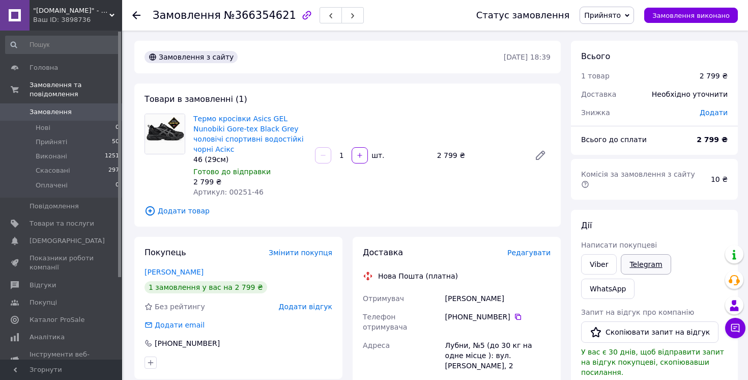
click at [641, 254] on link "Telegram" at bounding box center [646, 264] width 50 height 20
click at [639, 259] on link "Telegram" at bounding box center [646, 264] width 50 height 20
drag, startPoint x: 508, startPoint y: 300, endPoint x: 445, endPoint y: 299, distance: 63.1
click at [445, 299] on div "[PERSON_NAME]" at bounding box center [497, 298] width 109 height 18
copy div "[PERSON_NAME]"
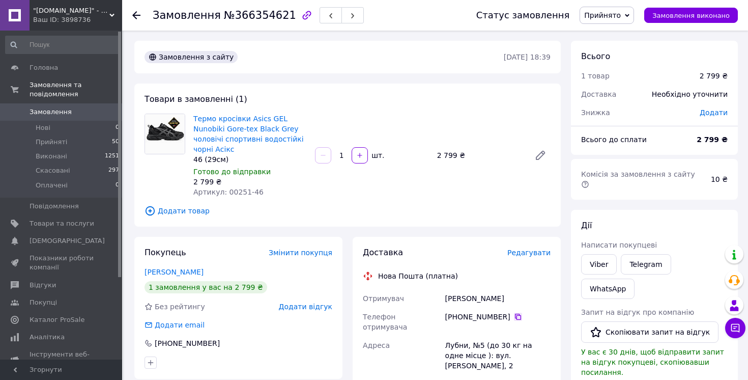
click at [516, 318] on icon at bounding box center [518, 316] width 8 height 8
click at [52, 145] on span "Прийняті" at bounding box center [52, 141] width 32 height 9
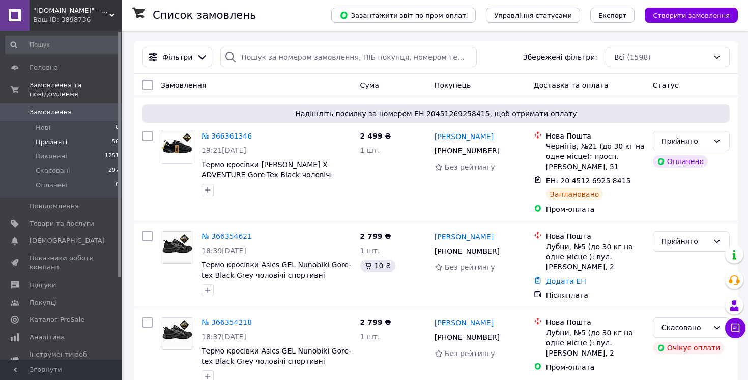
click at [54, 143] on span "Прийняті" at bounding box center [52, 141] width 32 height 9
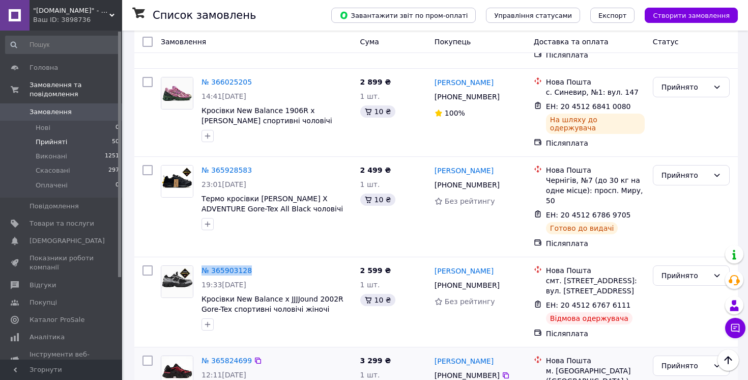
scroll to position [4363, 0]
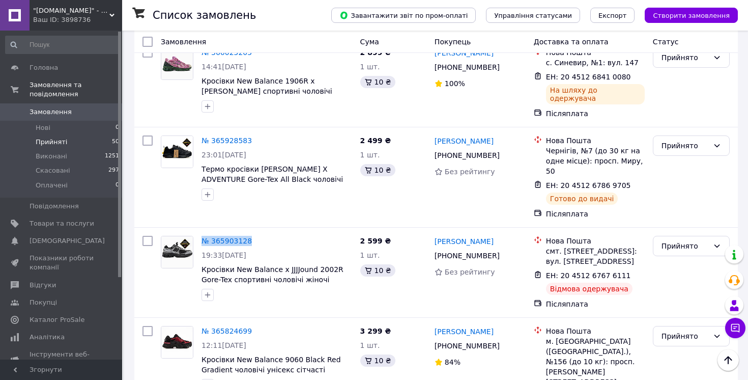
click at [676, 116] on li "Виконано" at bounding box center [691, 117] width 76 height 18
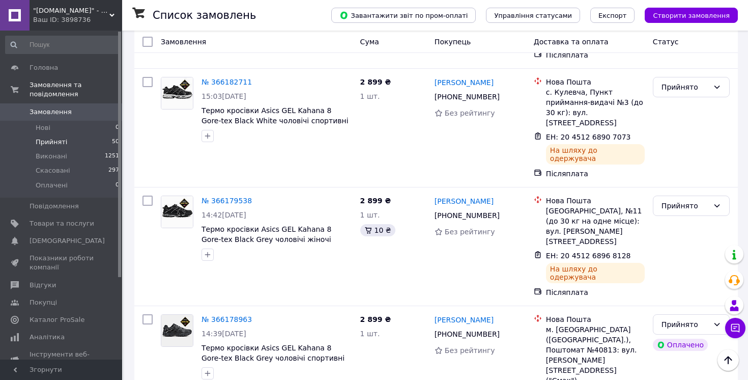
scroll to position [2471, 0]
click at [670, 195] on li "Виконано" at bounding box center [691, 197] width 76 height 18
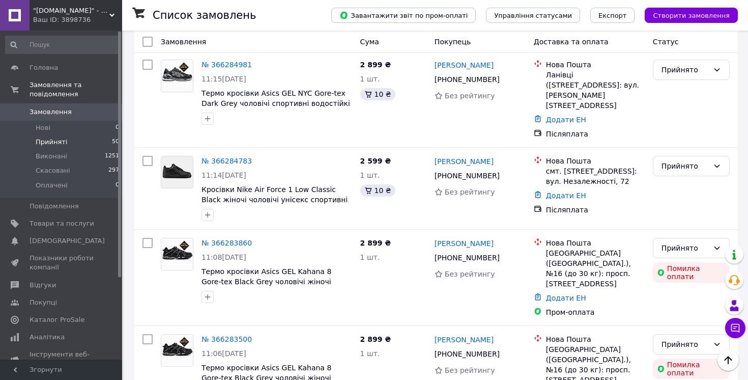
scroll to position [1312, 0]
click at [236, 238] on link "№ 366283860" at bounding box center [226, 242] width 50 height 8
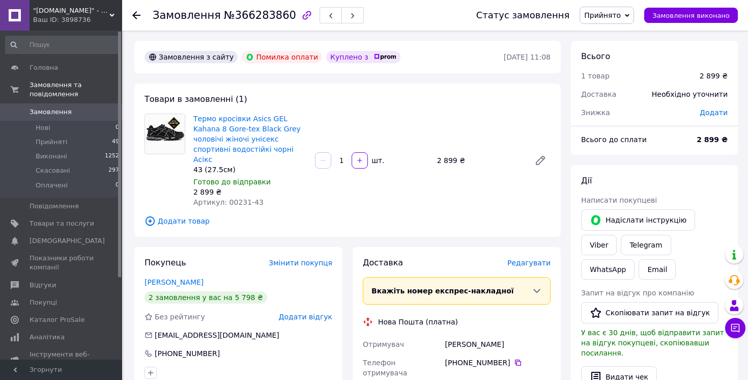
scroll to position [20, 0]
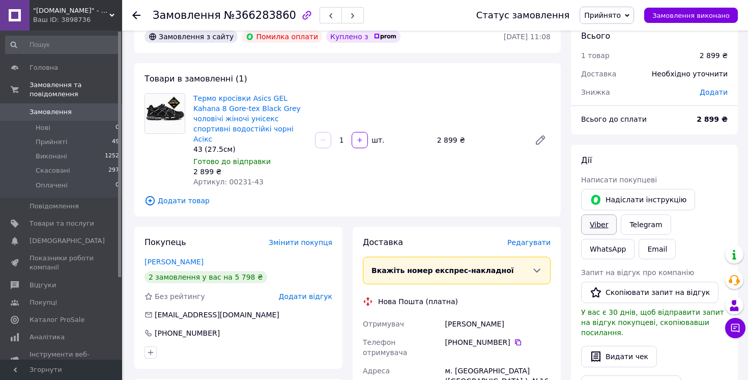
click at [602, 228] on link "Viber" at bounding box center [599, 224] width 36 height 20
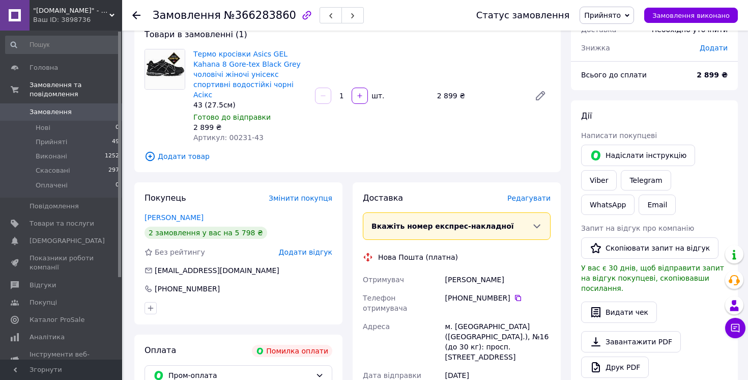
scroll to position [66, 0]
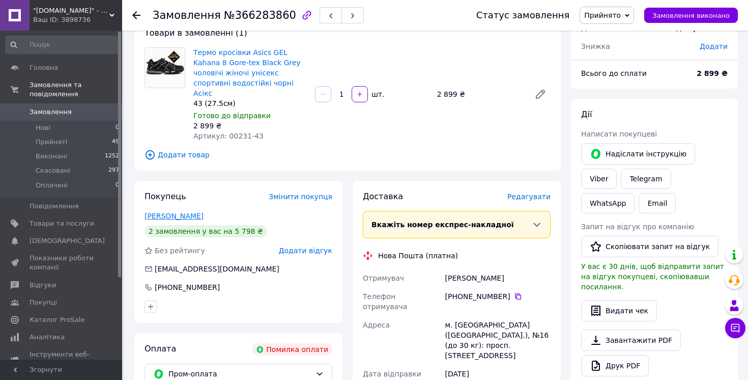
click at [171, 212] on link "Поляк Назар" at bounding box center [173, 216] width 59 height 8
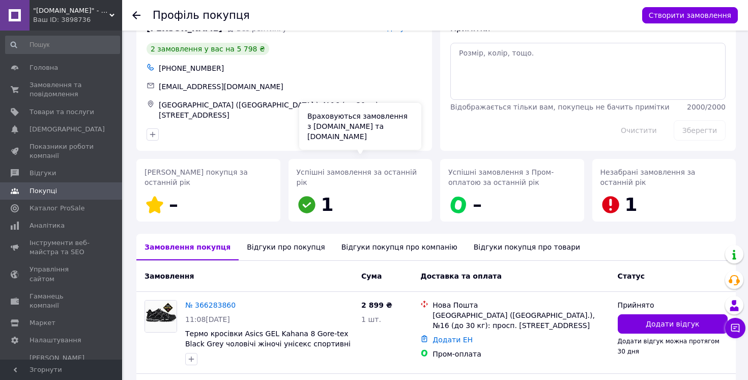
scroll to position [33, 0]
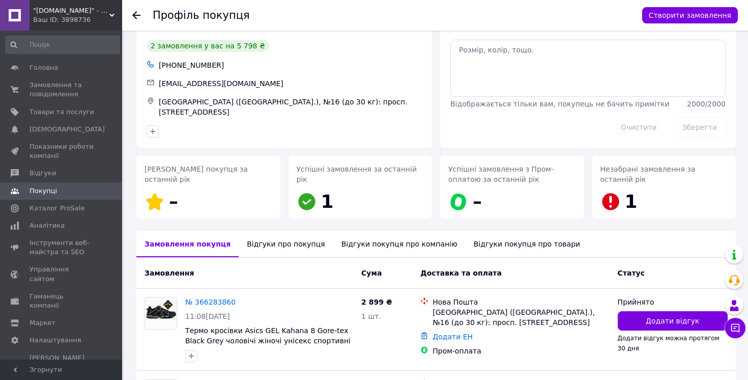
click at [274, 240] on div "Відгуки про покупця" at bounding box center [286, 243] width 94 height 26
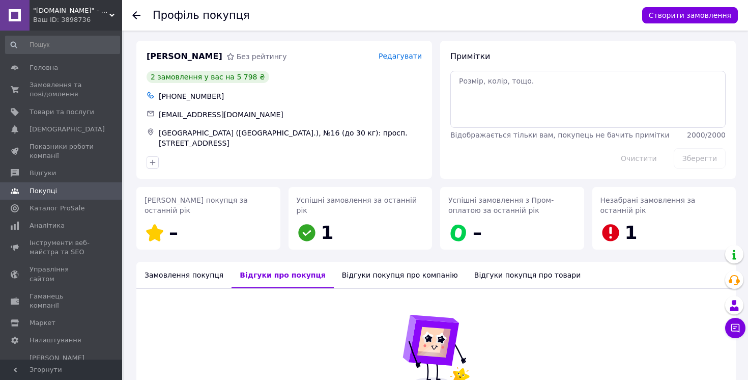
scroll to position [0, 0]
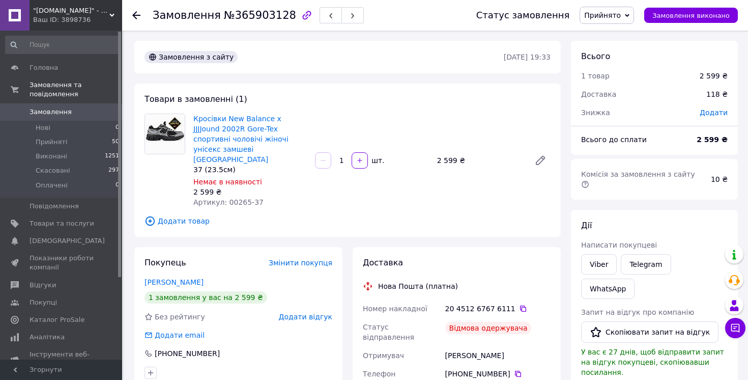
drag, startPoint x: 508, startPoint y: 337, endPoint x: 446, endPoint y: 334, distance: 62.1
click at [446, 346] on div "[PERSON_NAME]" at bounding box center [497, 355] width 109 height 18
copy div "[PERSON_NAME]"
click at [515, 369] on icon at bounding box center [518, 373] width 8 height 8
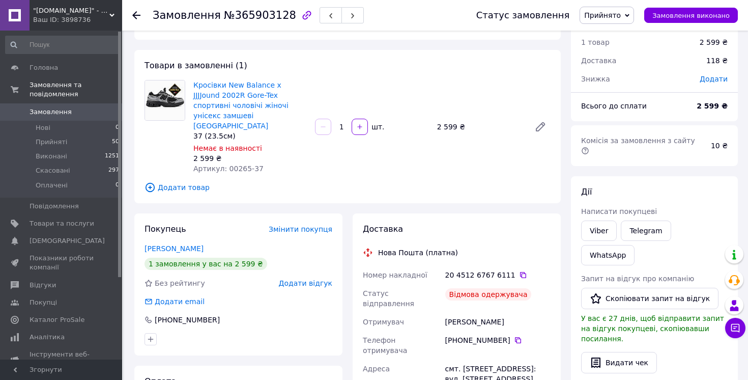
scroll to position [36, 0]
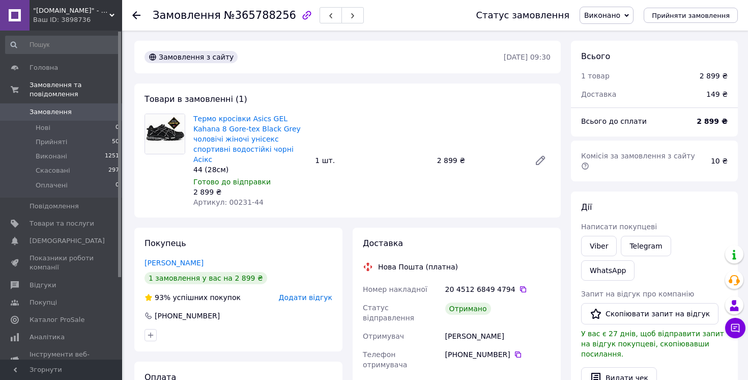
click at [307, 294] on div "Покупець Папушин Максім 1 замовлення у вас на 2 899 ₴ 93% успішних покупок Дода…" at bounding box center [238, 289] width 208 height 124
click at [309, 293] on span "Додати відгук" at bounding box center [305, 297] width 53 height 8
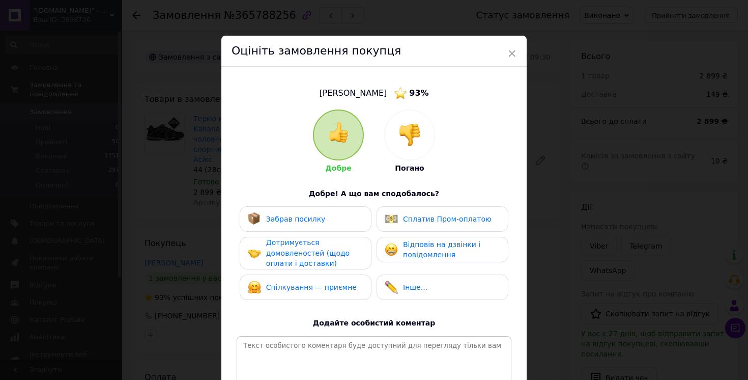
click at [314, 215] on span "Забрав посилку" at bounding box center [296, 219] width 60 height 8
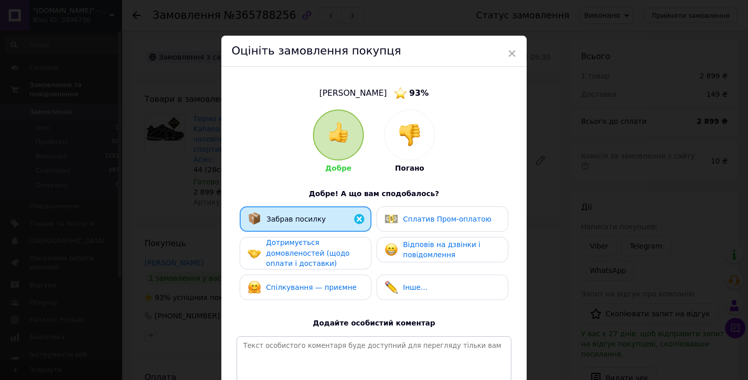
click at [322, 249] on span "Дотримується домовленостей (щодо оплати і доставки)" at bounding box center [307, 252] width 83 height 29
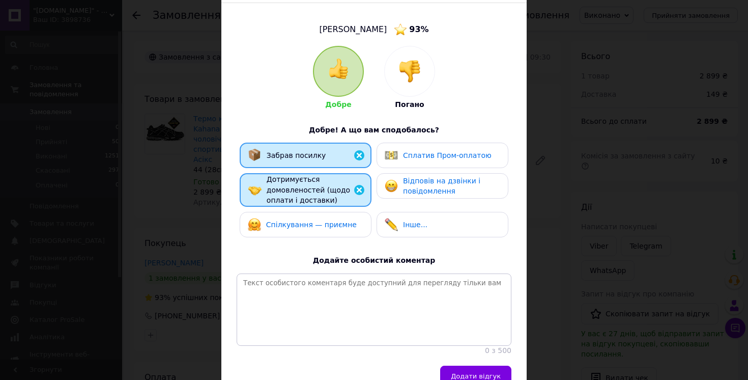
scroll to position [90, 0]
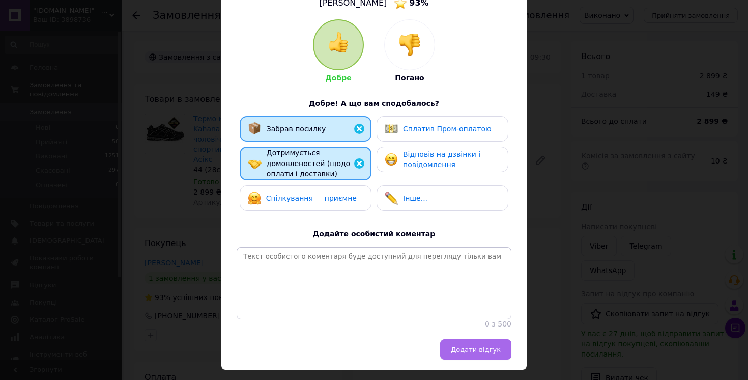
click at [469, 353] on span "Додати відгук" at bounding box center [476, 349] width 50 height 8
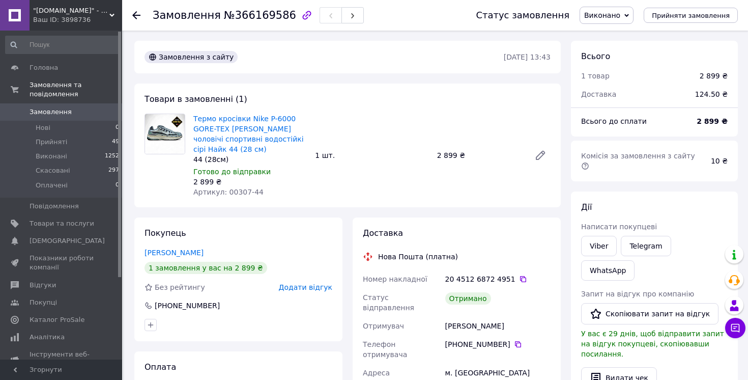
click at [318, 290] on span "Додати відгук" at bounding box center [305, 287] width 53 height 8
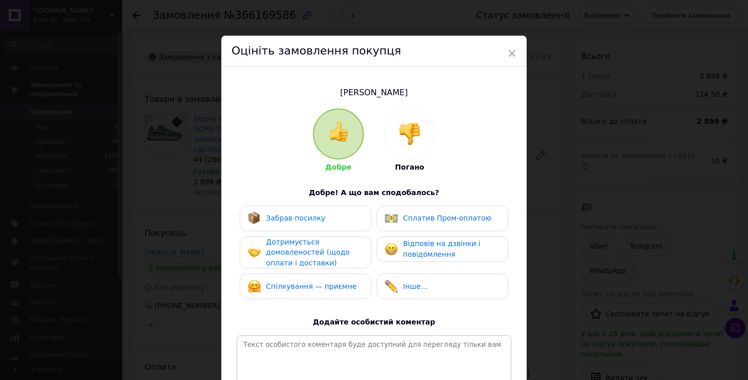
click at [309, 221] on span "Забрав посилку" at bounding box center [296, 218] width 60 height 8
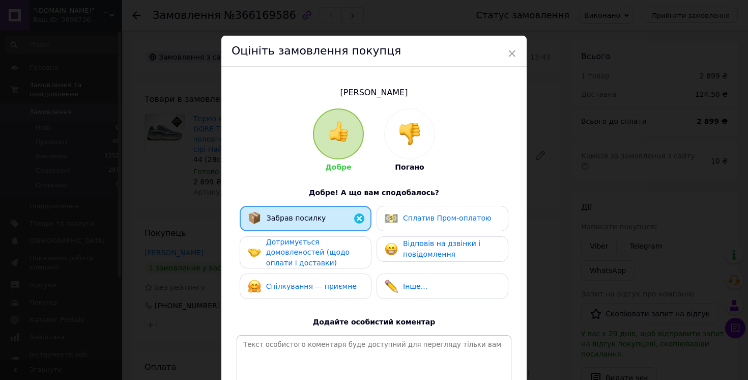
click at [309, 236] on div "Дотримується домовленостей (щодо оплати і доставки)" at bounding box center [306, 252] width 132 height 33
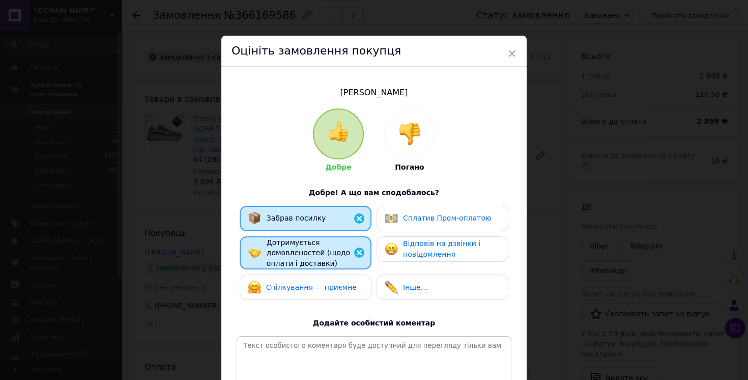
scroll to position [102, 0]
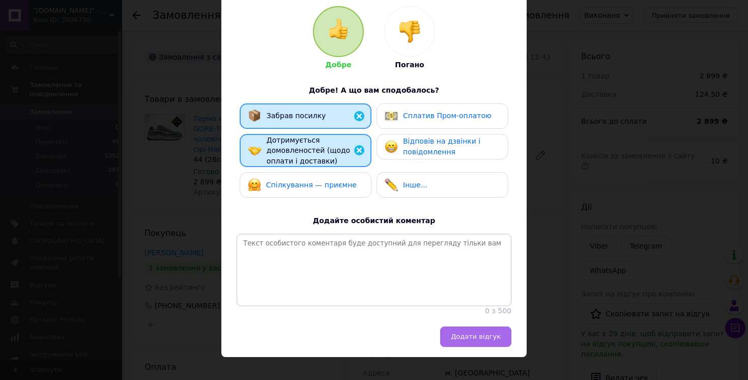
click at [478, 333] on button "Додати відгук" at bounding box center [475, 336] width 71 height 20
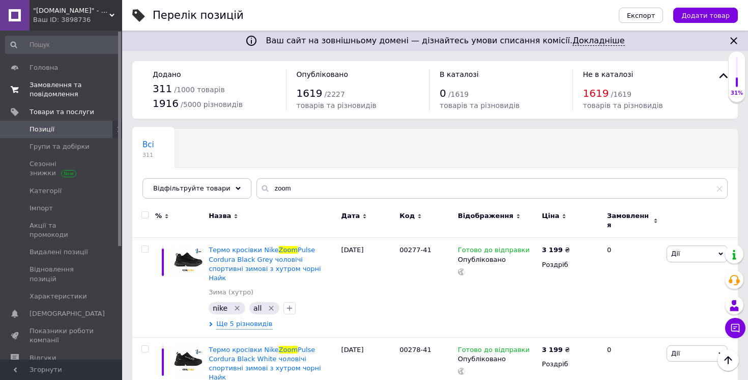
scroll to position [328, 0]
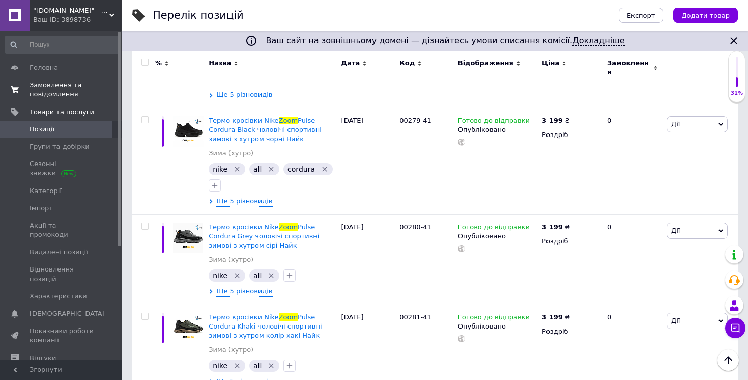
click at [47, 83] on span "Замовлення та повідомлення" at bounding box center [62, 89] width 65 height 18
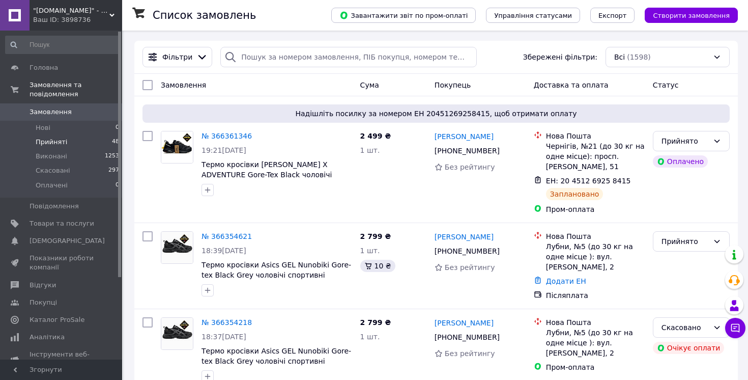
click at [60, 140] on span "Прийняті" at bounding box center [52, 141] width 32 height 9
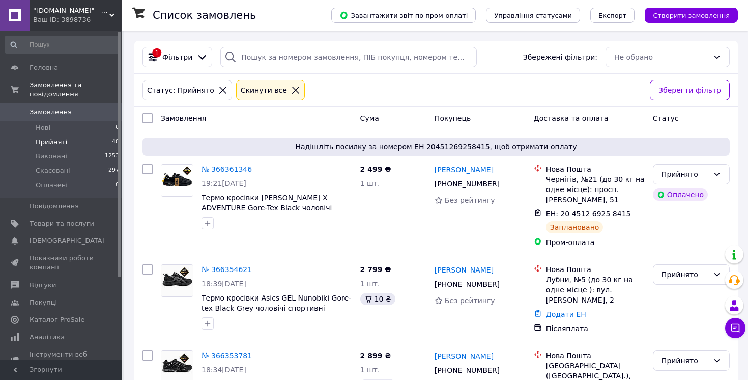
click at [52, 142] on span "Прийняті" at bounding box center [52, 141] width 32 height 9
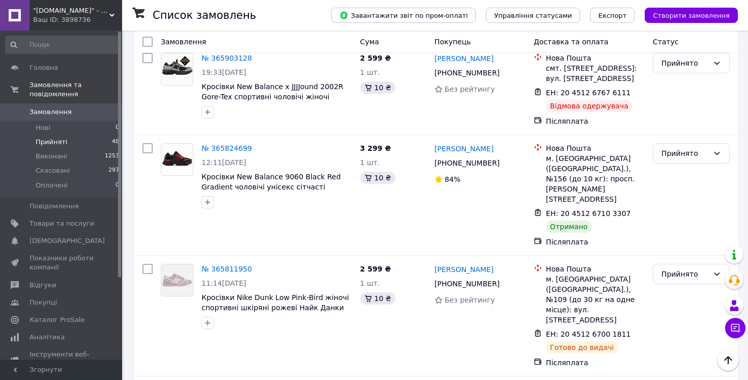
scroll to position [4492, 0]
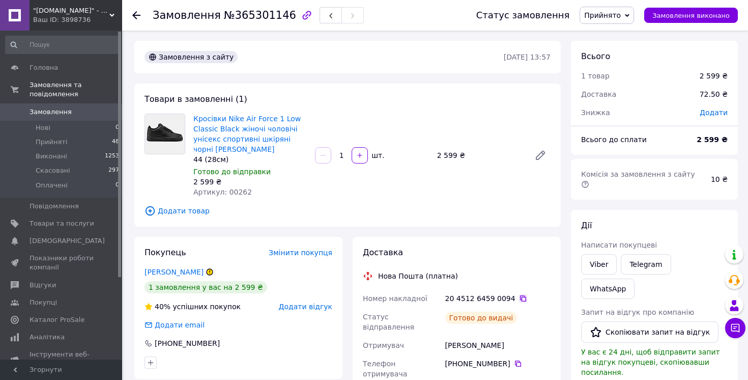
click at [519, 296] on icon at bounding box center [523, 298] width 8 height 8
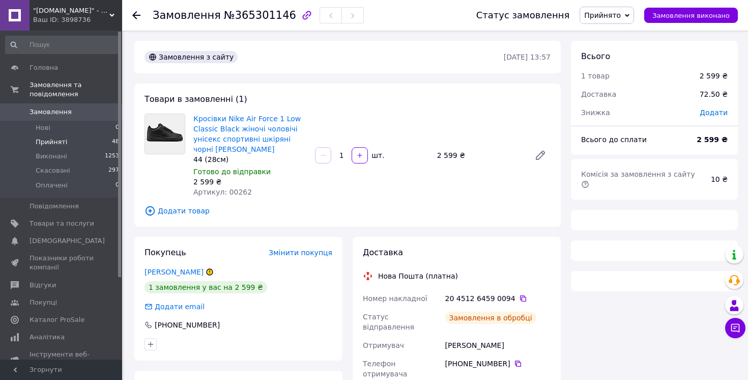
click at [49, 140] on span "Прийняті" at bounding box center [52, 141] width 32 height 9
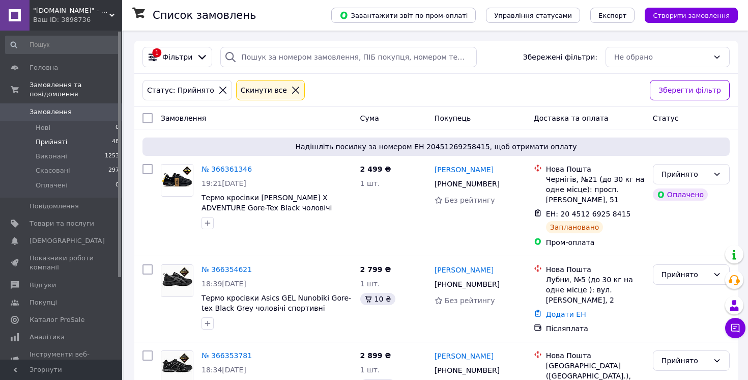
click at [57, 144] on span "Прийняті" at bounding box center [52, 141] width 32 height 9
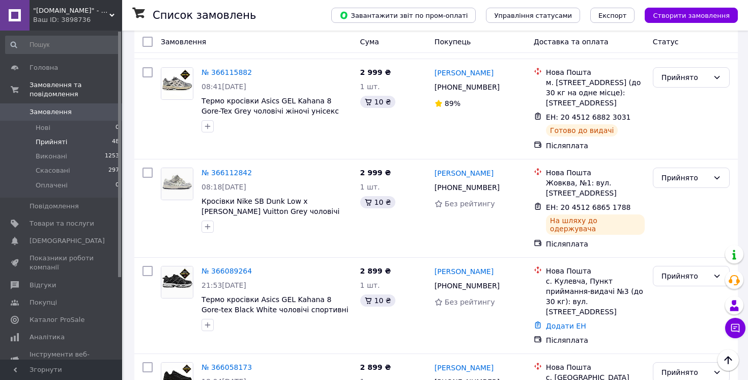
scroll to position [3788, 0]
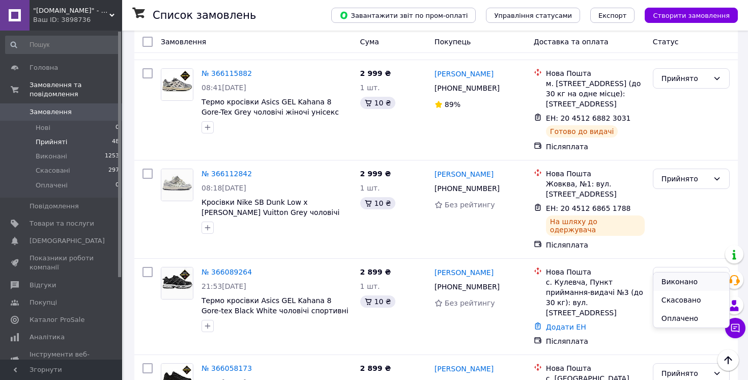
click at [672, 282] on li "Виконано" at bounding box center [691, 281] width 76 height 18
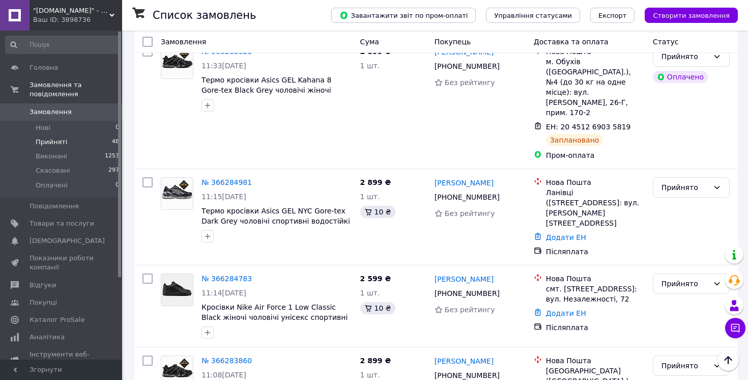
scroll to position [1193, 0]
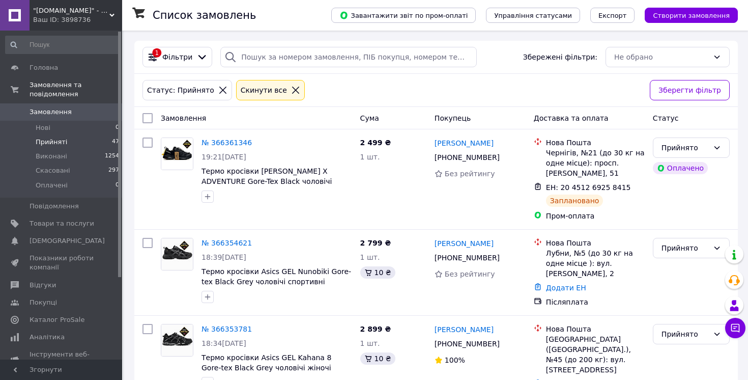
click at [56, 143] on span "Прийняті" at bounding box center [52, 141] width 32 height 9
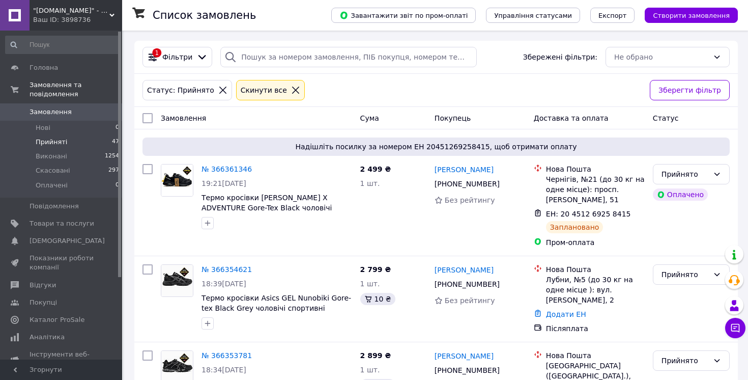
click at [54, 138] on span "Прийняті" at bounding box center [52, 141] width 32 height 9
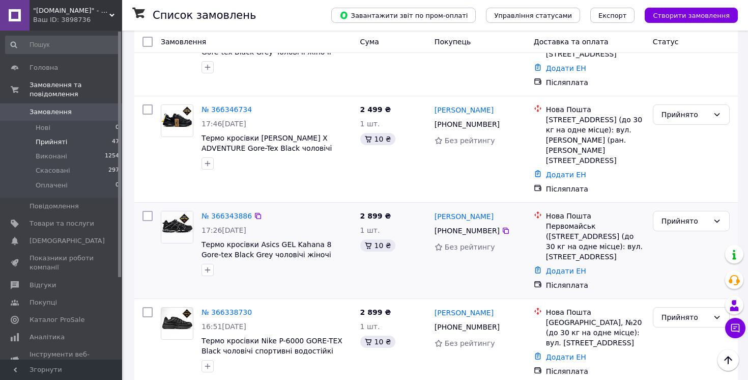
scroll to position [352, 0]
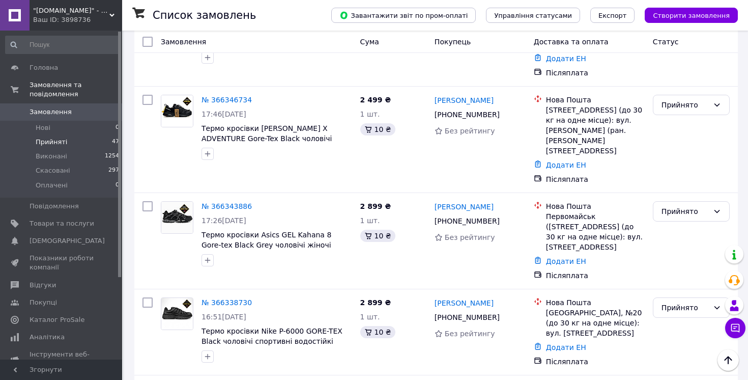
click at [56, 137] on span "Прийняті" at bounding box center [52, 141] width 32 height 9
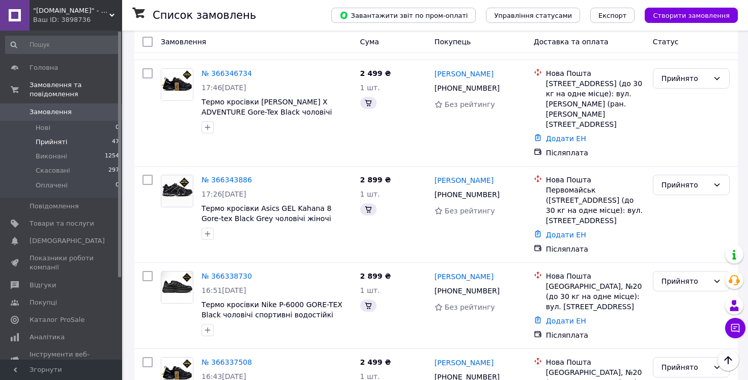
scroll to position [0, 0]
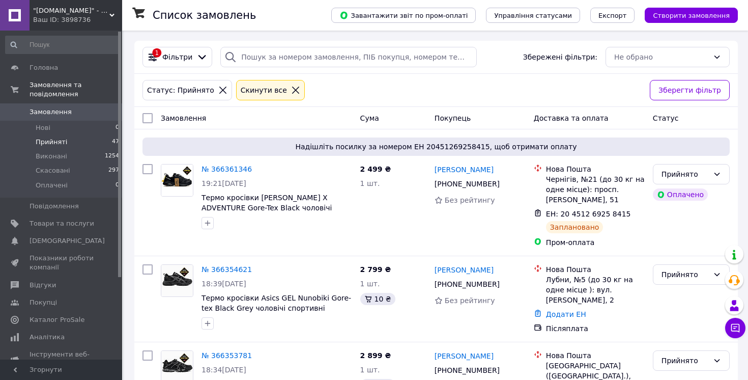
click at [54, 142] on span "Прийняті" at bounding box center [52, 141] width 32 height 9
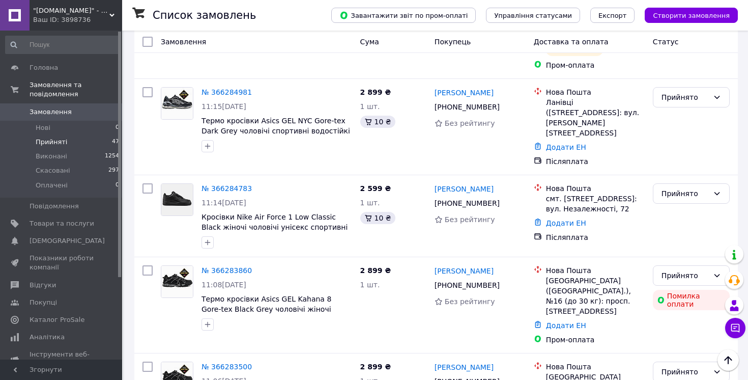
scroll to position [1317, 0]
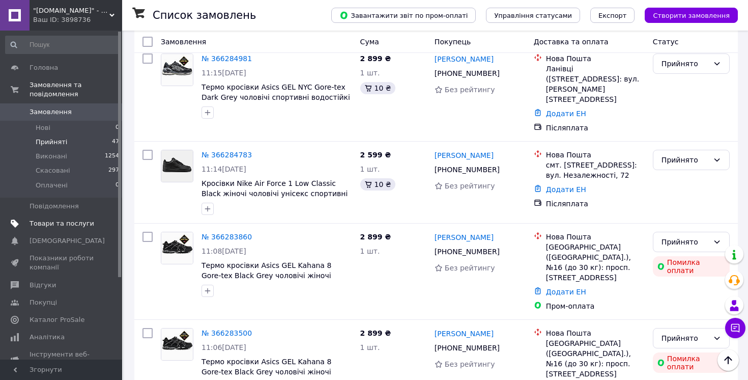
click at [58, 224] on span "Товари та послуги" at bounding box center [62, 223] width 65 height 9
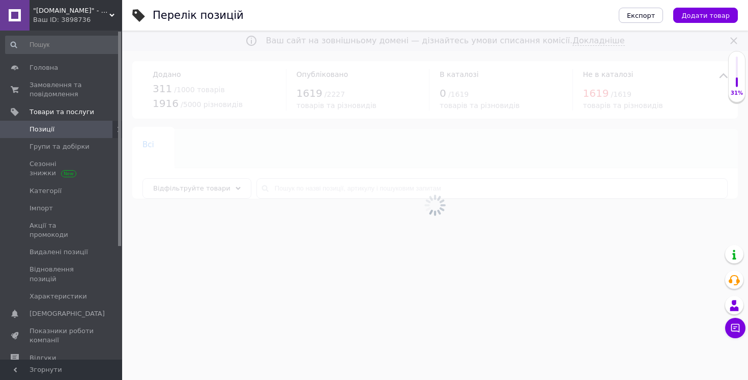
click at [313, 191] on div at bounding box center [435, 205] width 626 height 349
click at [313, 191] on input "text" at bounding box center [491, 188] width 471 height 20
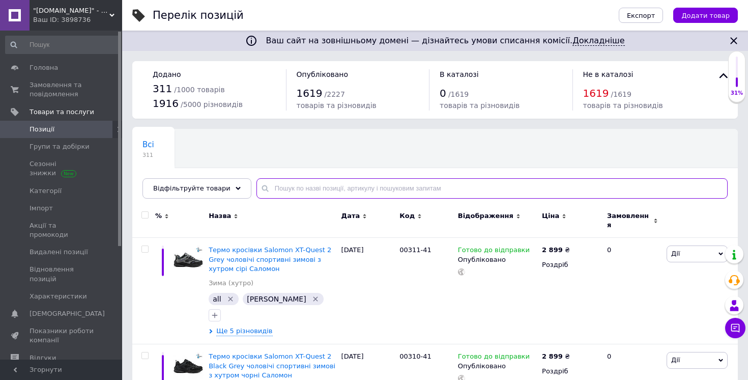
click at [313, 191] on input "text" at bounding box center [491, 188] width 471 height 20
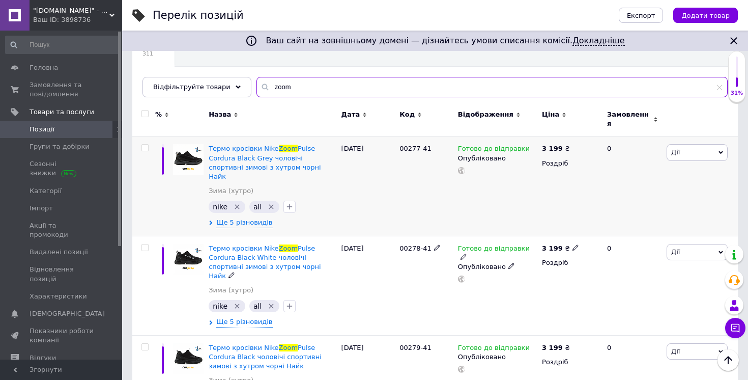
scroll to position [100, 0]
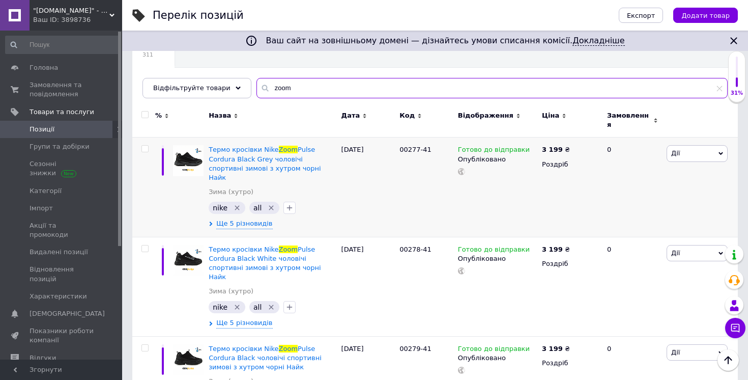
type input "zoom"
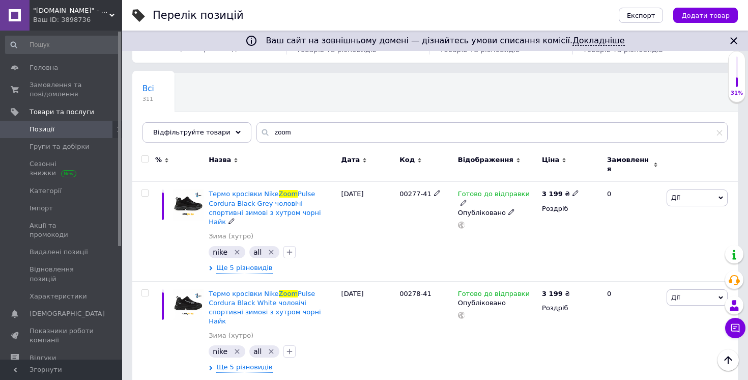
scroll to position [55, 0]
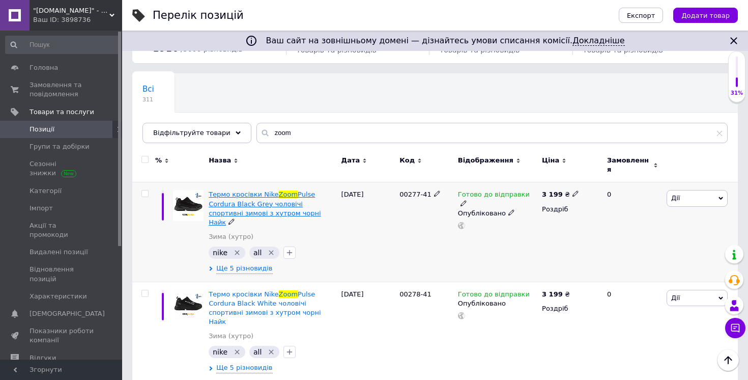
click at [277, 205] on span "Pulse Cordura Black Grey чоловічі спортивні зимові з хутром чорні Найк" at bounding box center [265, 208] width 112 height 36
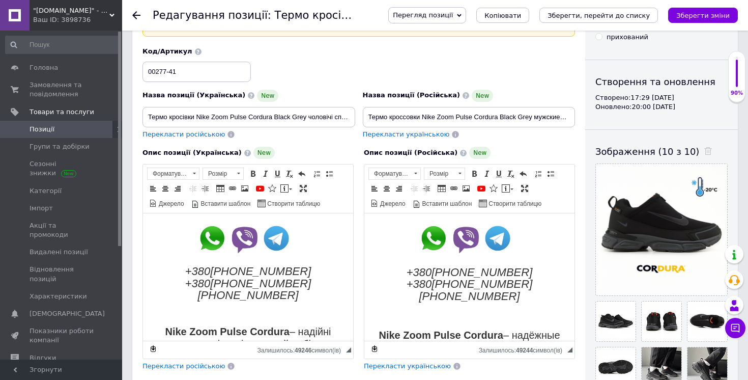
scroll to position [71, 0]
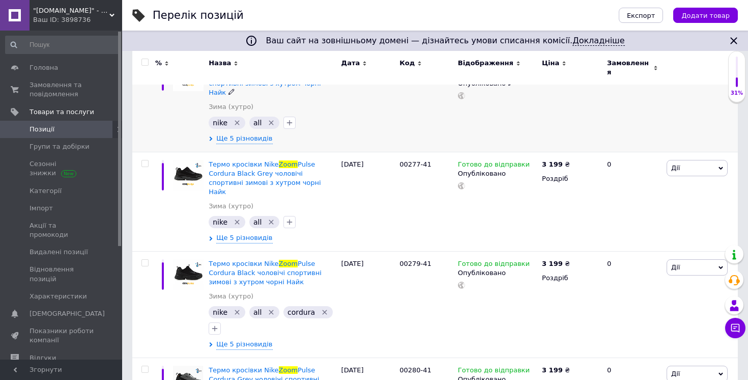
scroll to position [186, 0]
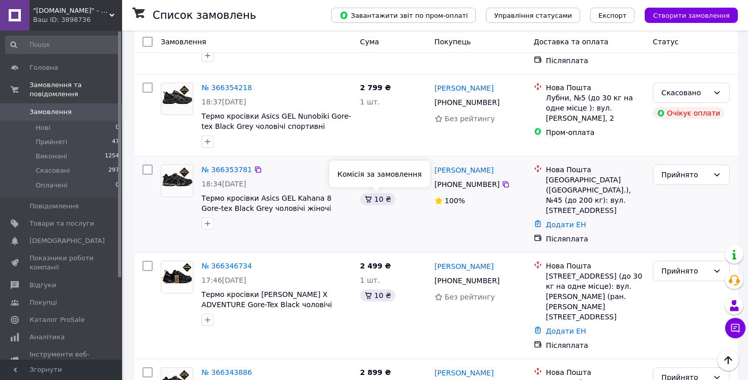
scroll to position [239, 0]
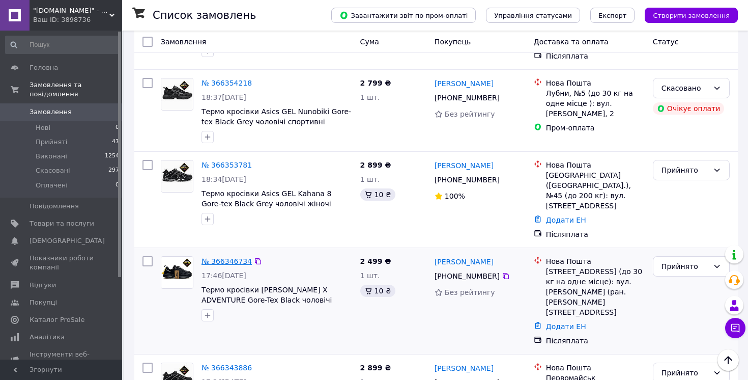
click at [214, 257] on link "№ 366346734" at bounding box center [226, 261] width 50 height 8
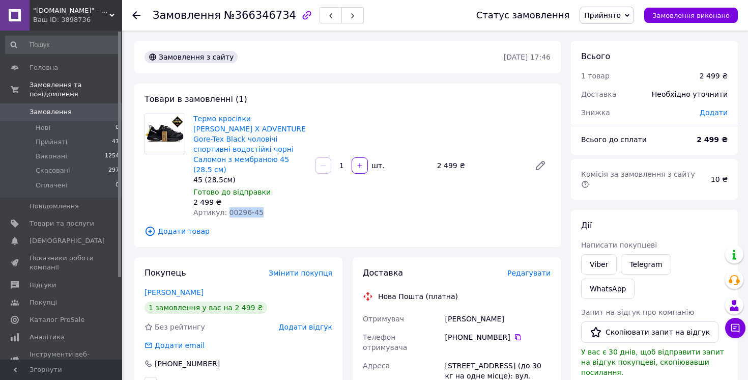
drag, startPoint x: 258, startPoint y: 202, endPoint x: 226, endPoint y: 203, distance: 32.1
click at [226, 208] on span "Артикул: 00296-45" at bounding box center [228, 212] width 70 height 8
copy span "00296-45"
drag, startPoint x: 501, startPoint y: 309, endPoint x: 445, endPoint y: 309, distance: 55.5
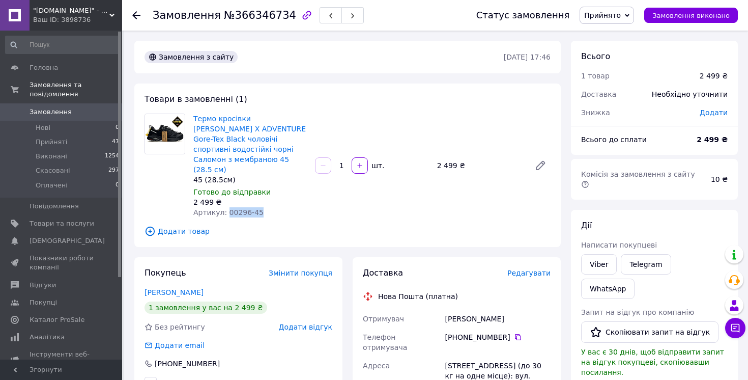
click at [445, 309] on div "[PERSON_NAME]" at bounding box center [497, 318] width 109 height 18
copy div "[PERSON_NAME]"
click at [515, 334] on icon at bounding box center [518, 337] width 6 height 6
click at [66, 147] on li "Прийняті 47" at bounding box center [62, 142] width 125 height 14
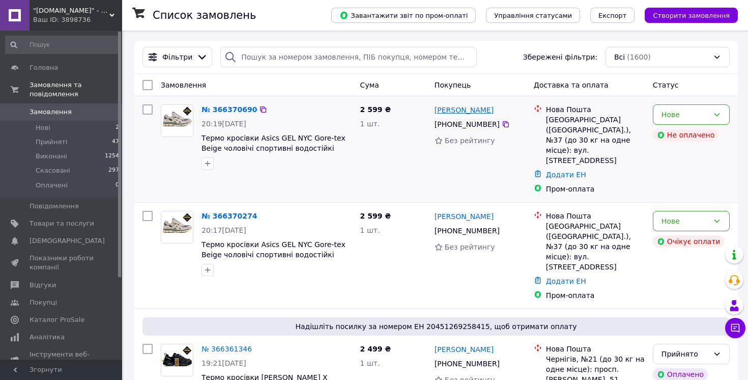
click at [460, 109] on link "[PERSON_NAME]" at bounding box center [463, 110] width 59 height 10
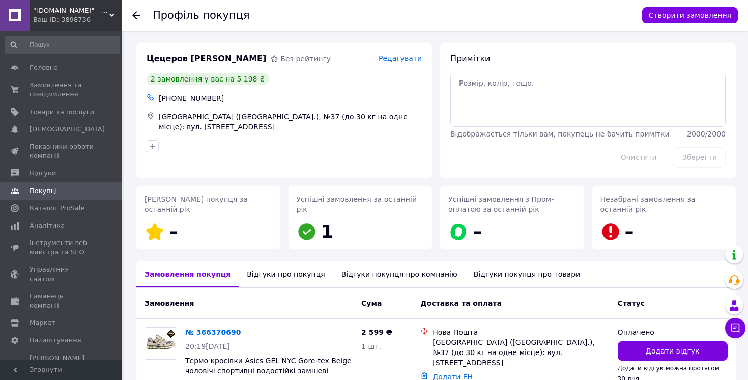
click at [293, 271] on div "Відгуки про покупця" at bounding box center [286, 273] width 94 height 26
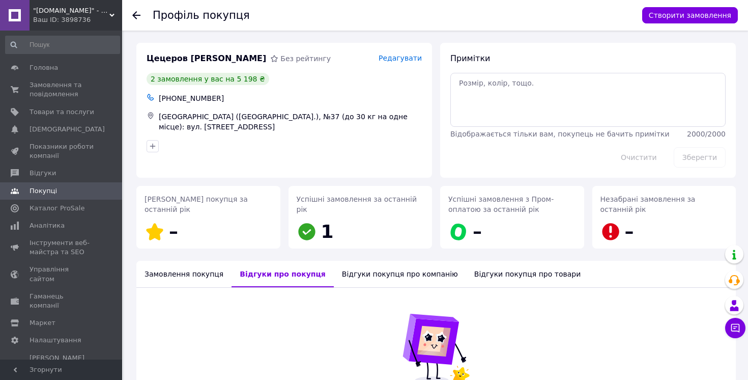
click at [137, 15] on use at bounding box center [136, 15] width 8 height 8
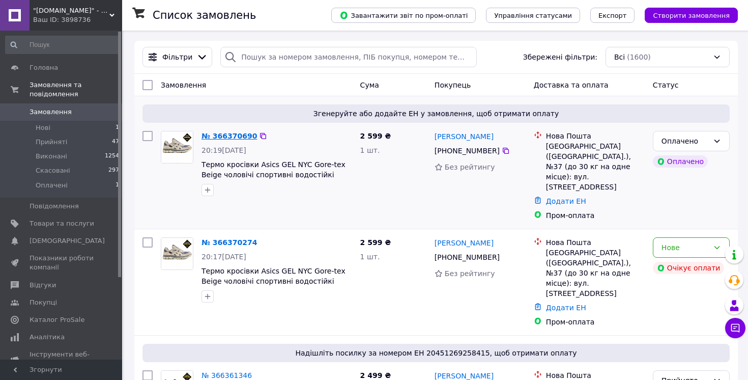
click at [245, 137] on link "№ 366370690" at bounding box center [228, 136] width 55 height 8
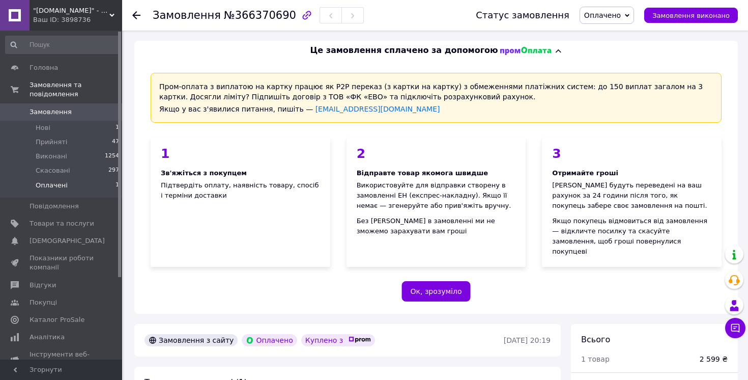
click at [73, 189] on li "Оплачені 1" at bounding box center [62, 187] width 125 height 19
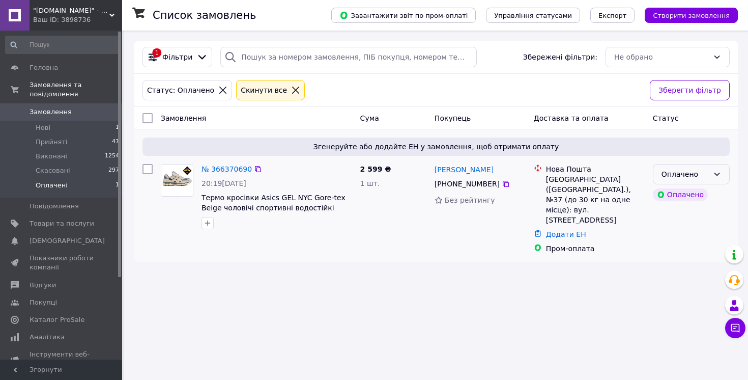
click at [694, 174] on div "Оплачено" at bounding box center [684, 173] width 47 height 11
click at [685, 193] on li "Прийнято" at bounding box center [691, 196] width 76 height 18
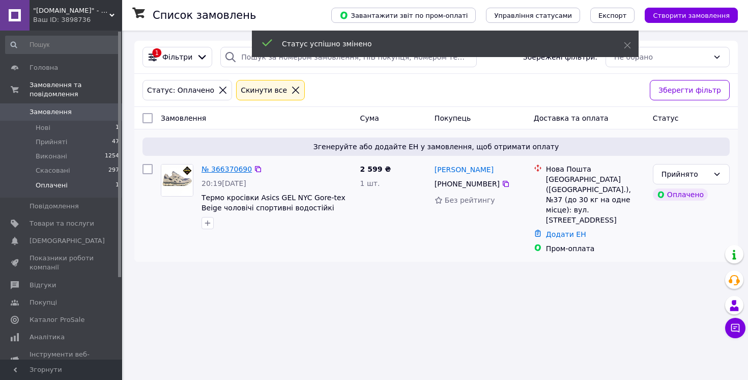
click at [227, 169] on link "№ 366370690" at bounding box center [226, 169] width 50 height 8
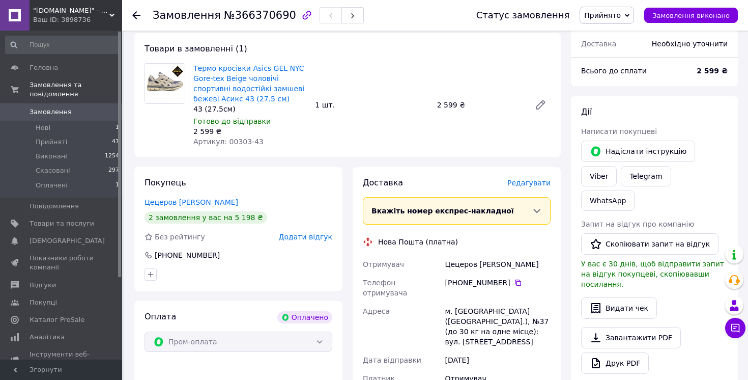
scroll to position [337, 0]
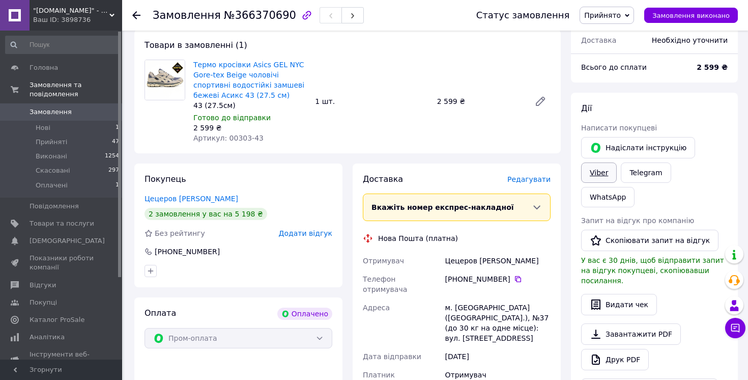
click at [604, 162] on link "Viber" at bounding box center [599, 172] width 36 height 20
click at [46, 132] on li "Нові 1" at bounding box center [62, 128] width 125 height 14
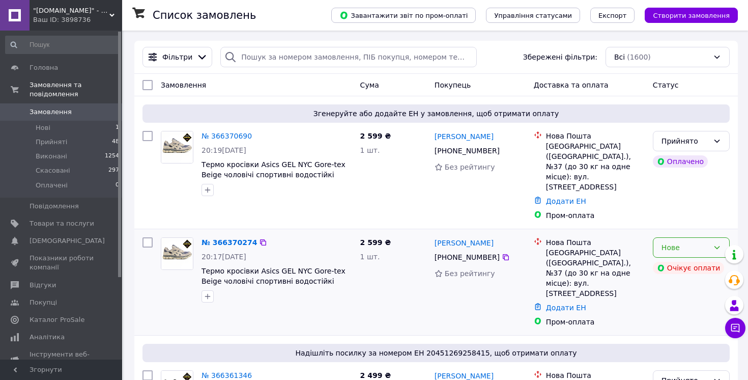
click at [696, 242] on div "Нове" at bounding box center [684, 247] width 47 height 11
click at [682, 283] on li "Скасовано" at bounding box center [691, 285] width 76 height 18
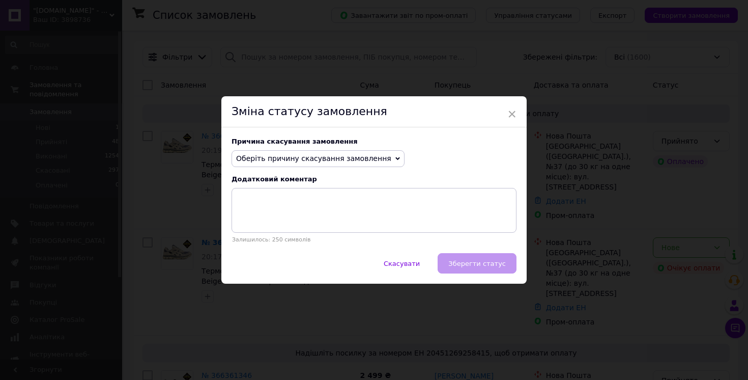
click at [359, 161] on span "Оберіть причину скасування замовлення" at bounding box center [313, 158] width 155 height 8
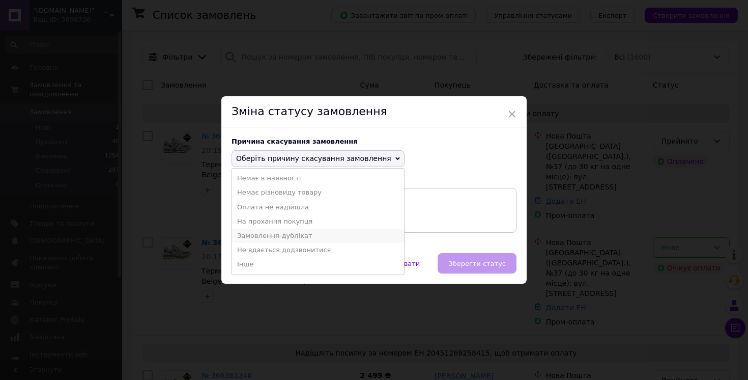
click at [299, 240] on li "Замовлення-дублікат" at bounding box center [318, 235] width 172 height 14
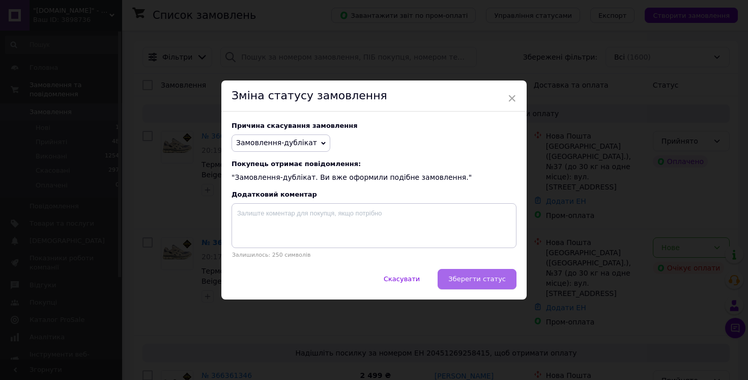
click at [479, 276] on span "Зберегти статус" at bounding box center [476, 279] width 57 height 8
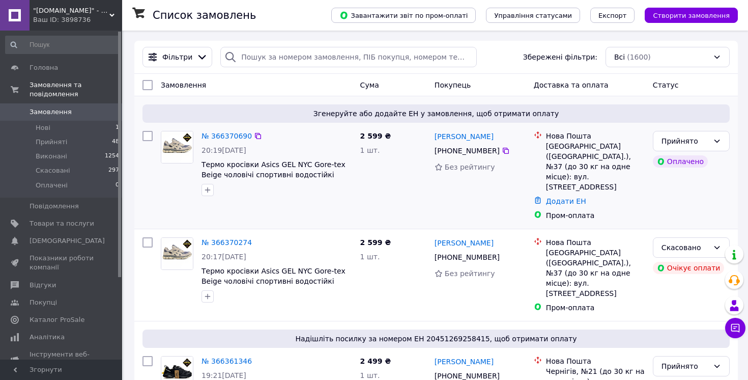
click at [227, 129] on div "№ 366370690 20:19, 12.10.2025 Термо кросівки Asics GEL NYC Gore-tex Beige чолов…" at bounding box center [276, 163] width 159 height 73
click at [229, 134] on link "№ 366370690" at bounding box center [226, 136] width 50 height 8
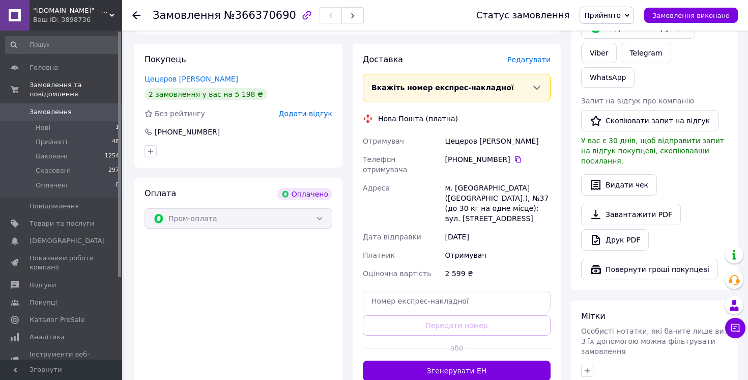
scroll to position [463, 0]
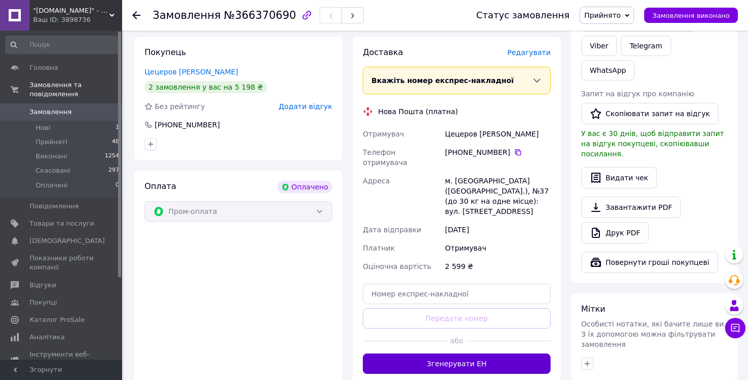
click at [481, 353] on button "Згенерувати ЕН" at bounding box center [457, 363] width 188 height 20
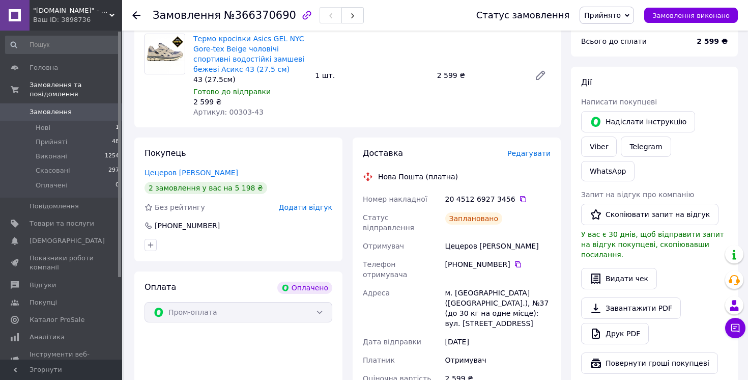
scroll to position [361, 0]
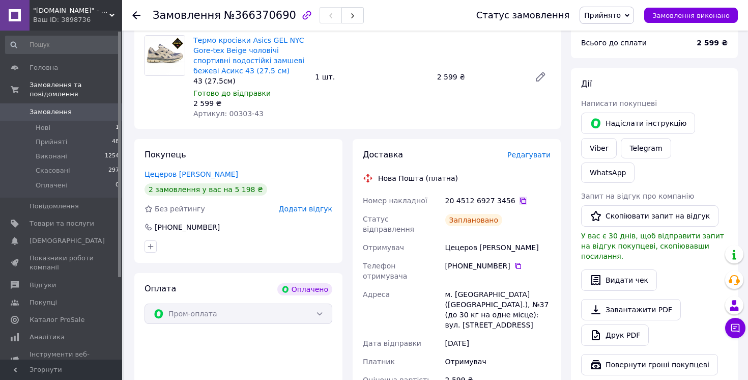
click at [519, 196] on icon at bounding box center [523, 200] width 8 height 8
click at [516, 263] on icon at bounding box center [518, 266] width 6 height 6
click at [519, 263] on icon at bounding box center [518, 266] width 6 height 6
click at [59, 221] on span "Товари та послуги" at bounding box center [62, 223] width 65 height 9
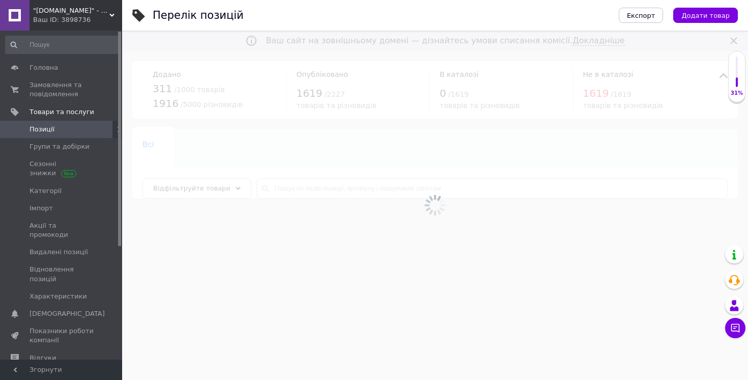
click at [312, 189] on div at bounding box center [435, 205] width 626 height 349
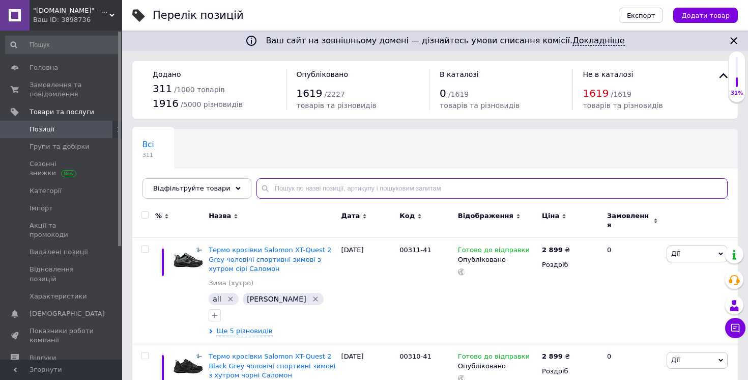
click at [312, 189] on input "text" at bounding box center [491, 188] width 471 height 20
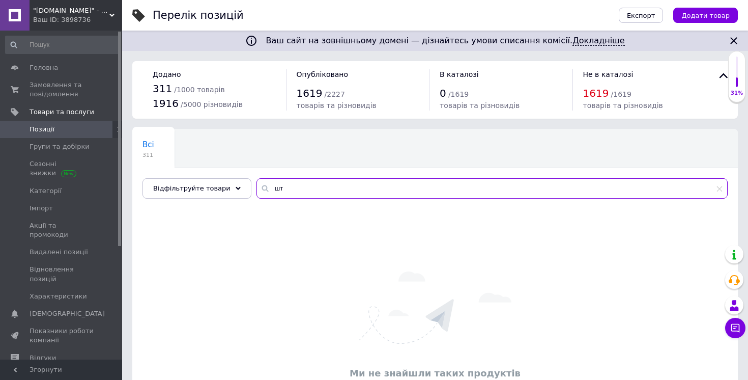
type input "ш"
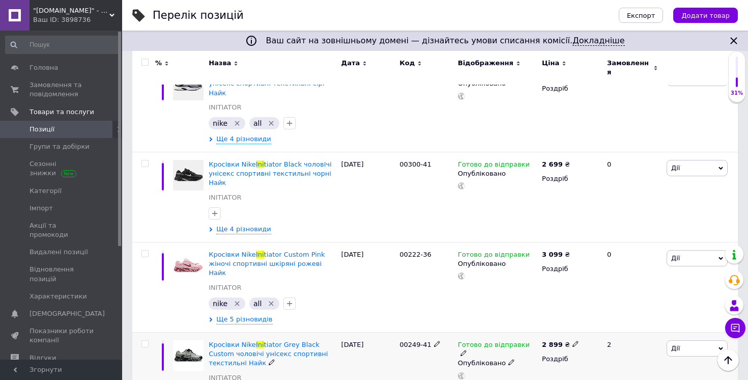
scroll to position [864, 0]
click at [252, 363] on div "Кросівки Nike Ini tiator Grey Black Custom чоловічі унісекс спортивні текстильн…" at bounding box center [272, 377] width 132 height 90
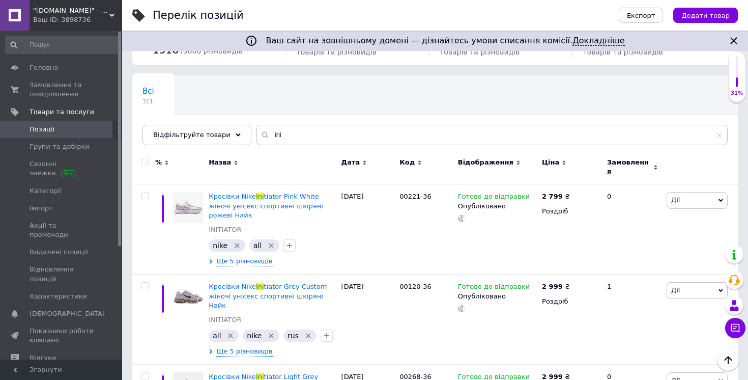
scroll to position [0, 0]
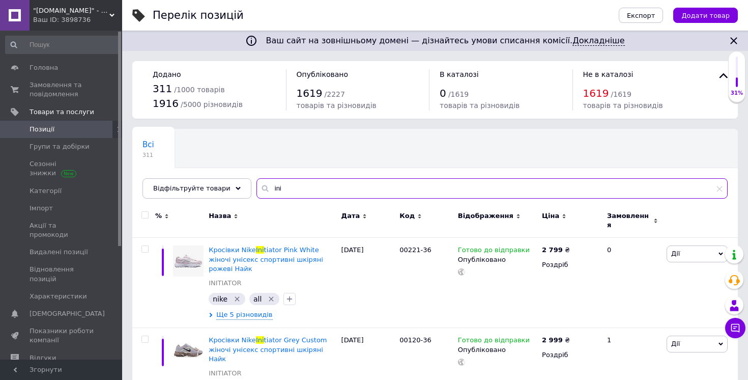
drag, startPoint x: 277, startPoint y: 187, endPoint x: 261, endPoint y: 187, distance: 16.3
click at [261, 187] on div "ini" at bounding box center [491, 188] width 471 height 20
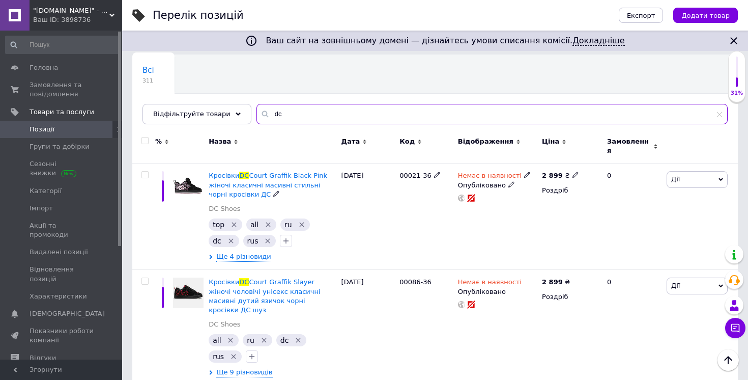
scroll to position [61, 0]
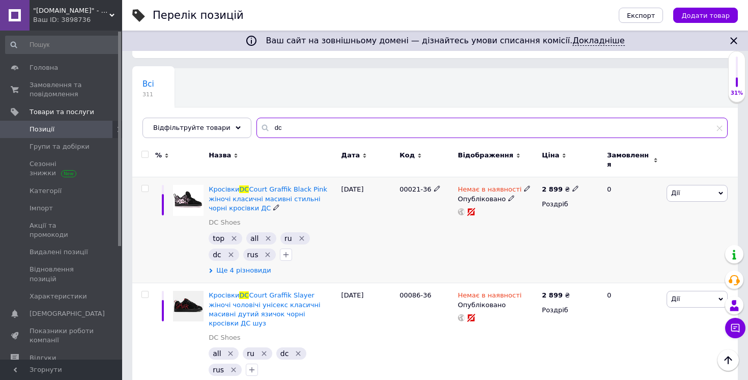
type input "dc"
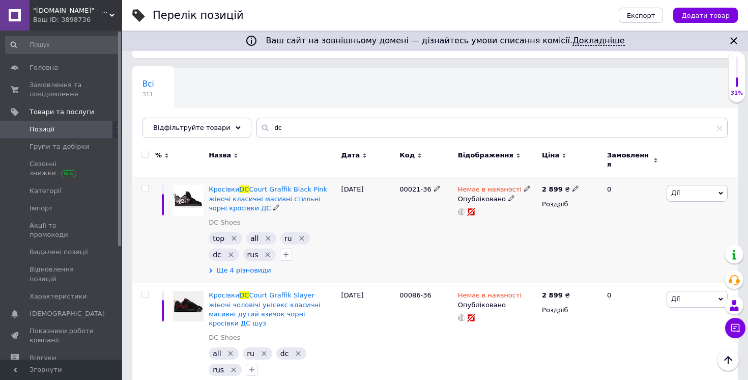
click at [245, 267] on span "Ще 4 різновиди" at bounding box center [243, 270] width 55 height 9
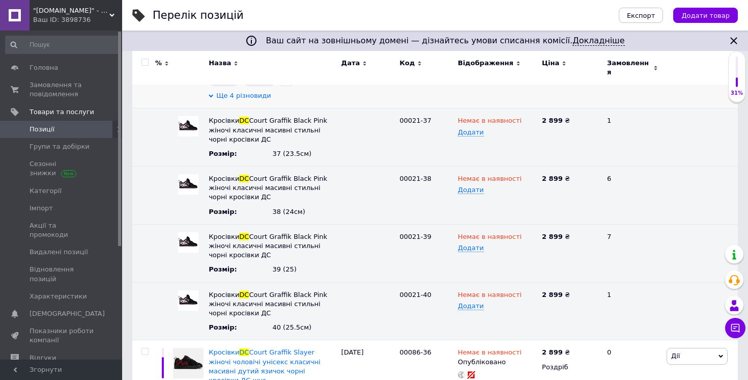
scroll to position [257, 0]
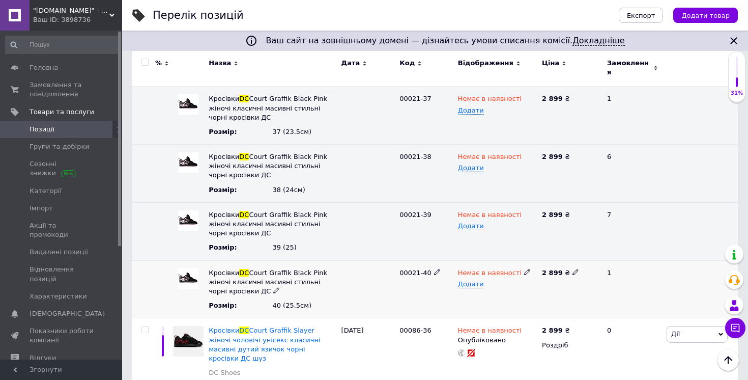
click at [524, 269] on icon at bounding box center [527, 272] width 6 height 6
click at [489, 313] on li "Готово до відправки" at bounding box center [495, 320] width 82 height 14
click at [524, 211] on use at bounding box center [527, 214] width 6 height 6
click at [486, 256] on li "Готово до відправки" at bounding box center [495, 262] width 82 height 14
click at [524, 153] on use at bounding box center [527, 156] width 6 height 6
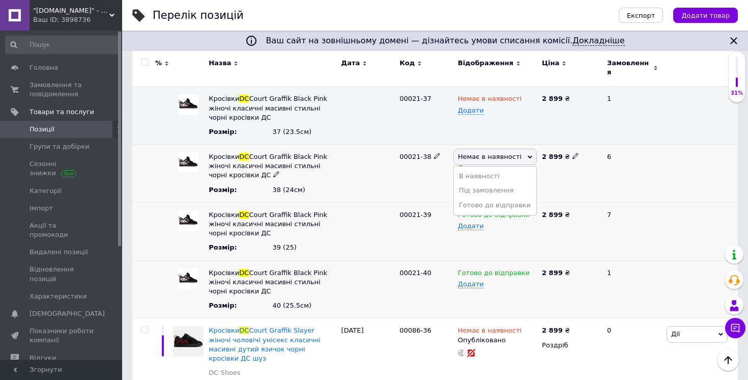
click at [483, 202] on li "Готово до відправки" at bounding box center [495, 205] width 82 height 14
click at [524, 95] on icon at bounding box center [527, 98] width 6 height 6
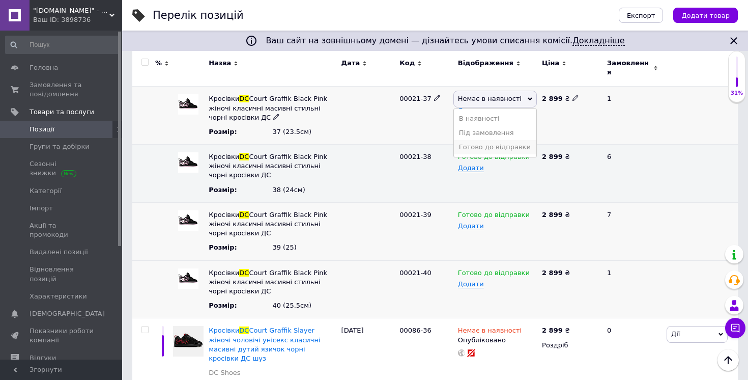
click at [490, 147] on li "Готово до відправки" at bounding box center [495, 147] width 82 height 14
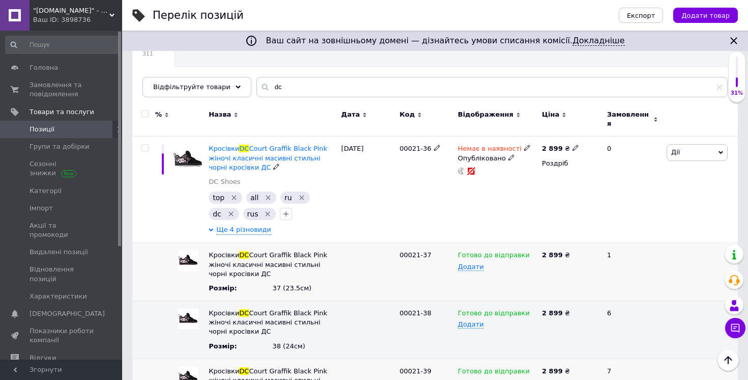
scroll to position [94, 0]
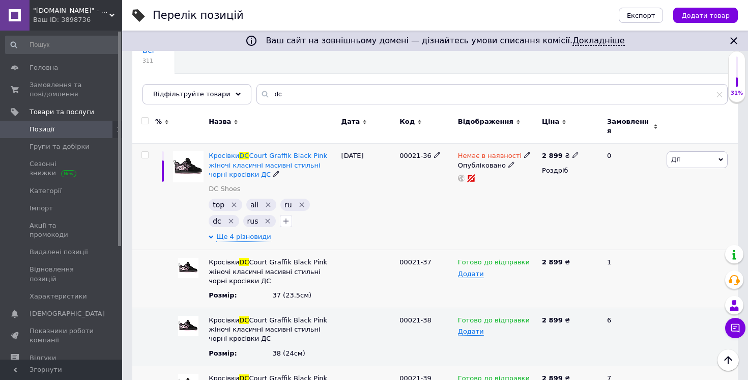
click at [528, 151] on div "Немає в наявності" at bounding box center [497, 155] width 79 height 9
click at [524, 152] on icon at bounding box center [527, 155] width 6 height 6
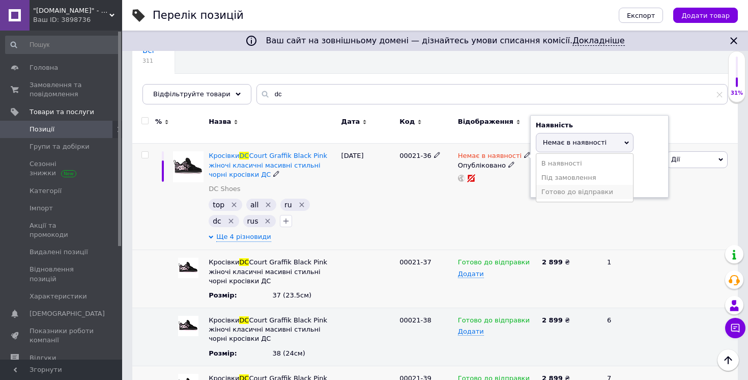
click at [549, 187] on li "Готово до відправки" at bounding box center [584, 192] width 97 height 14
click at [520, 201] on div "Немає в наявності Наявність Готово до відправки В наявності Немає в наявності П…" at bounding box center [497, 196] width 84 height 106
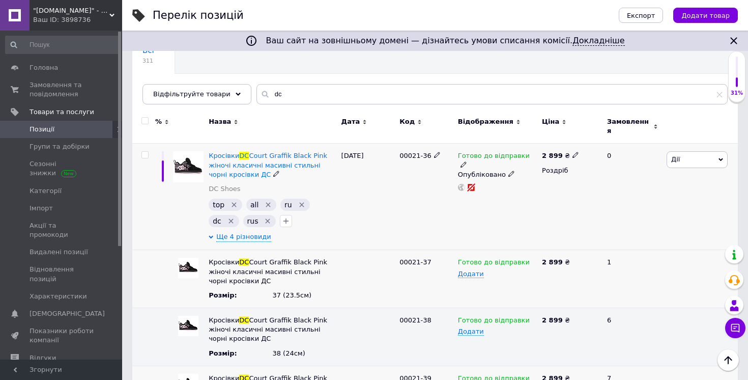
click at [574, 152] on use at bounding box center [575, 155] width 6 height 6
click at [599, 138] on input "2899" at bounding box center [624, 144] width 77 height 20
drag, startPoint x: 611, startPoint y: 135, endPoint x: 590, endPoint y: 135, distance: 20.4
click at [590, 135] on input "2999" at bounding box center [624, 144] width 77 height 20
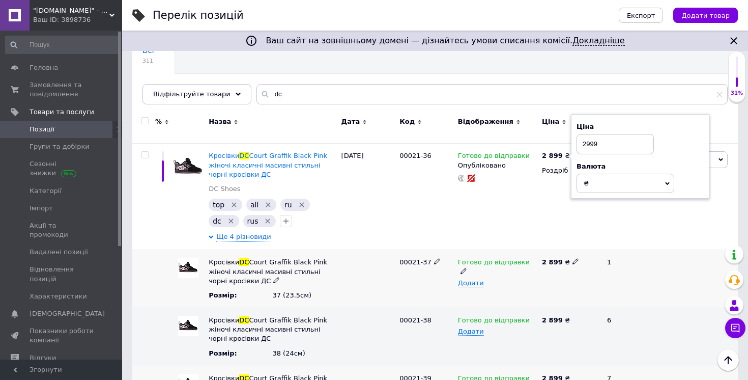
type input "2999"
click at [572, 258] on icon at bounding box center [575, 261] width 6 height 6
click at [572, 258] on input "2899" at bounding box center [566, 261] width 55 height 15
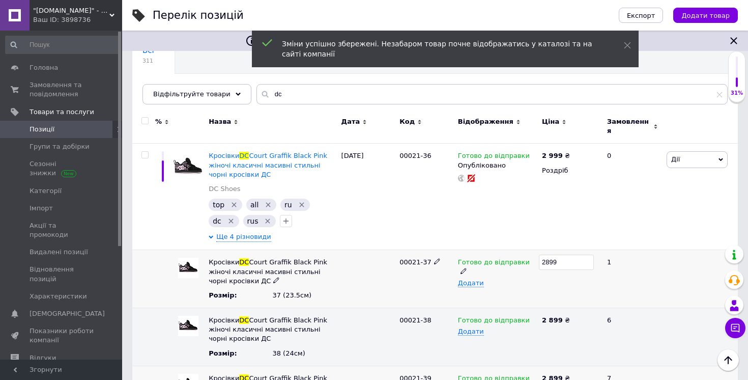
click at [572, 258] on input "2899" at bounding box center [566, 261] width 55 height 15
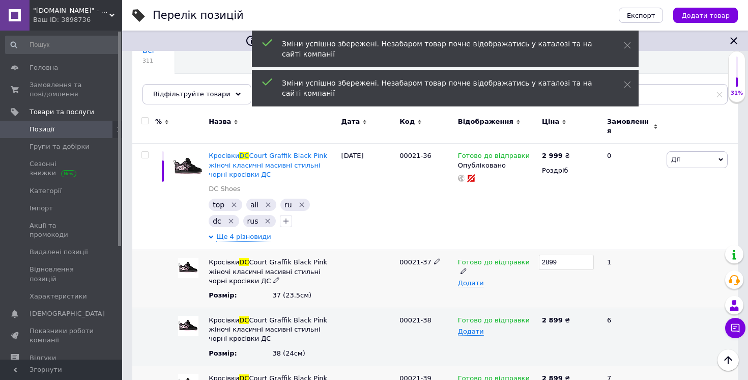
type input "2999"
click at [575, 316] on icon at bounding box center [575, 319] width 6 height 6
click at [575, 316] on input "2899" at bounding box center [566, 319] width 55 height 15
type input "2999"
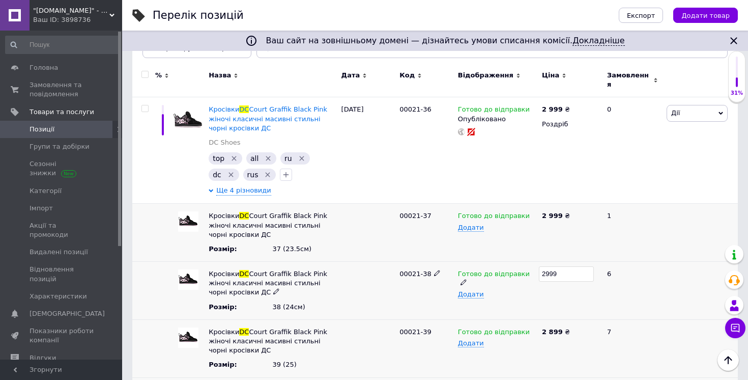
scroll to position [156, 0]
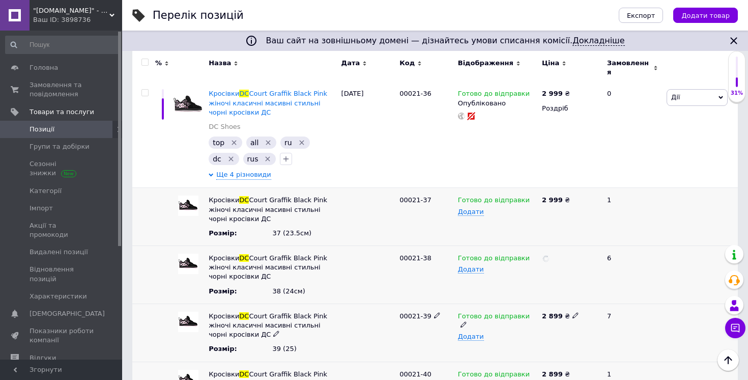
click at [574, 313] on div "2 899 ₴" at bounding box center [570, 315] width 56 height 9
click at [573, 312] on use at bounding box center [575, 315] width 6 height 6
click at [573, 310] on input "2899" at bounding box center [566, 315] width 55 height 15
type input "2999"
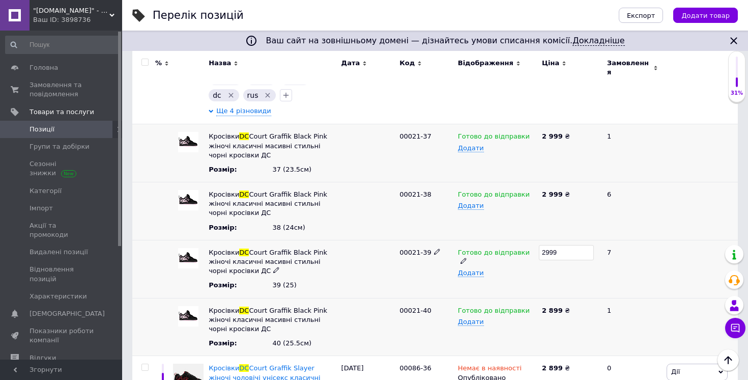
scroll to position [232, 0]
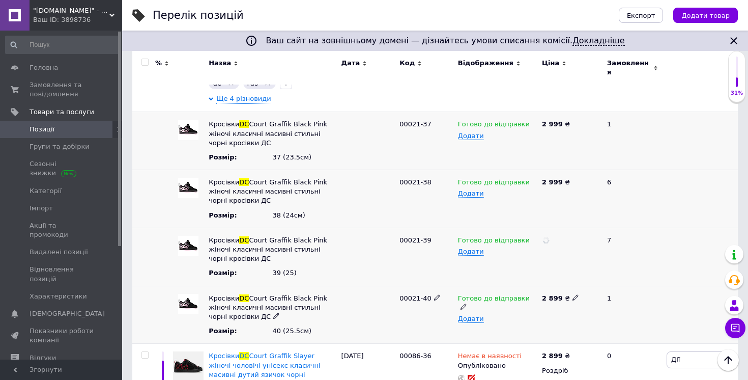
click at [572, 294] on icon at bounding box center [575, 297] width 6 height 6
type input "2999"
click at [563, 306] on div "2999" at bounding box center [570, 314] width 62 height 58
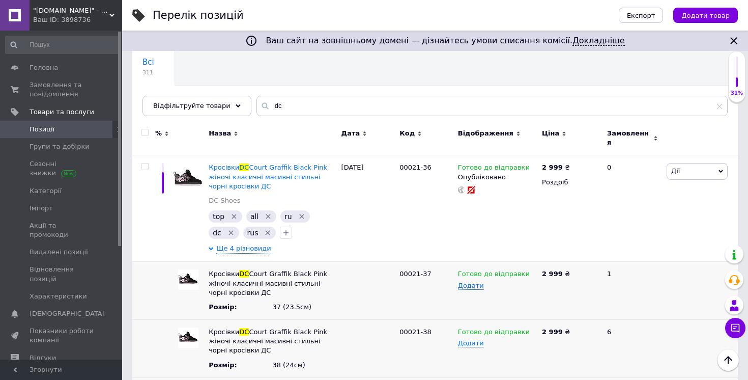
scroll to position [80, 0]
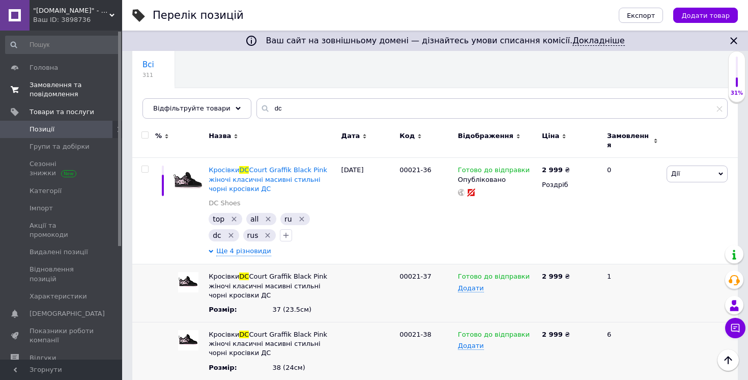
click at [49, 90] on span "Замовлення та повідомлення" at bounding box center [62, 89] width 65 height 18
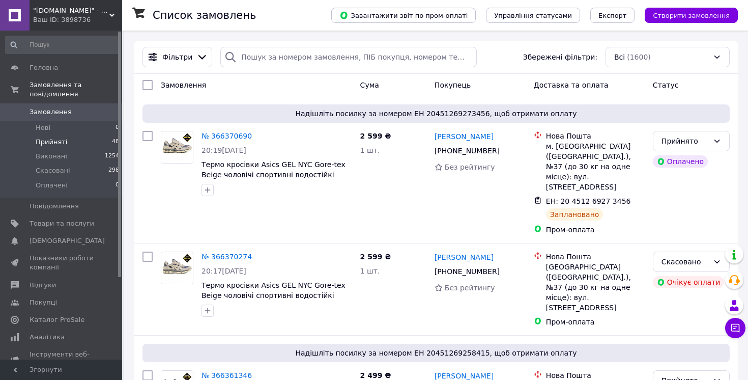
click at [46, 142] on span "Прийняті" at bounding box center [52, 141] width 32 height 9
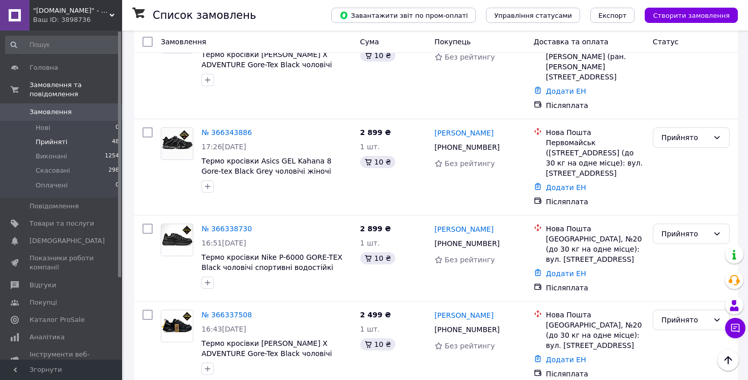
scroll to position [573, 0]
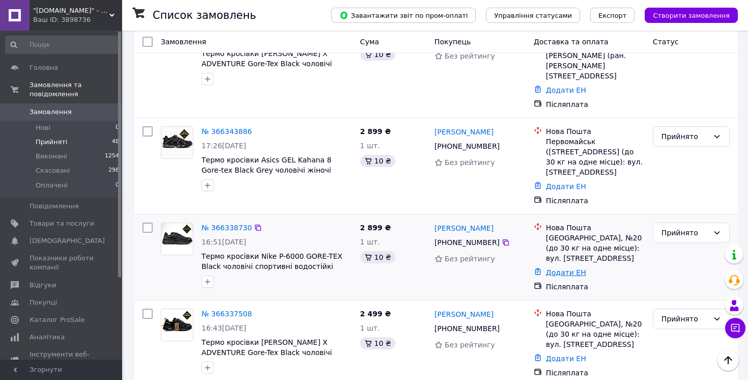
click at [566, 268] on link "Додати ЕН" at bounding box center [566, 272] width 40 height 8
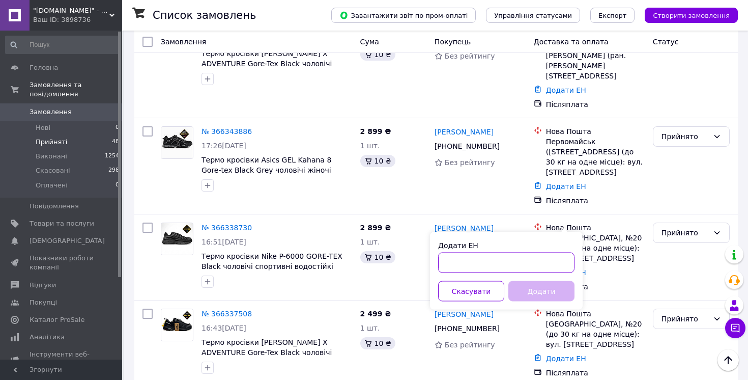
click at [486, 259] on input "Додати ЕН" at bounding box center [506, 262] width 136 height 20
paste input "20451269217021"
type input "20451269217021"
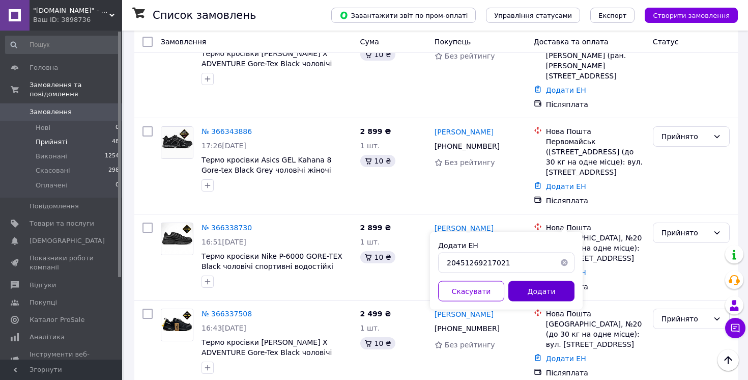
click at [532, 291] on button "Додати" at bounding box center [541, 291] width 66 height 20
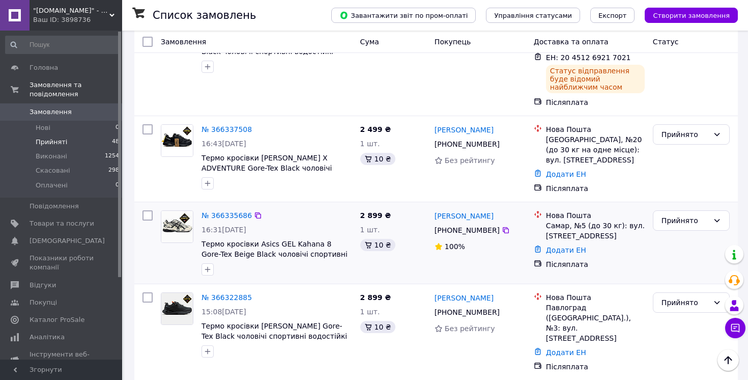
scroll to position [789, 0]
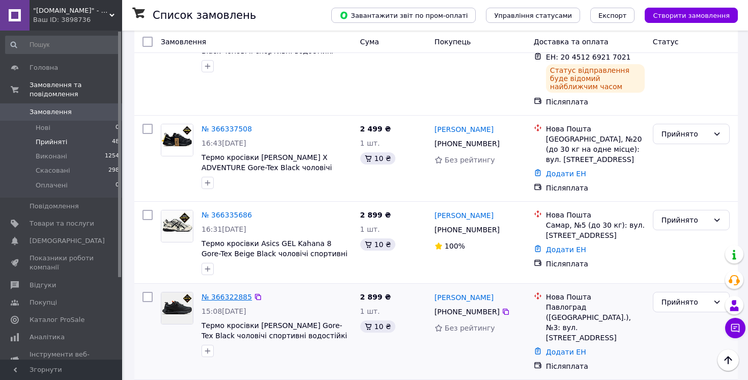
click at [229, 293] on link "№ 366322885" at bounding box center [226, 297] width 50 height 8
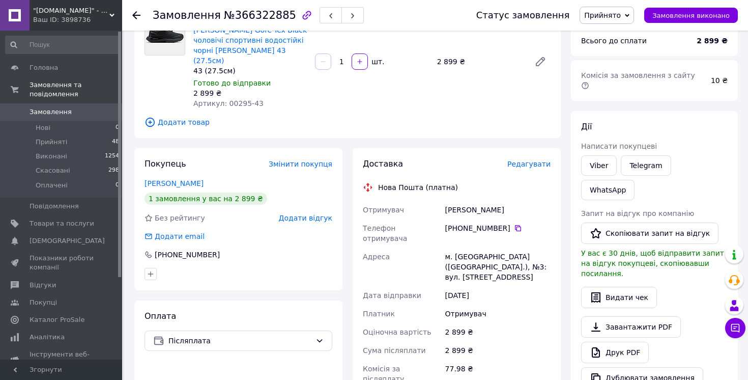
scroll to position [62, 0]
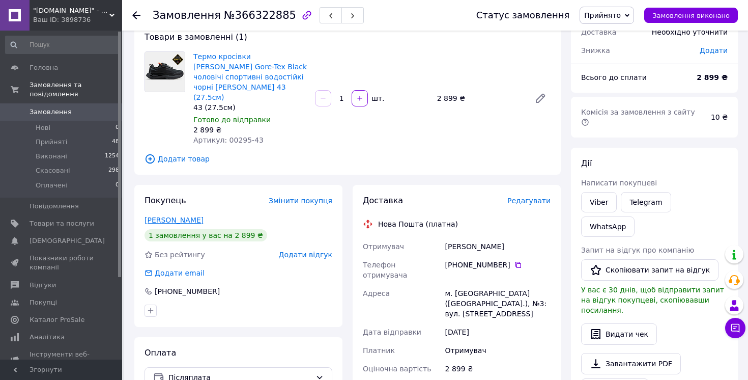
click at [182, 216] on link "Кривсун Роман" at bounding box center [173, 220] width 59 height 8
click at [182, 207] on html ""Sistore.com.ua" - Інтернет-магазин Ваш ID: 3898736 Сайт "Sistore.com.ua" - Інт…" at bounding box center [374, 312] width 748 height 749
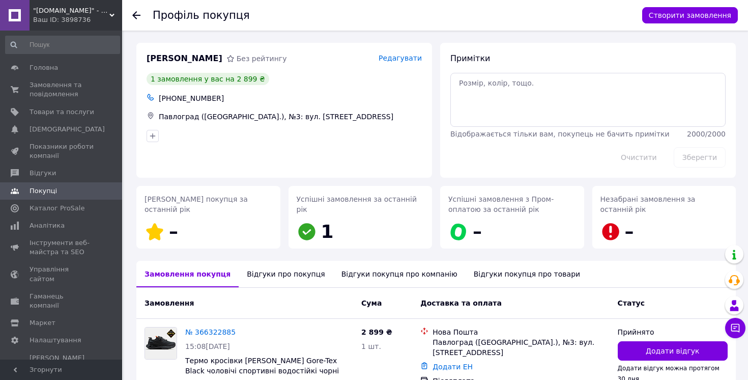
click at [274, 272] on div "Відгуки про покупця" at bounding box center [286, 273] width 94 height 26
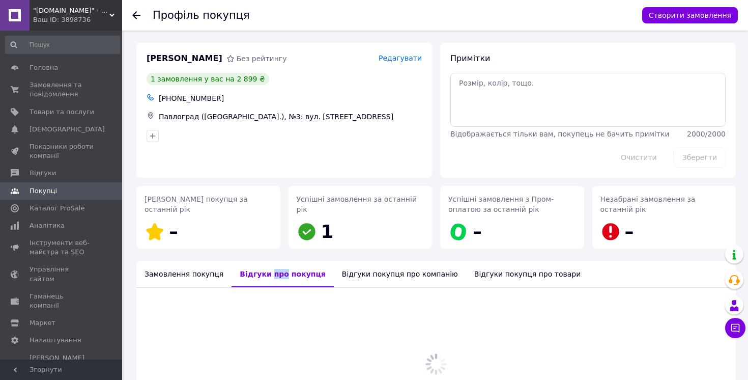
click at [274, 272] on div "Відгуки про покупця" at bounding box center [282, 273] width 102 height 26
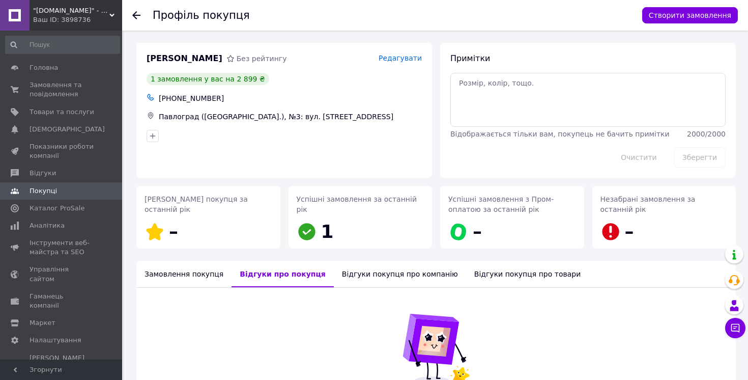
click at [135, 8] on div at bounding box center [142, 15] width 20 height 31
click at [136, 11] on icon at bounding box center [136, 15] width 8 height 8
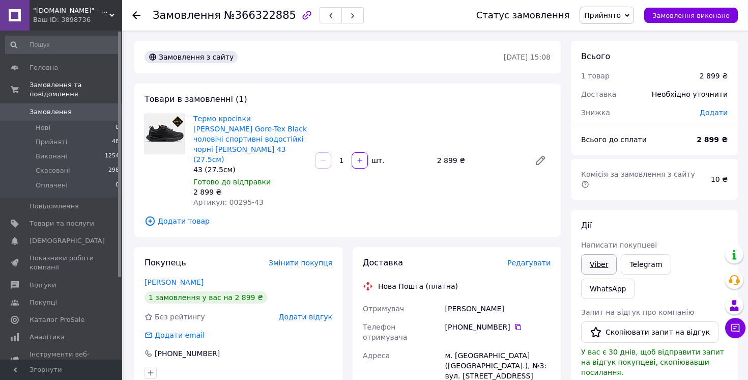
click at [594, 254] on link "Viber" at bounding box center [599, 264] width 36 height 20
click at [231, 129] on link "Термо кросівки [PERSON_NAME] Gore-Tex Black чоловічі спортивні водостійкі чорні…" at bounding box center [249, 138] width 113 height 49
drag, startPoint x: 500, startPoint y: 298, endPoint x: 442, endPoint y: 299, distance: 58.0
copy div "Отримувач Кривсун Роман"
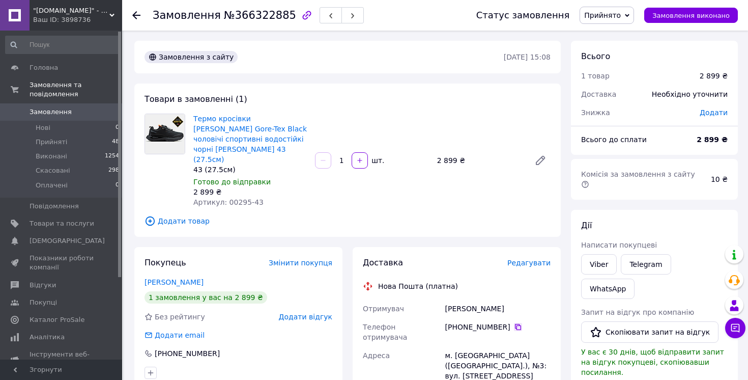
click at [518, 323] on icon at bounding box center [518, 327] width 8 height 8
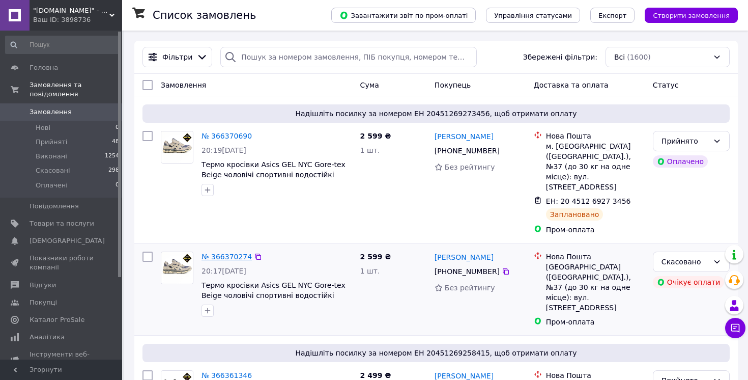
click at [221, 252] on link "№ 366370274" at bounding box center [226, 256] width 50 height 8
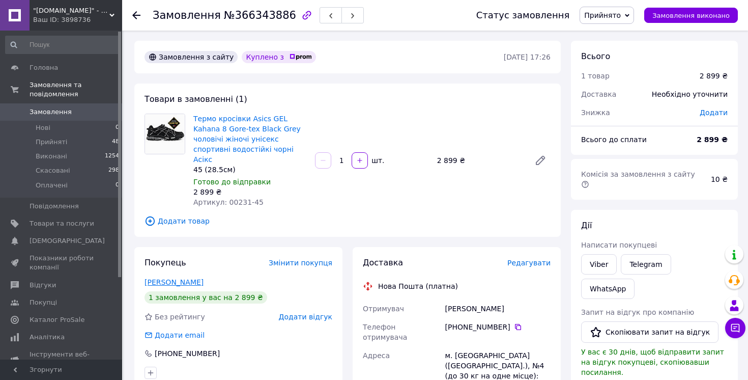
click at [172, 278] on link "[PERSON_NAME]" at bounding box center [173, 282] width 59 height 8
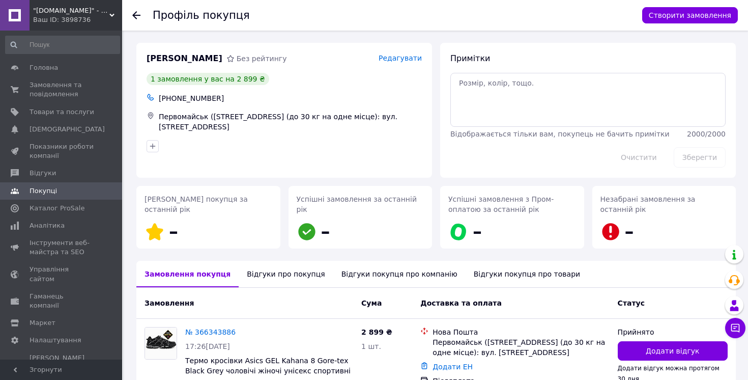
click at [279, 276] on div "Відгуки про покупця" at bounding box center [286, 273] width 94 height 26
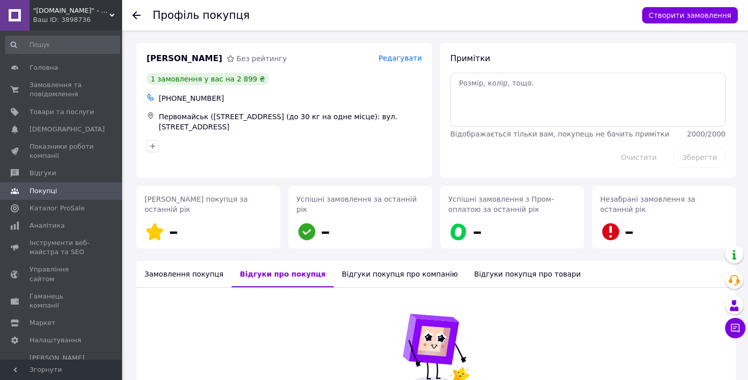
click at [139, 20] on div at bounding box center [142, 15] width 20 height 31
click at [137, 16] on icon at bounding box center [136, 15] width 8 height 8
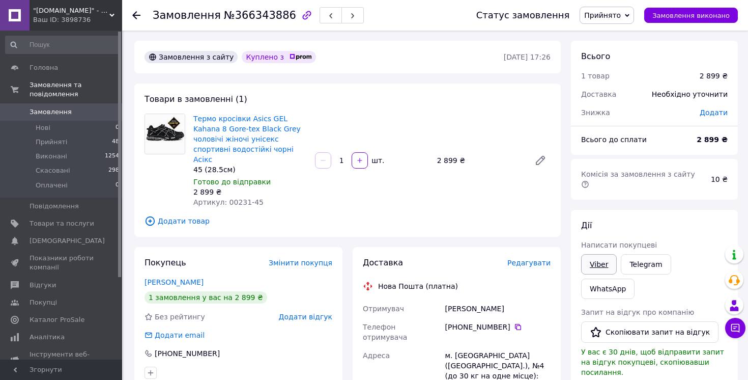
click at [598, 256] on link "Viber" at bounding box center [599, 264] width 36 height 20
click at [648, 256] on link "Telegram" at bounding box center [646, 264] width 50 height 20
click at [595, 258] on link "Viber" at bounding box center [599, 264] width 36 height 20
drag, startPoint x: 490, startPoint y: 298, endPoint x: 443, endPoint y: 299, distance: 46.8
click at [443, 299] on div "[PERSON_NAME]" at bounding box center [497, 308] width 109 height 18
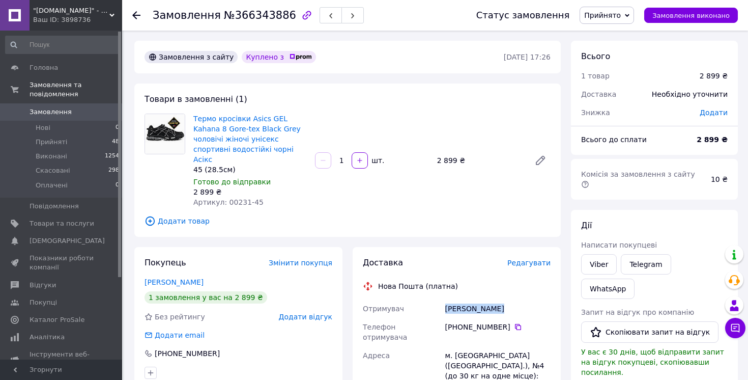
copy div "[PERSON_NAME]"
click at [520, 323] on icon at bounding box center [518, 327] width 8 height 8
click at [64, 149] on li "Виконані 1254" at bounding box center [62, 156] width 125 height 14
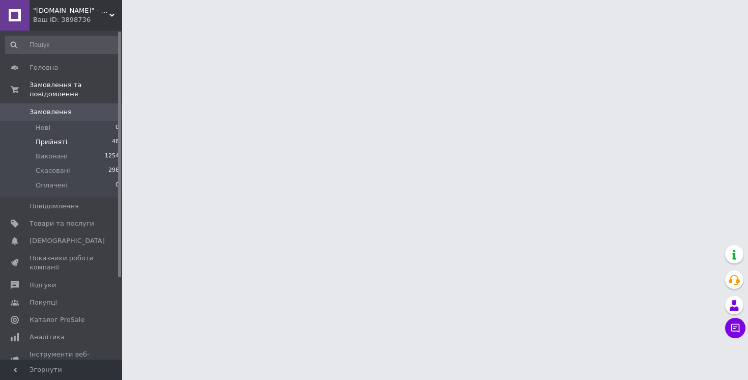
click at [50, 142] on span "Прийняті" at bounding box center [52, 141] width 32 height 9
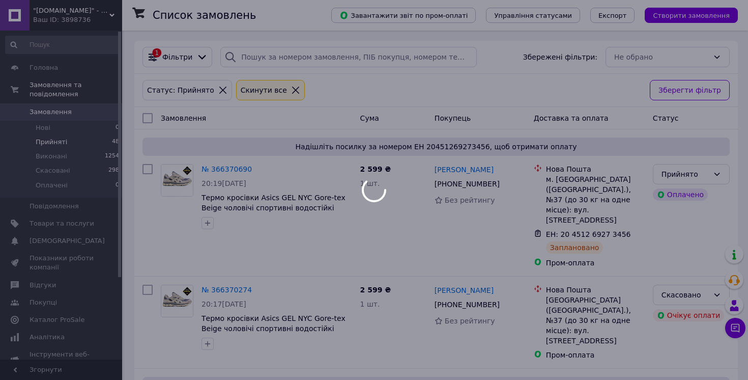
click at [57, 143] on div at bounding box center [374, 190] width 748 height 380
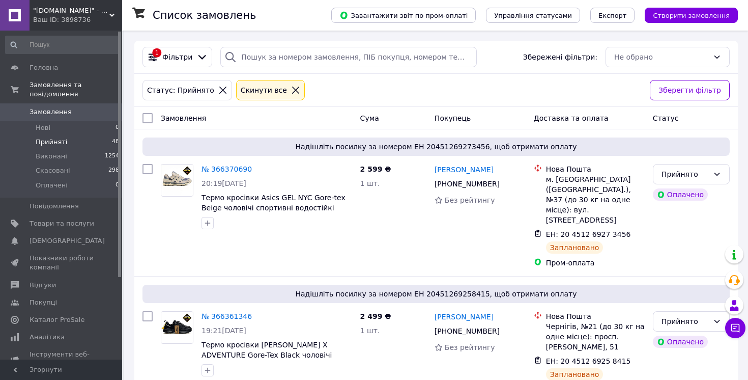
click at [57, 143] on span "Прийняті" at bounding box center [52, 141] width 32 height 9
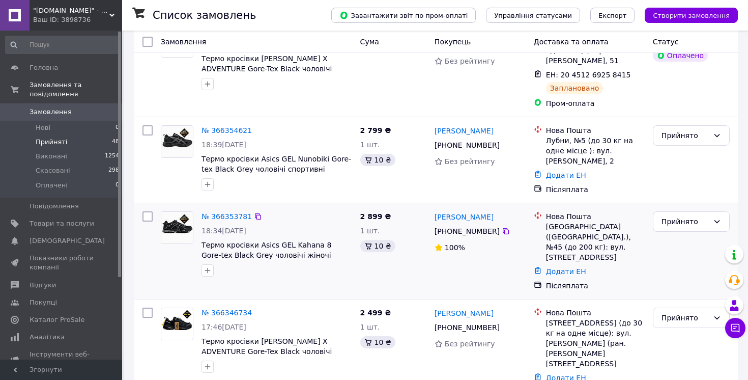
scroll to position [291, 0]
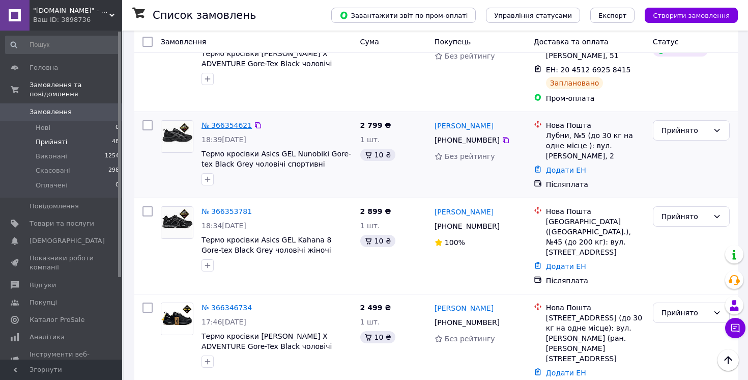
click at [217, 121] on link "№ 366354621" at bounding box center [226, 125] width 50 height 8
